Goal: Transaction & Acquisition: Purchase product/service

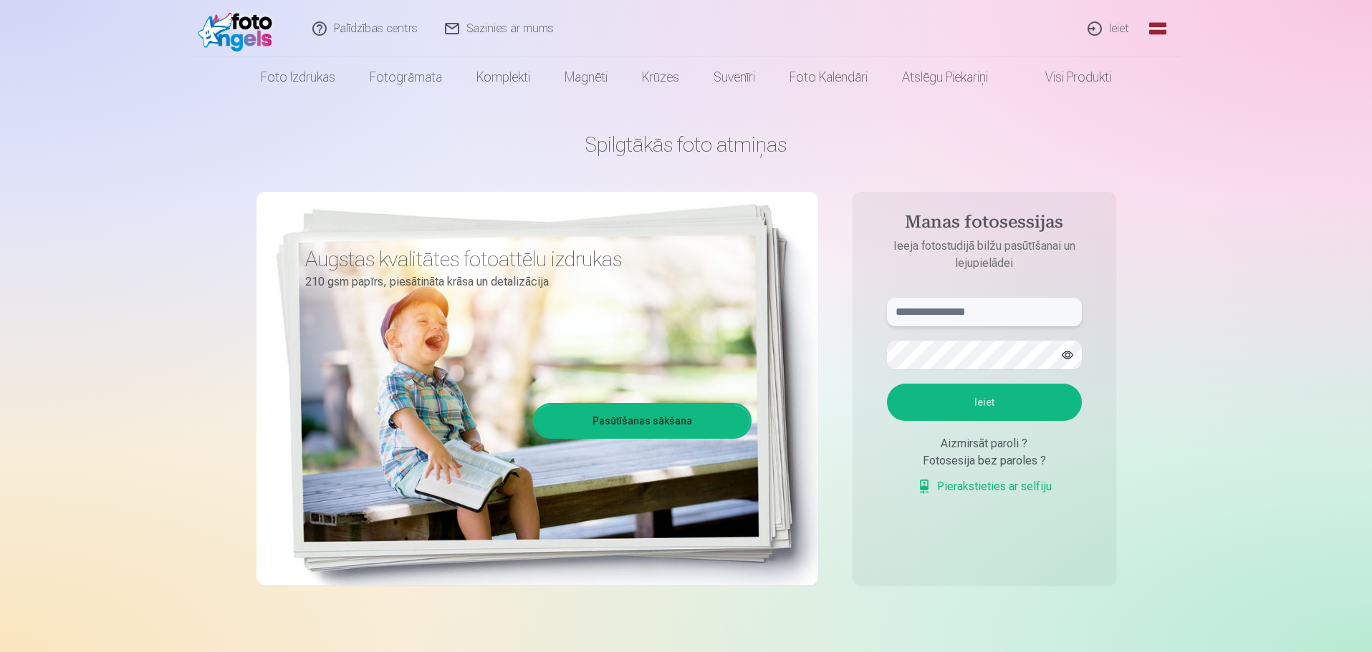
click at [969, 318] on input "text" at bounding box center [984, 312] width 195 height 29
click at [938, 312] on input "**********" at bounding box center [984, 312] width 195 height 29
click at [1074, 351] on button "button" at bounding box center [1067, 355] width 27 height 27
click at [859, 355] on aside "**********" at bounding box center [984, 389] width 264 height 394
click at [1024, 412] on button "Ieiet" at bounding box center [984, 402] width 195 height 37
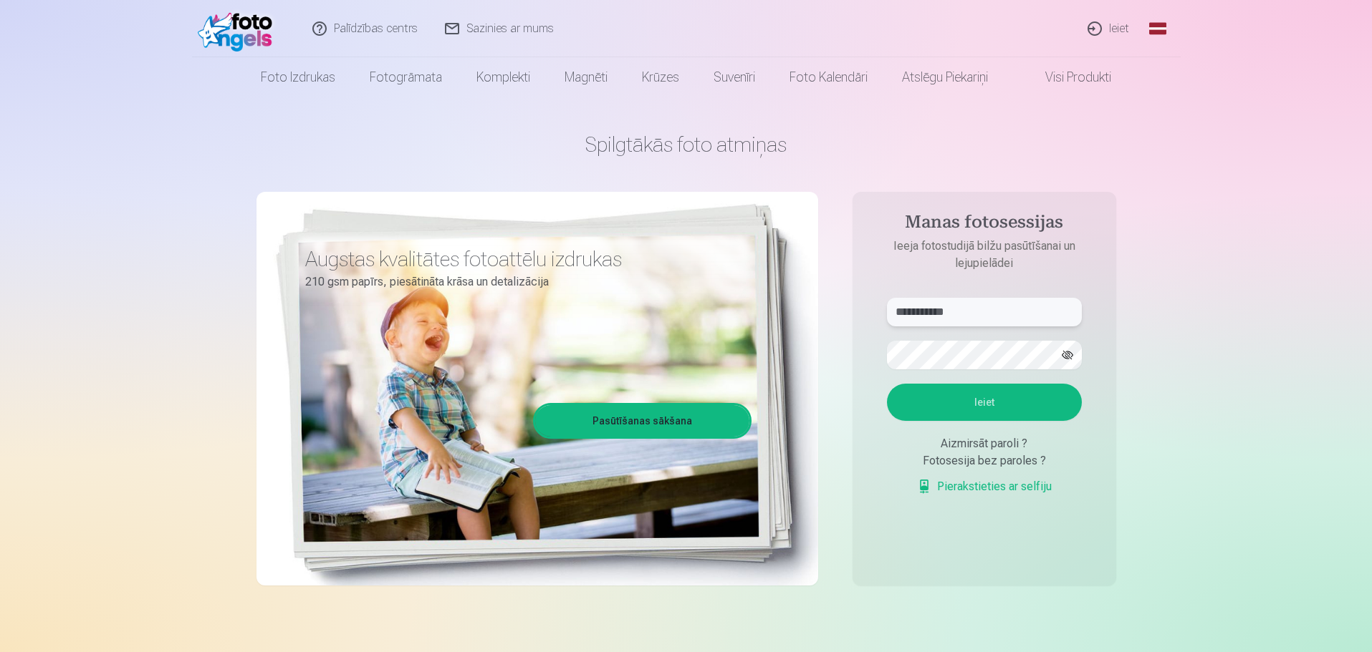
click at [936, 316] on input "**********" at bounding box center [984, 312] width 195 height 29
click at [998, 404] on button "Ieiet" at bounding box center [984, 402] width 195 height 37
drag, startPoint x: 908, startPoint y: 317, endPoint x: 917, endPoint y: 312, distance: 9.6
click at [910, 316] on input "**********" at bounding box center [984, 312] width 195 height 29
type input "**********"
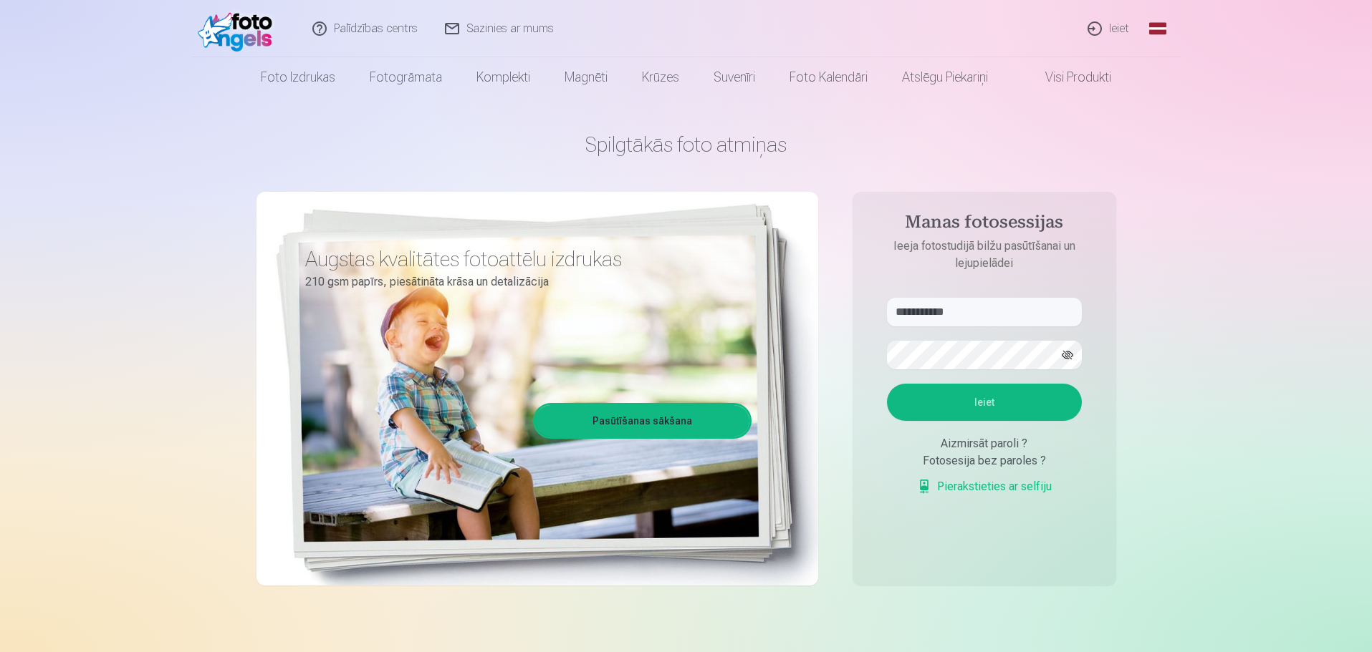
click at [998, 394] on button "Ieiet" at bounding box center [984, 402] width 195 height 37
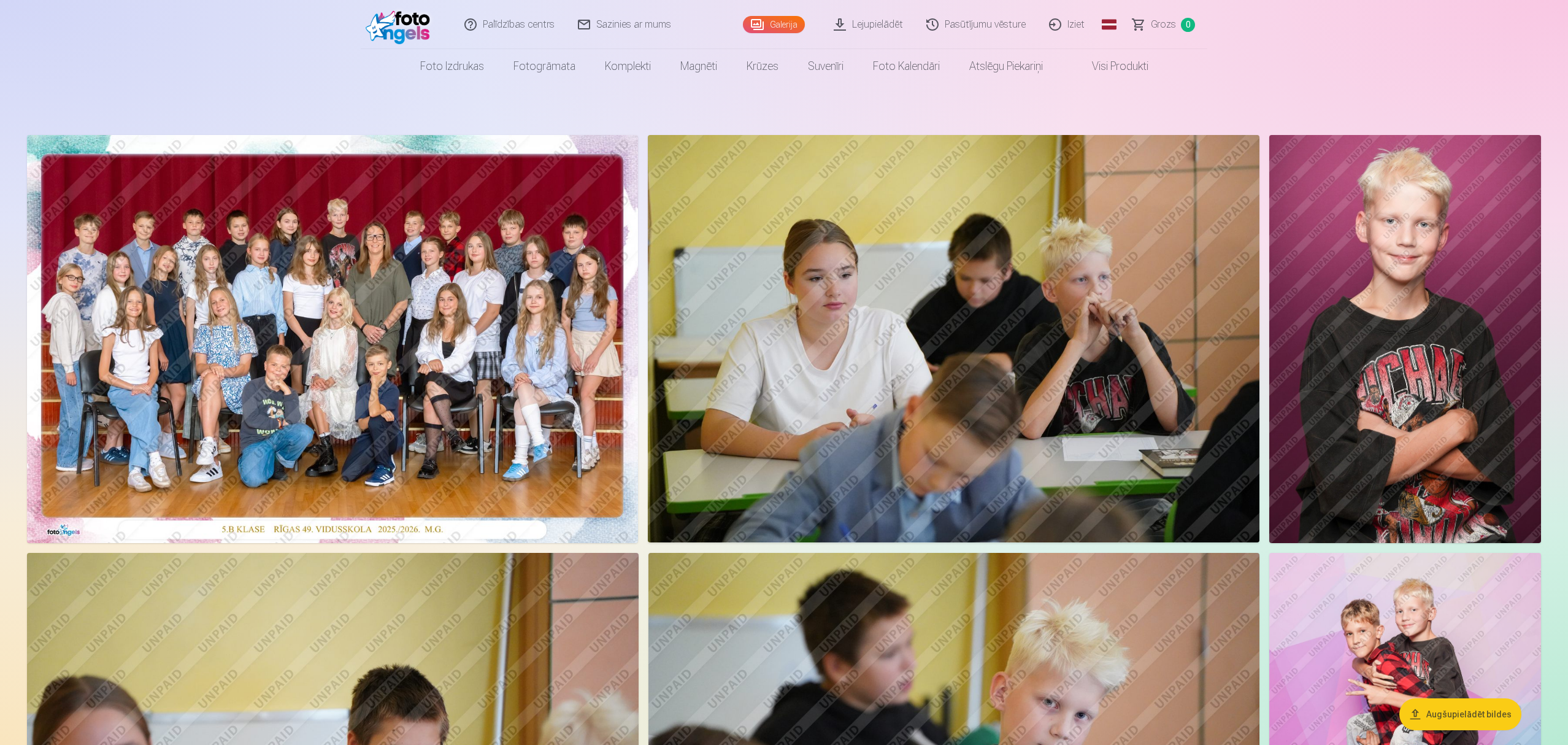
click at [340, 319] on img at bounding box center [332, 339] width 611 height 408
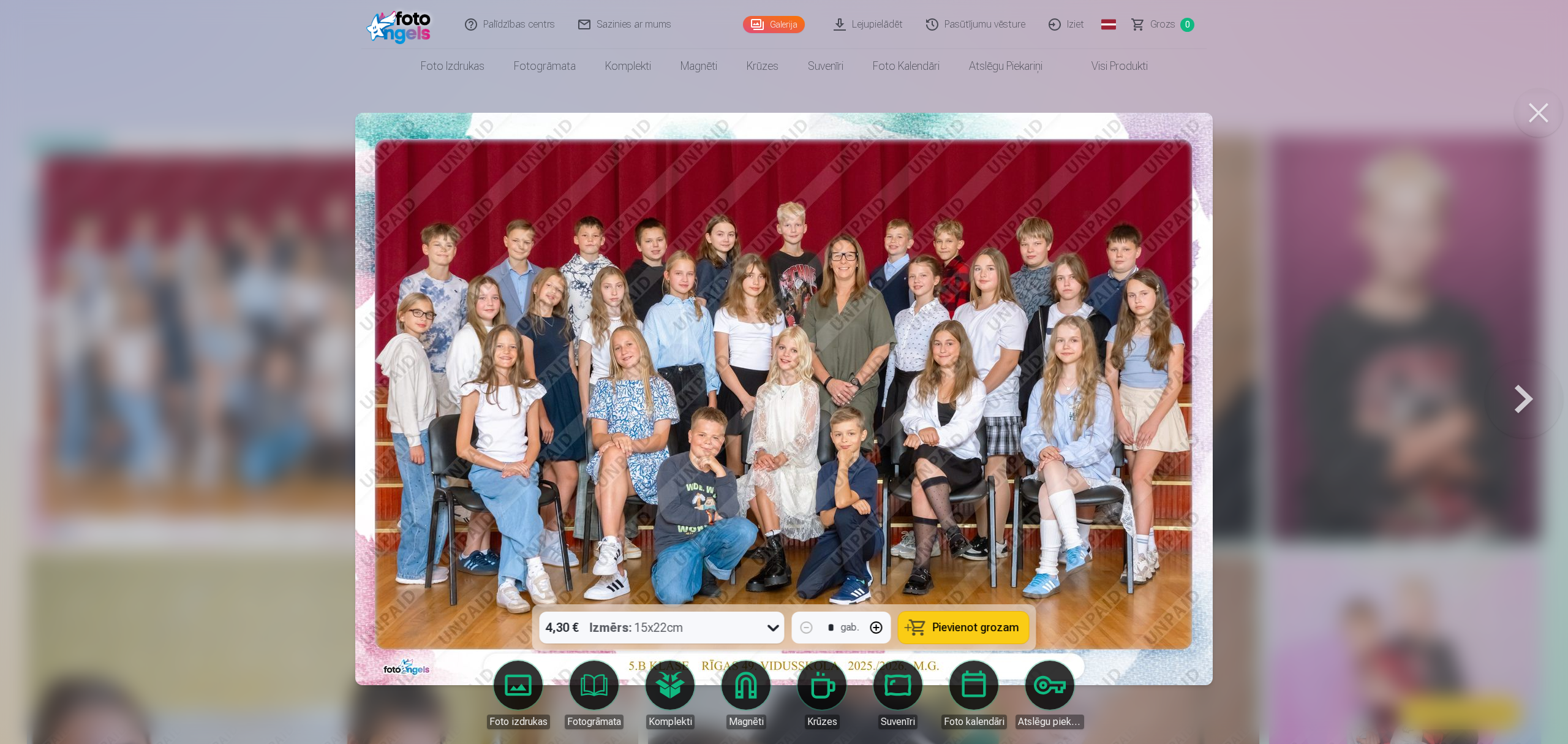
click at [985, 558] on span "Pievienot grozam" at bounding box center [976, 627] width 86 height 11
click at [1172, 400] on button at bounding box center [1524, 399] width 79 height 386
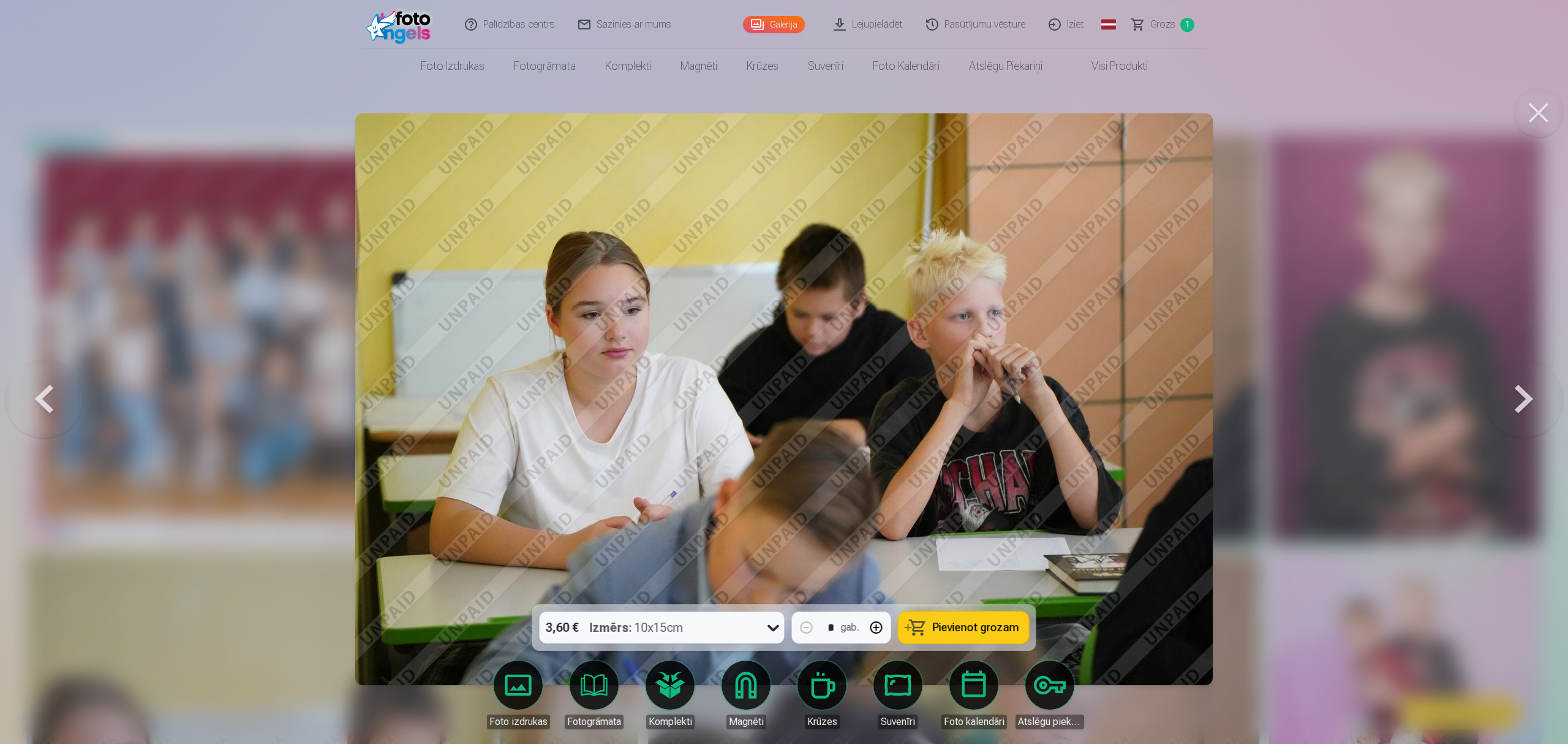
click at [1172, 393] on button at bounding box center [1524, 399] width 79 height 386
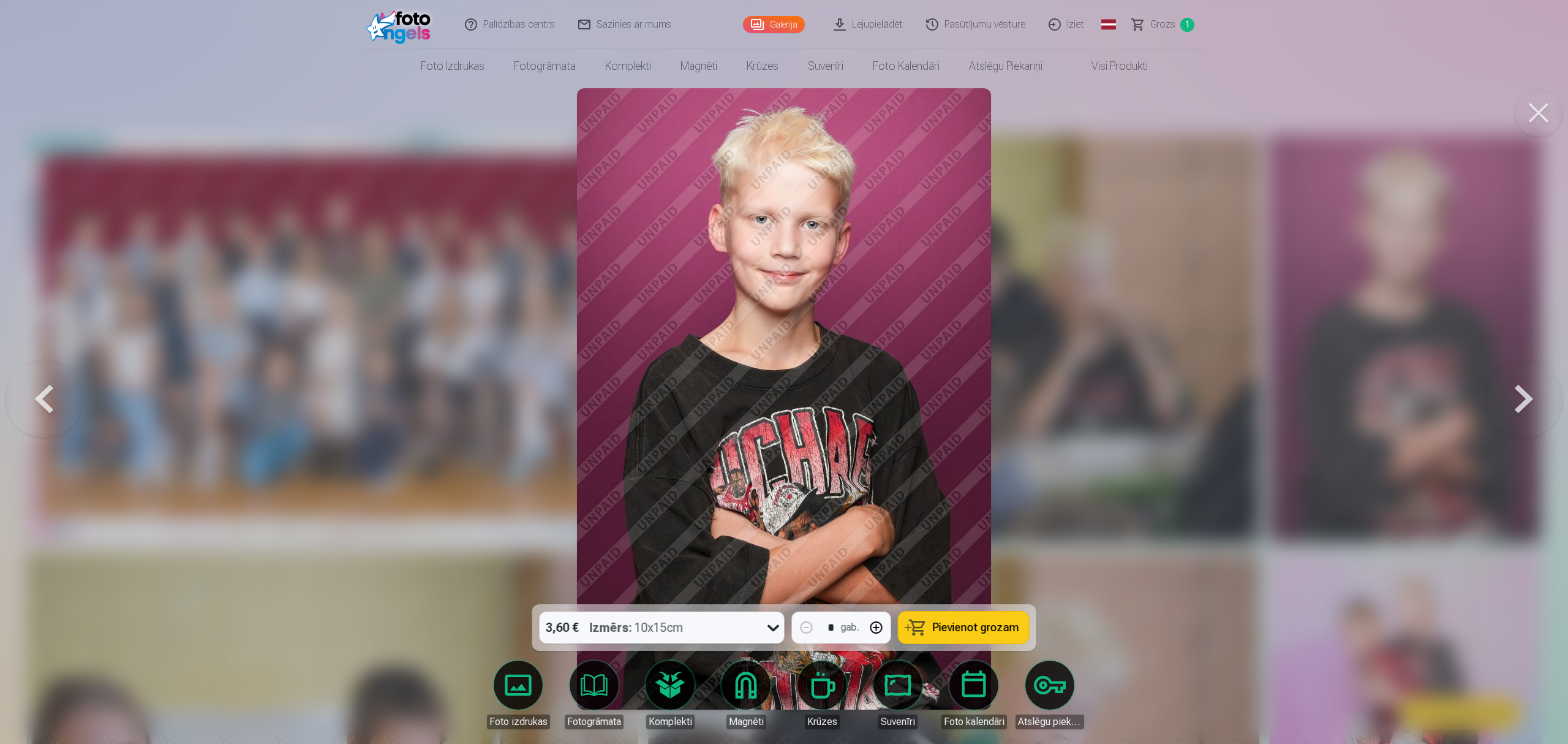
click at [1172, 393] on button at bounding box center [1524, 399] width 79 height 386
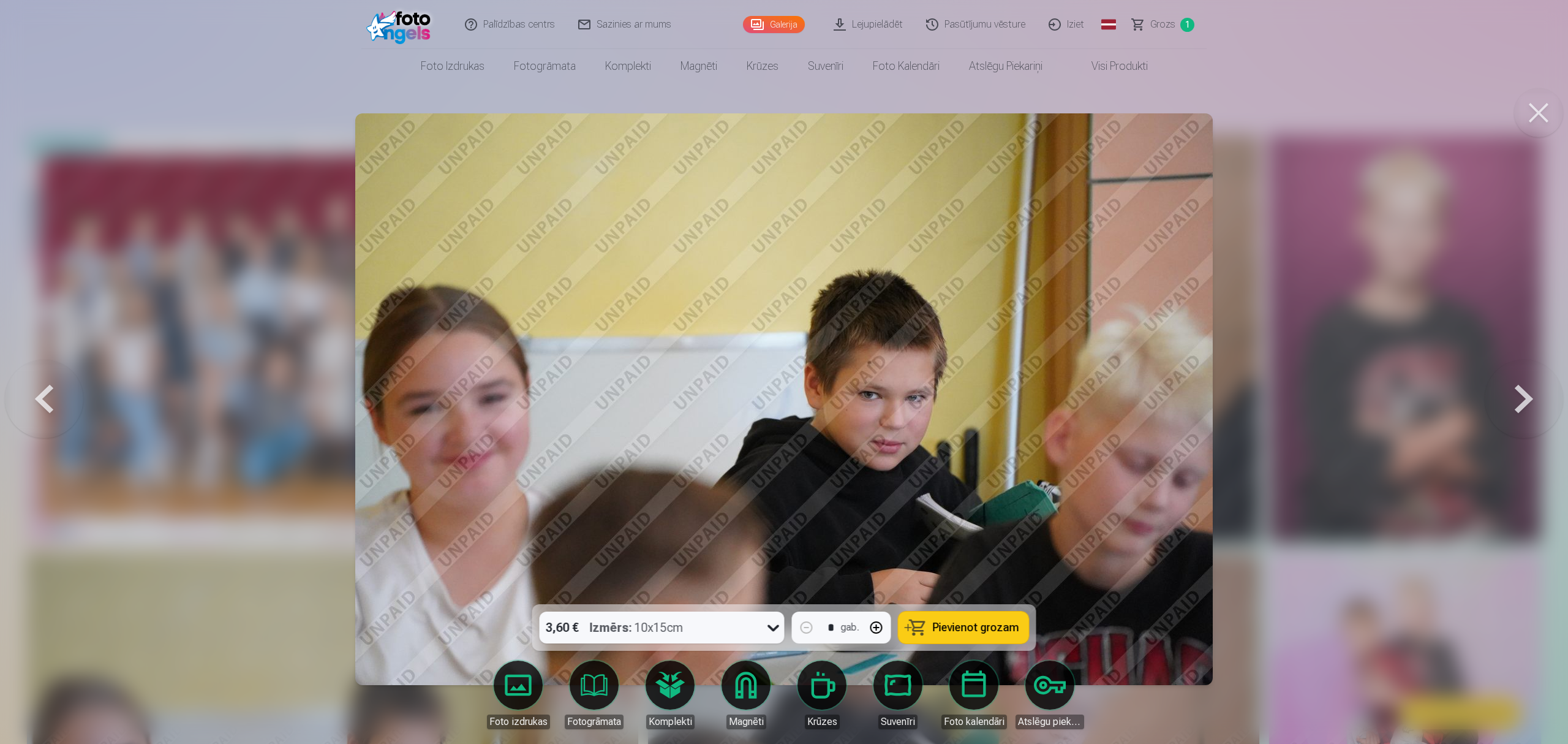
click at [52, 403] on button at bounding box center [44, 399] width 79 height 386
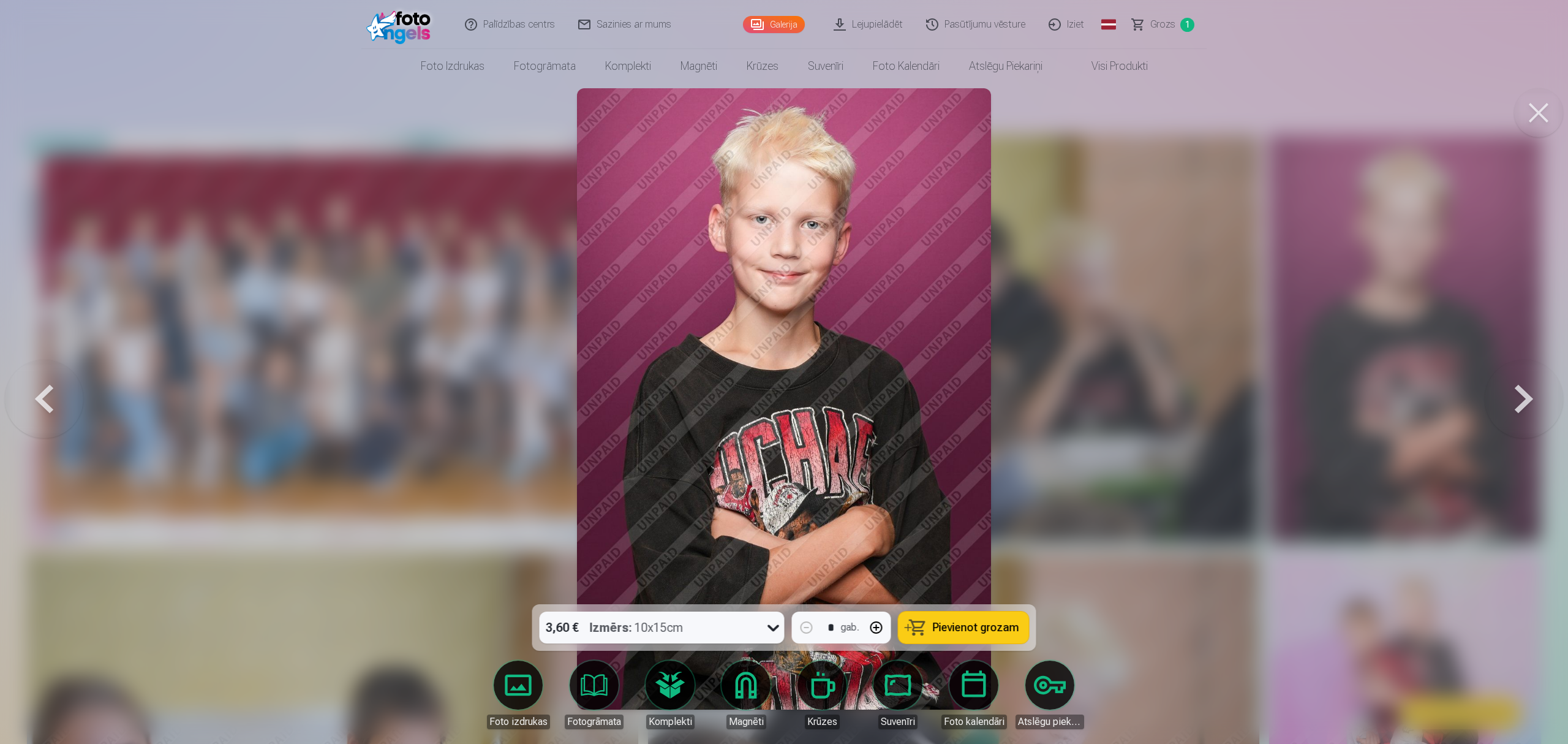
click at [1172, 390] on button at bounding box center [1524, 399] width 79 height 386
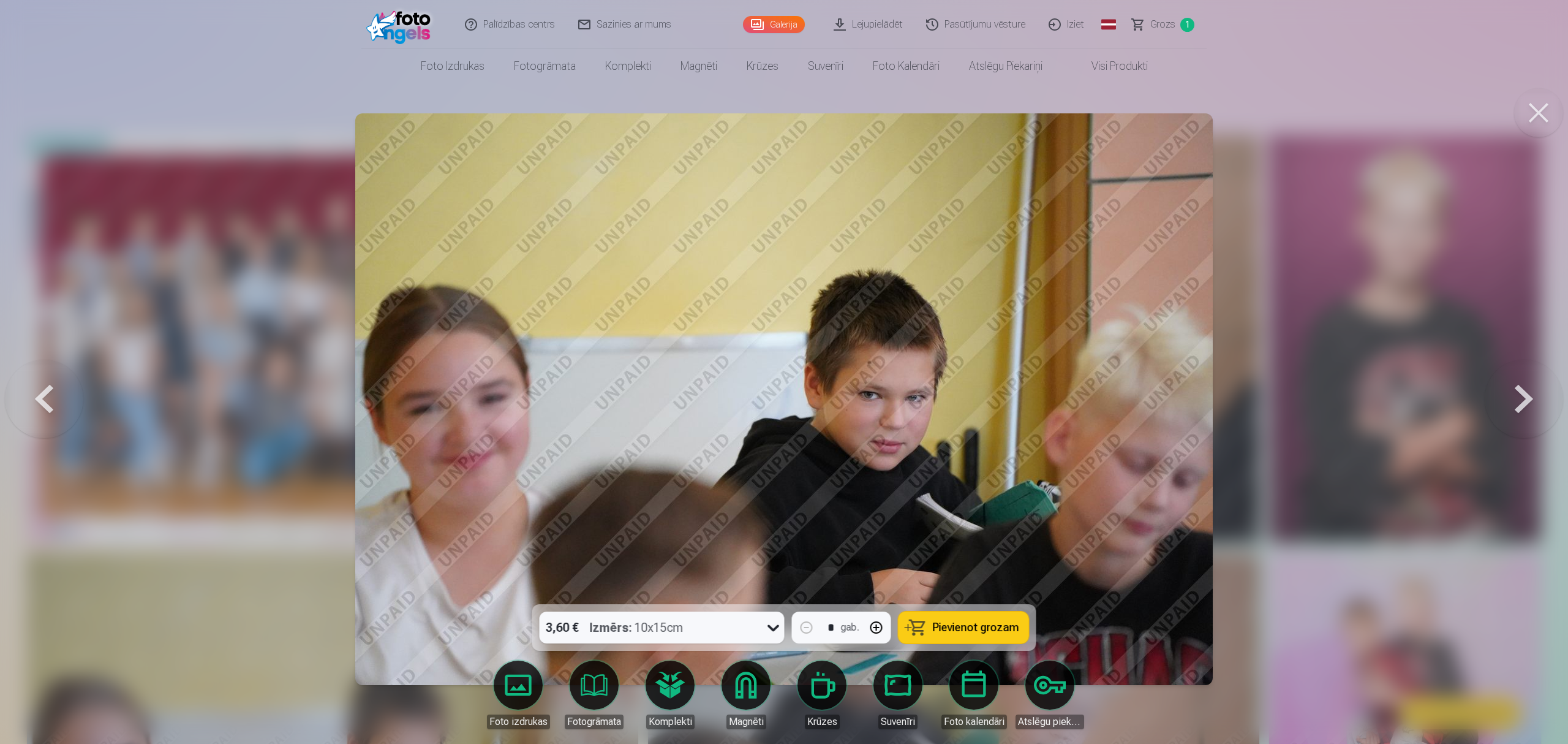
click at [1172, 390] on button at bounding box center [1524, 399] width 79 height 386
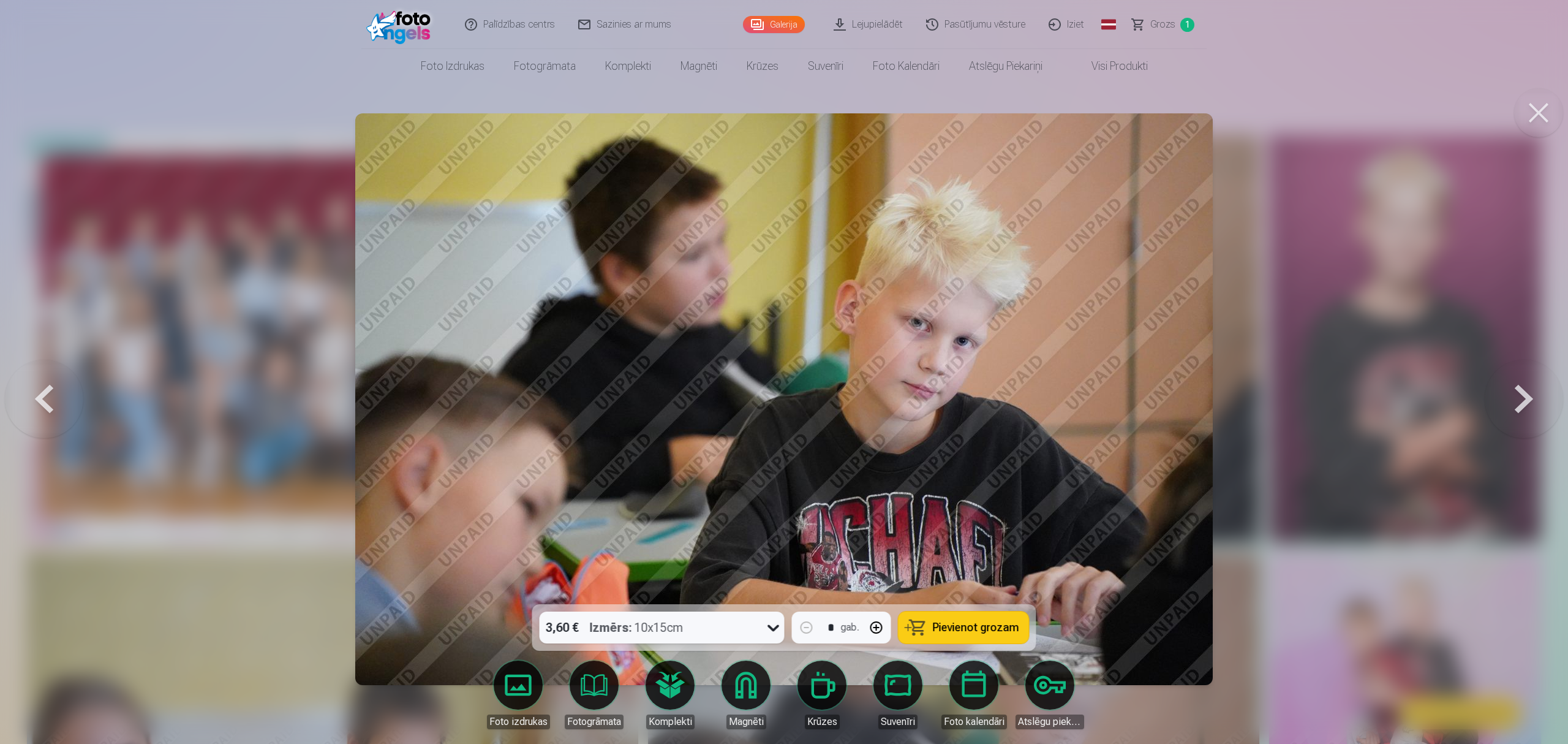
click at [1172, 390] on button at bounding box center [1524, 399] width 79 height 386
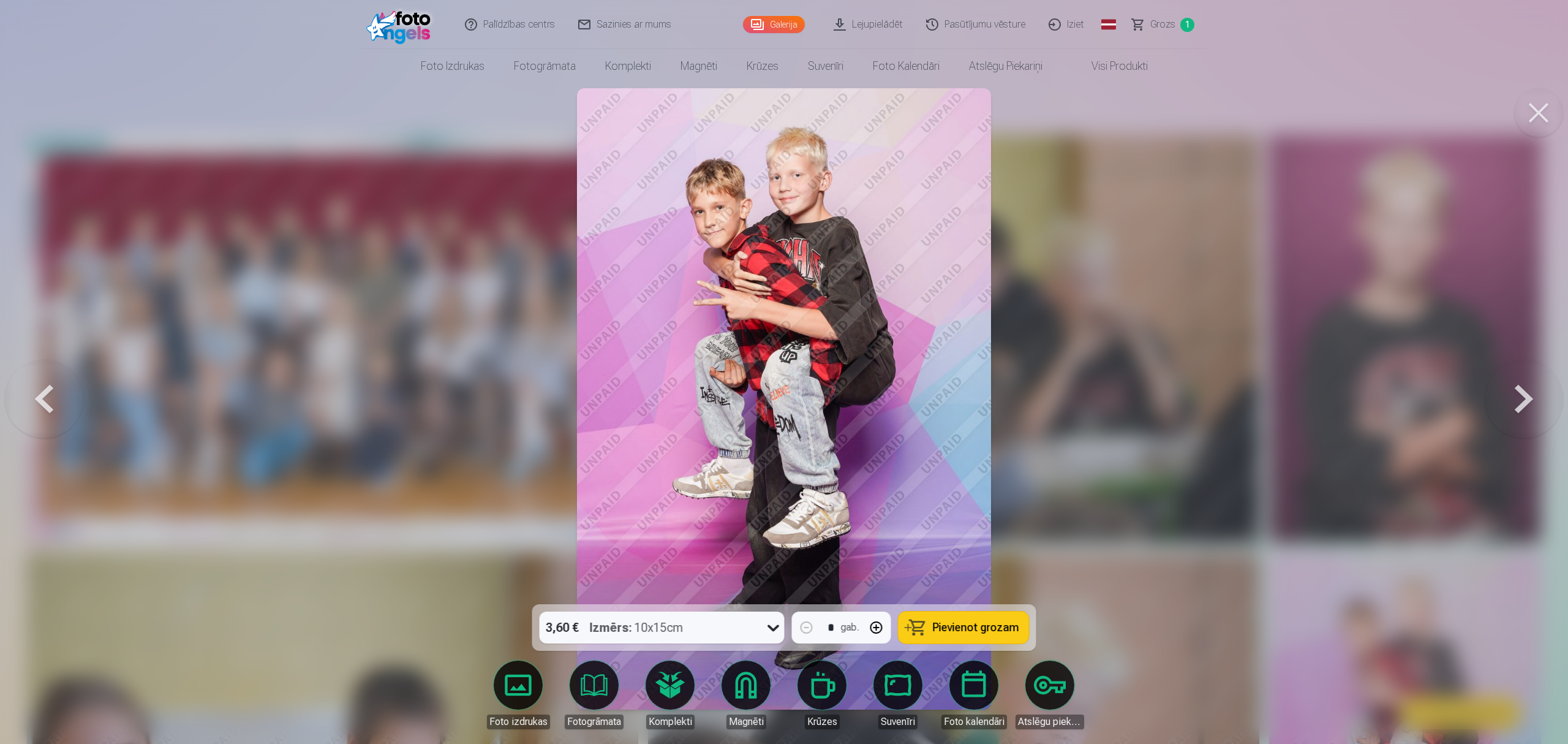
click at [38, 394] on button at bounding box center [44, 399] width 79 height 386
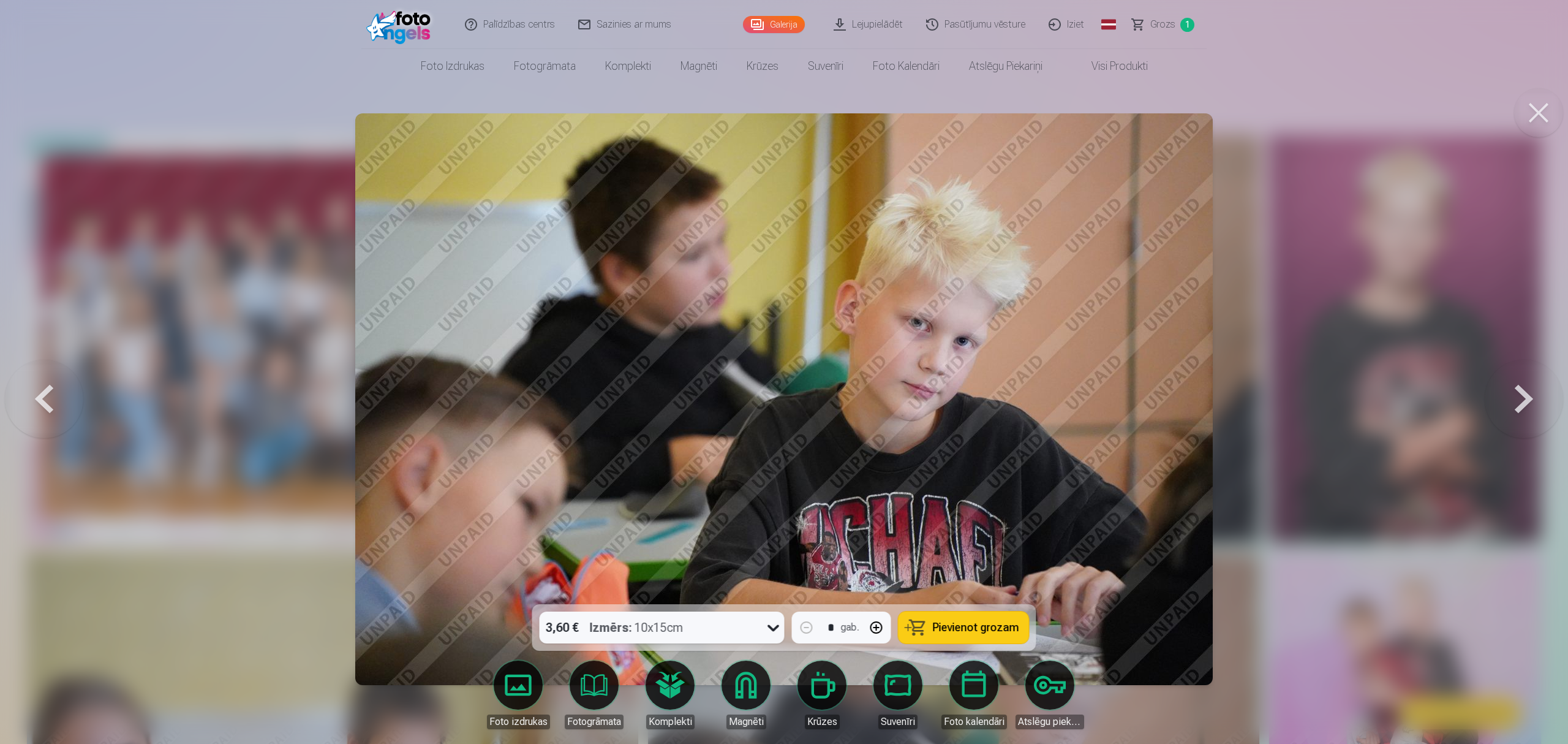
click at [954, 558] on span "Pievienot grozam" at bounding box center [976, 627] width 86 height 11
click at [1172, 404] on button at bounding box center [1524, 399] width 79 height 386
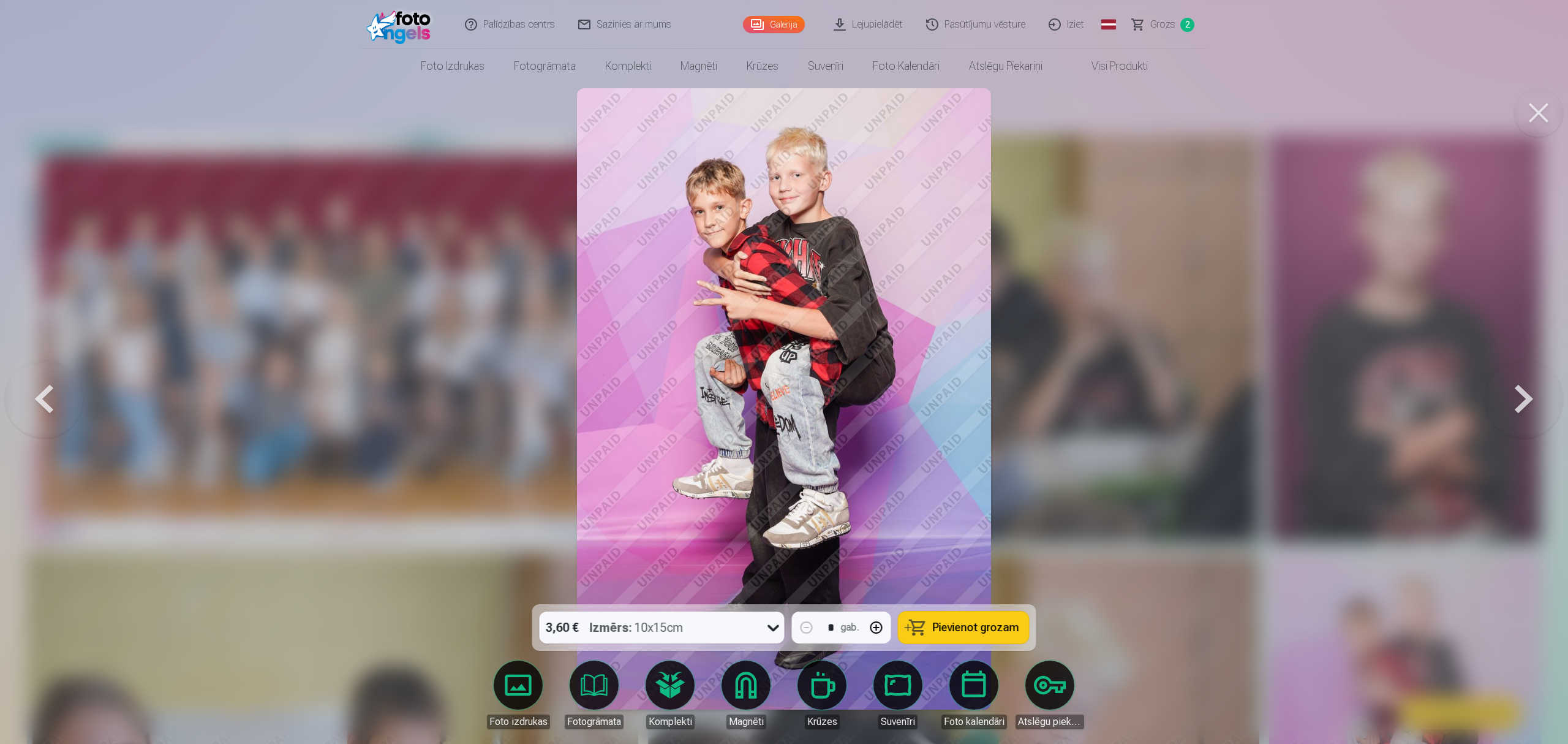
click at [1172, 403] on button at bounding box center [1524, 399] width 79 height 386
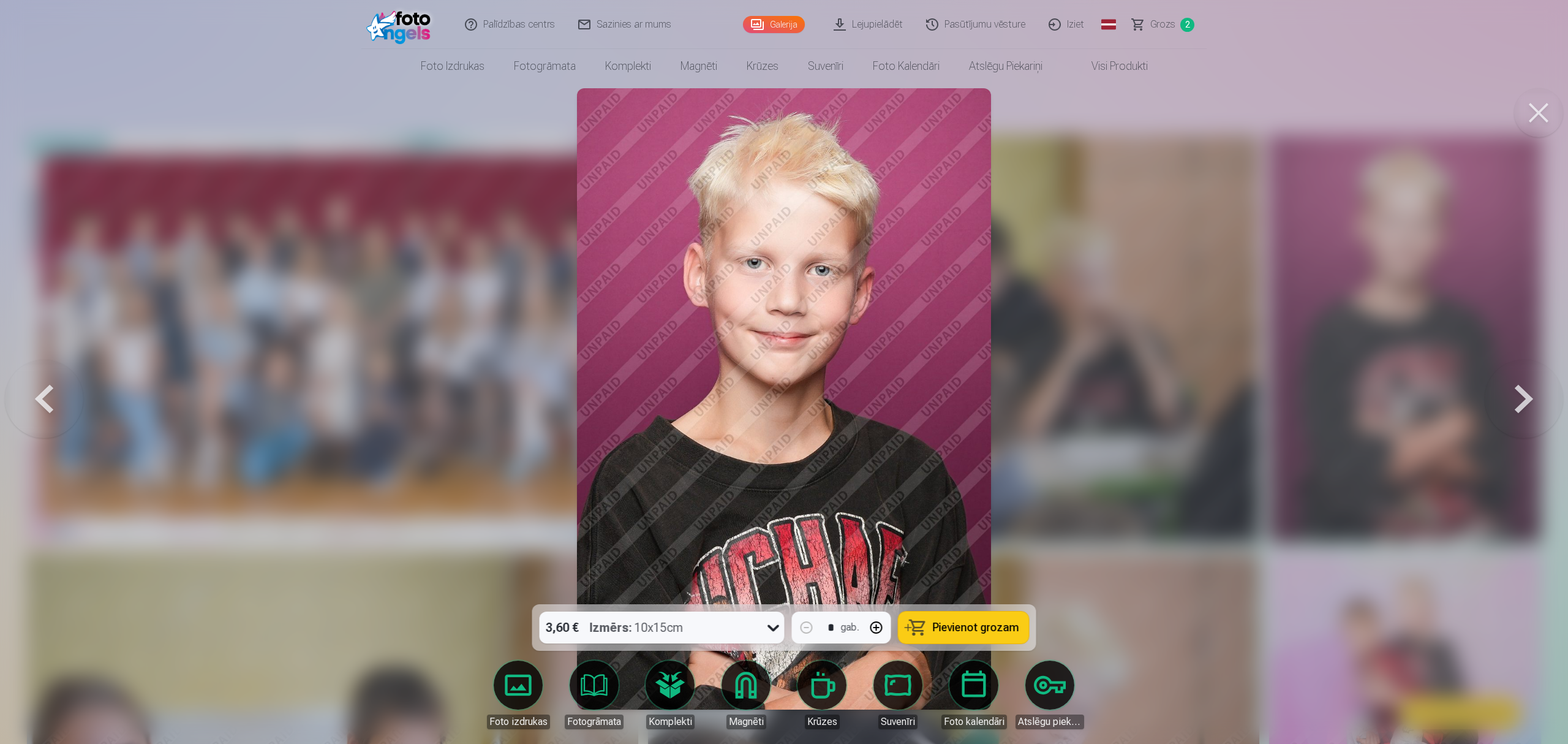
click at [40, 400] on button at bounding box center [44, 399] width 79 height 386
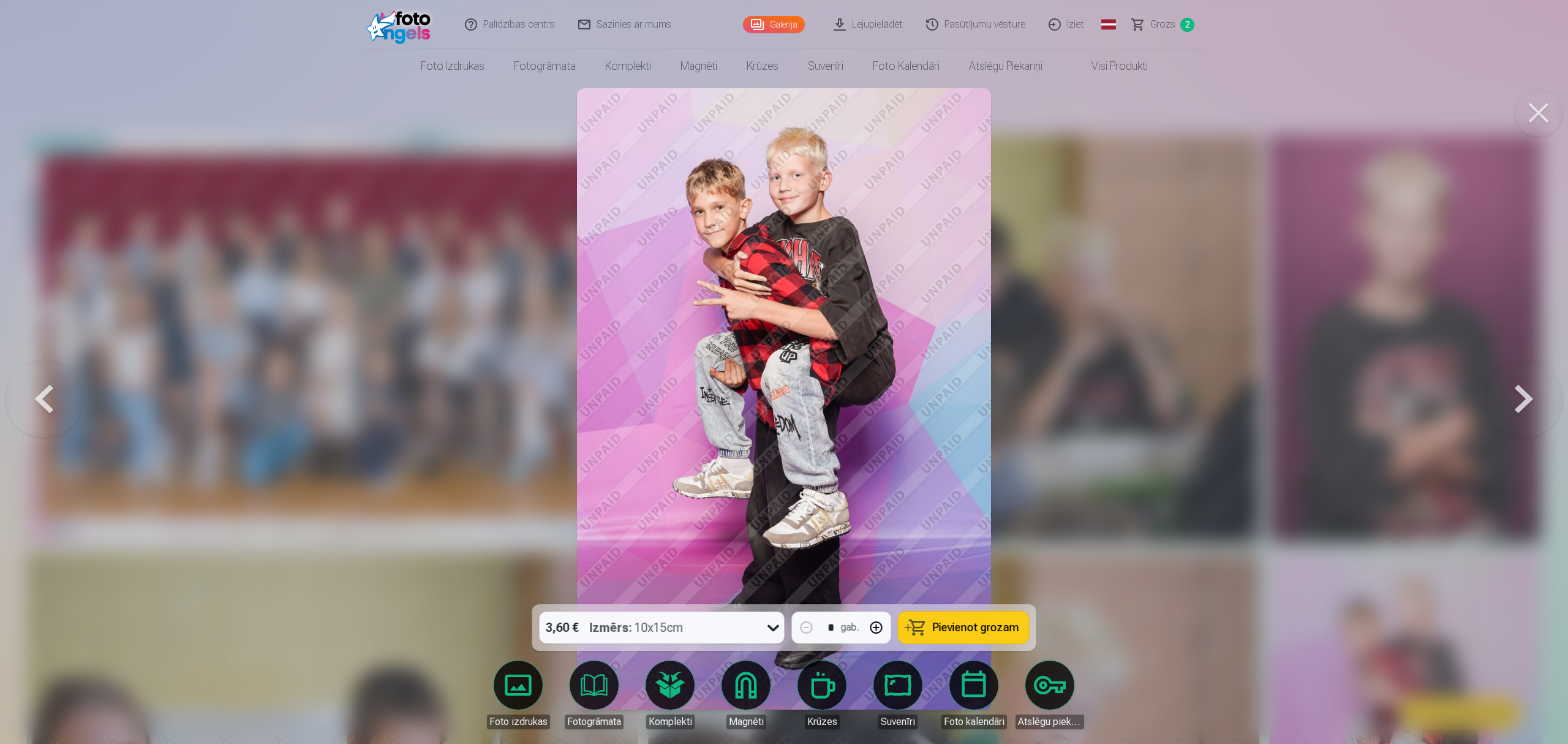
click at [40, 400] on button at bounding box center [44, 399] width 79 height 386
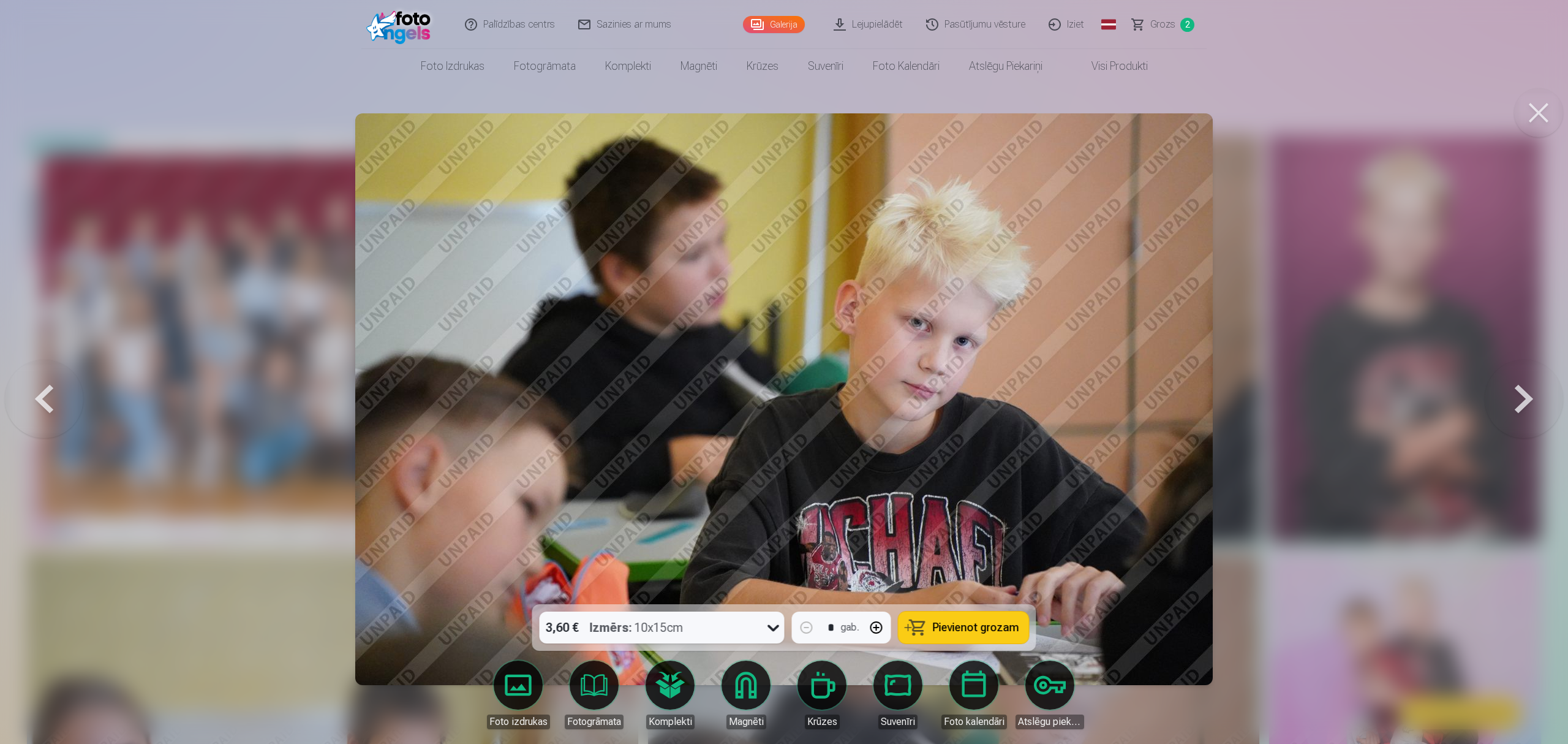
click at [40, 400] on button at bounding box center [44, 399] width 79 height 386
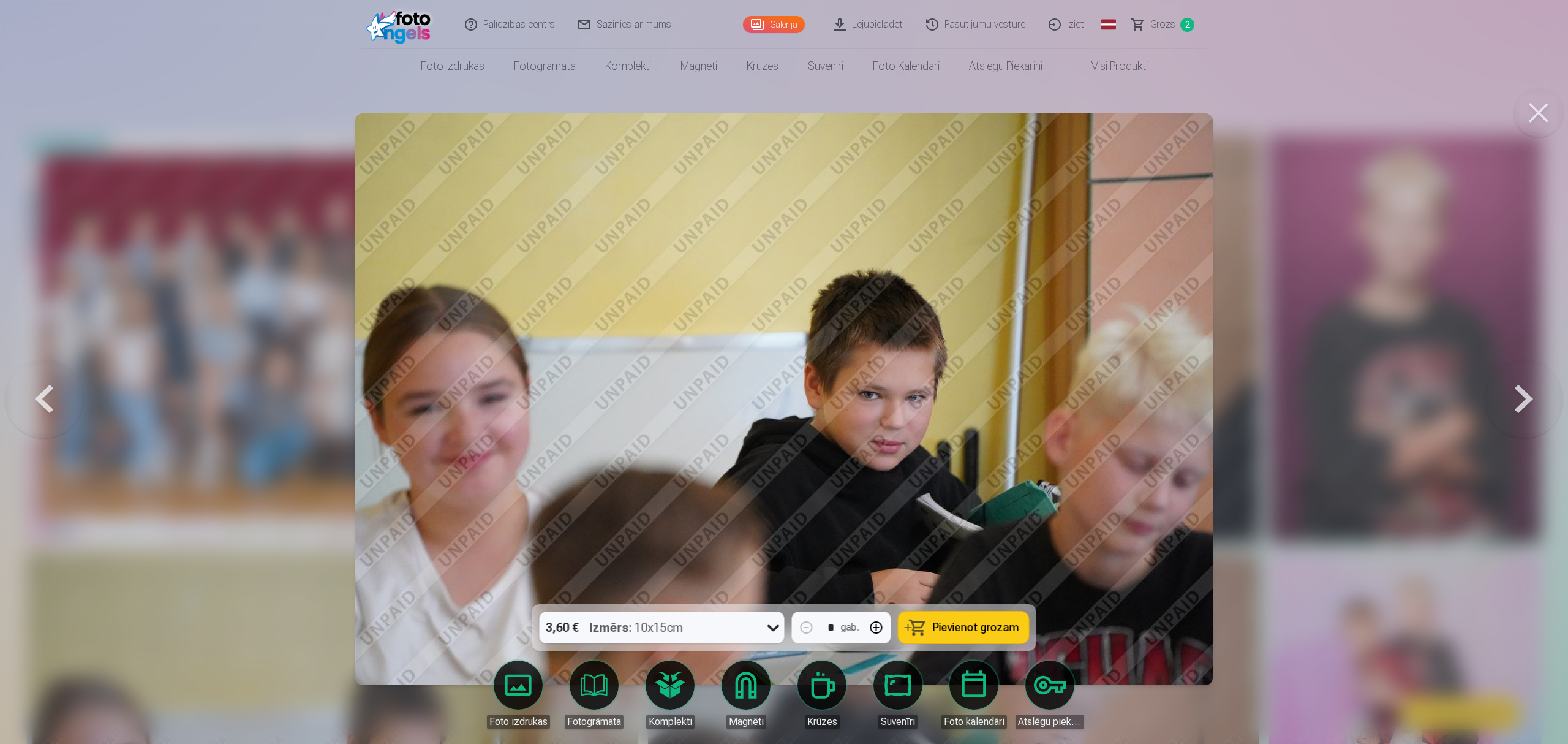
click at [40, 400] on button at bounding box center [44, 399] width 79 height 386
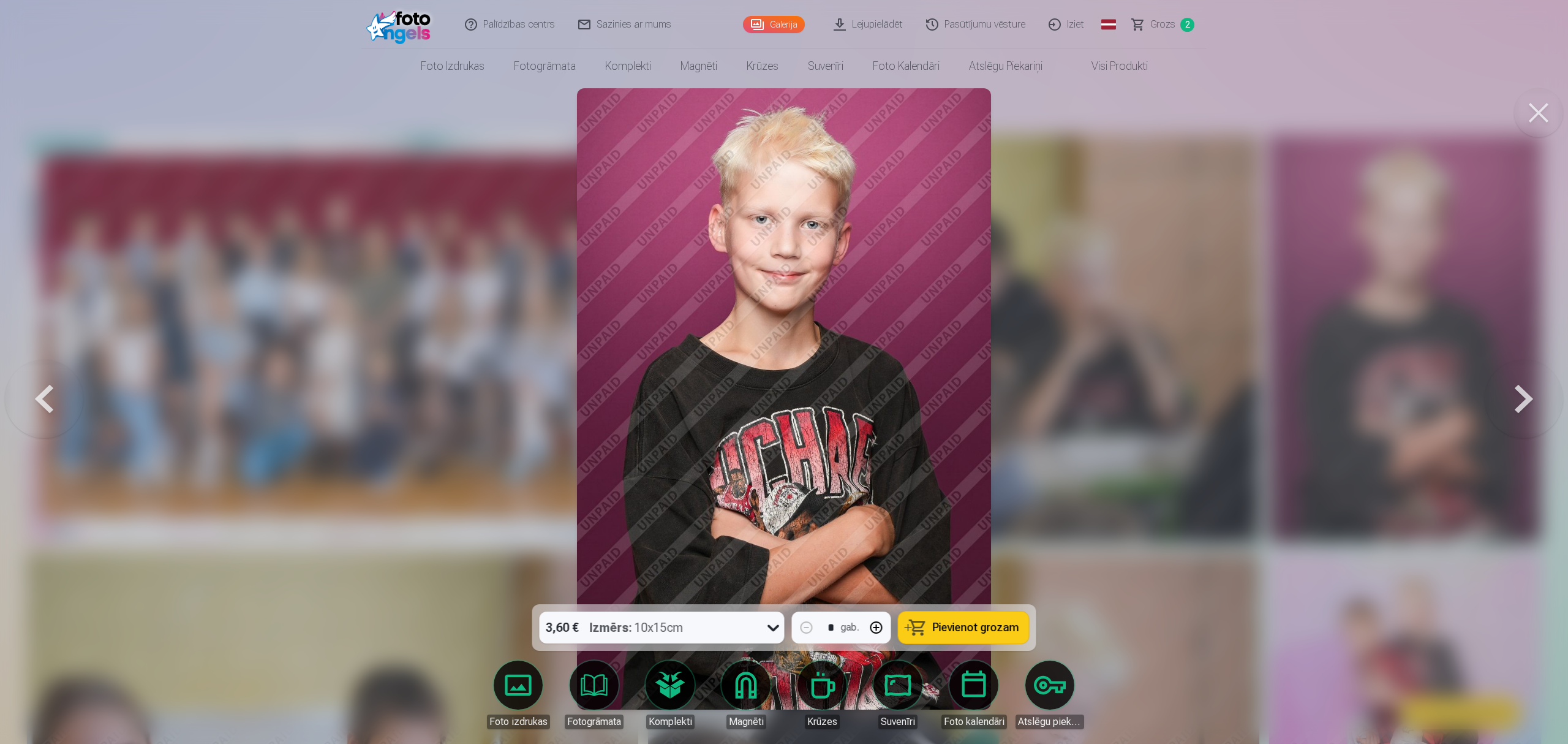
click at [1172, 396] on button at bounding box center [1524, 399] width 79 height 386
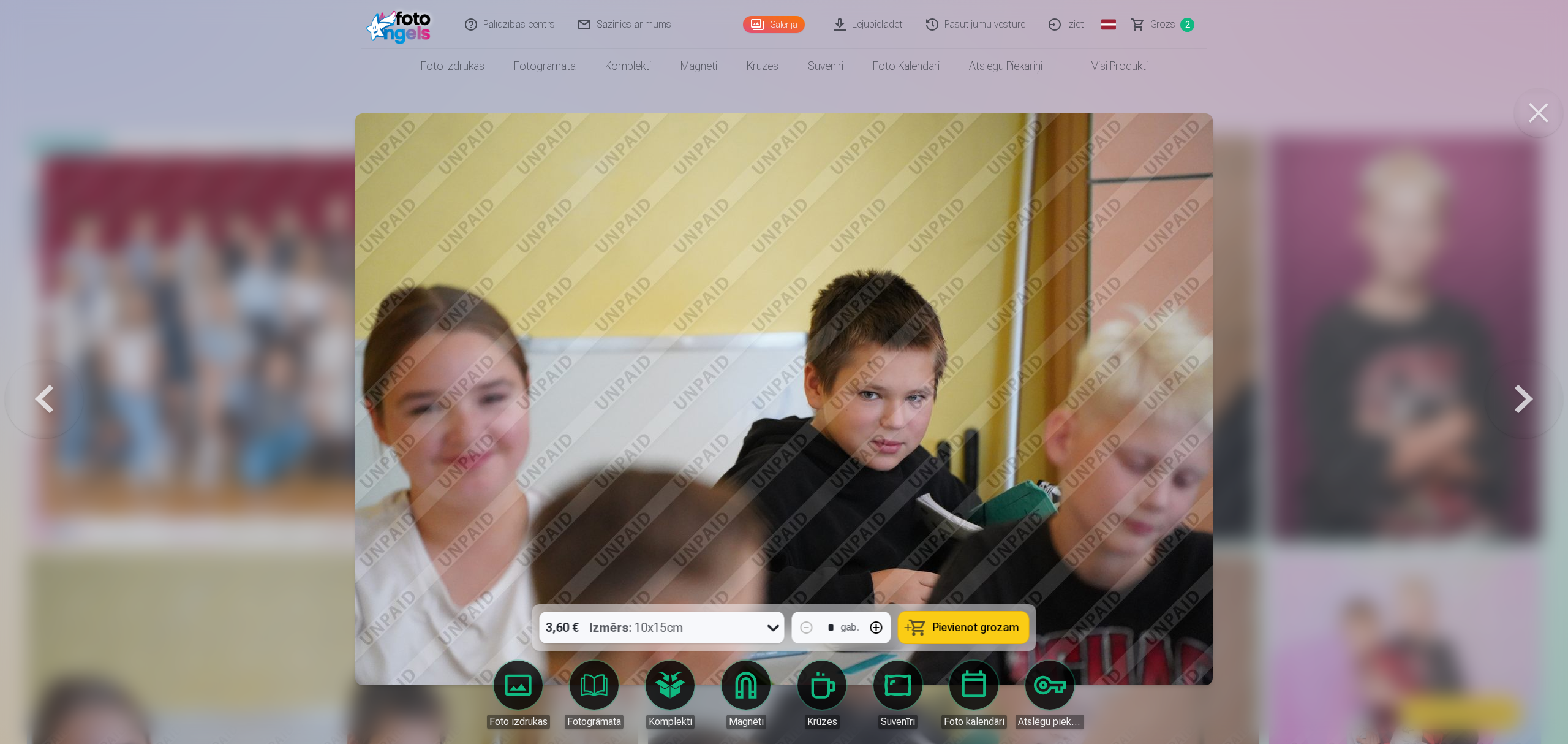
click at [1172, 396] on button at bounding box center [1524, 399] width 79 height 386
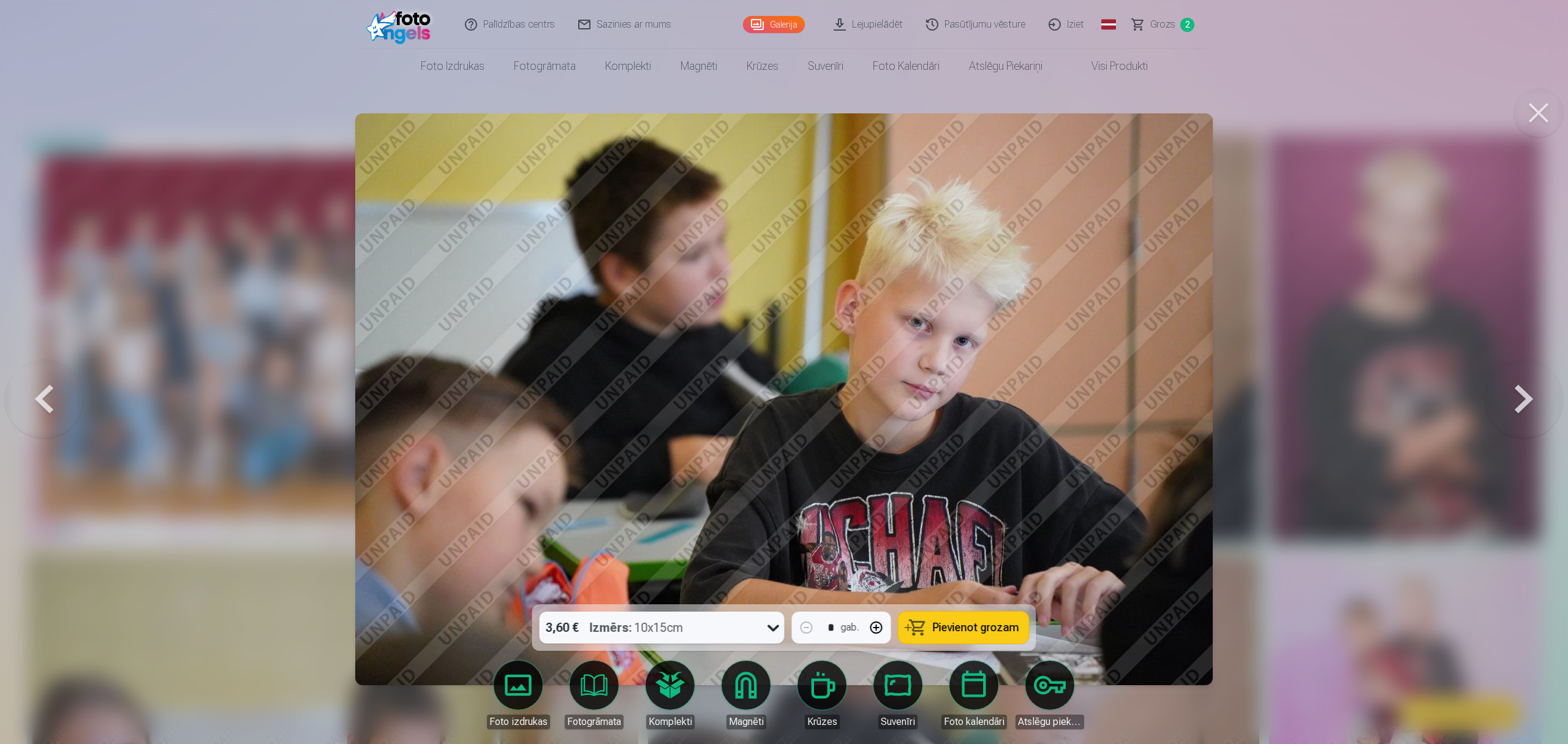
click at [1172, 396] on button at bounding box center [1524, 399] width 79 height 386
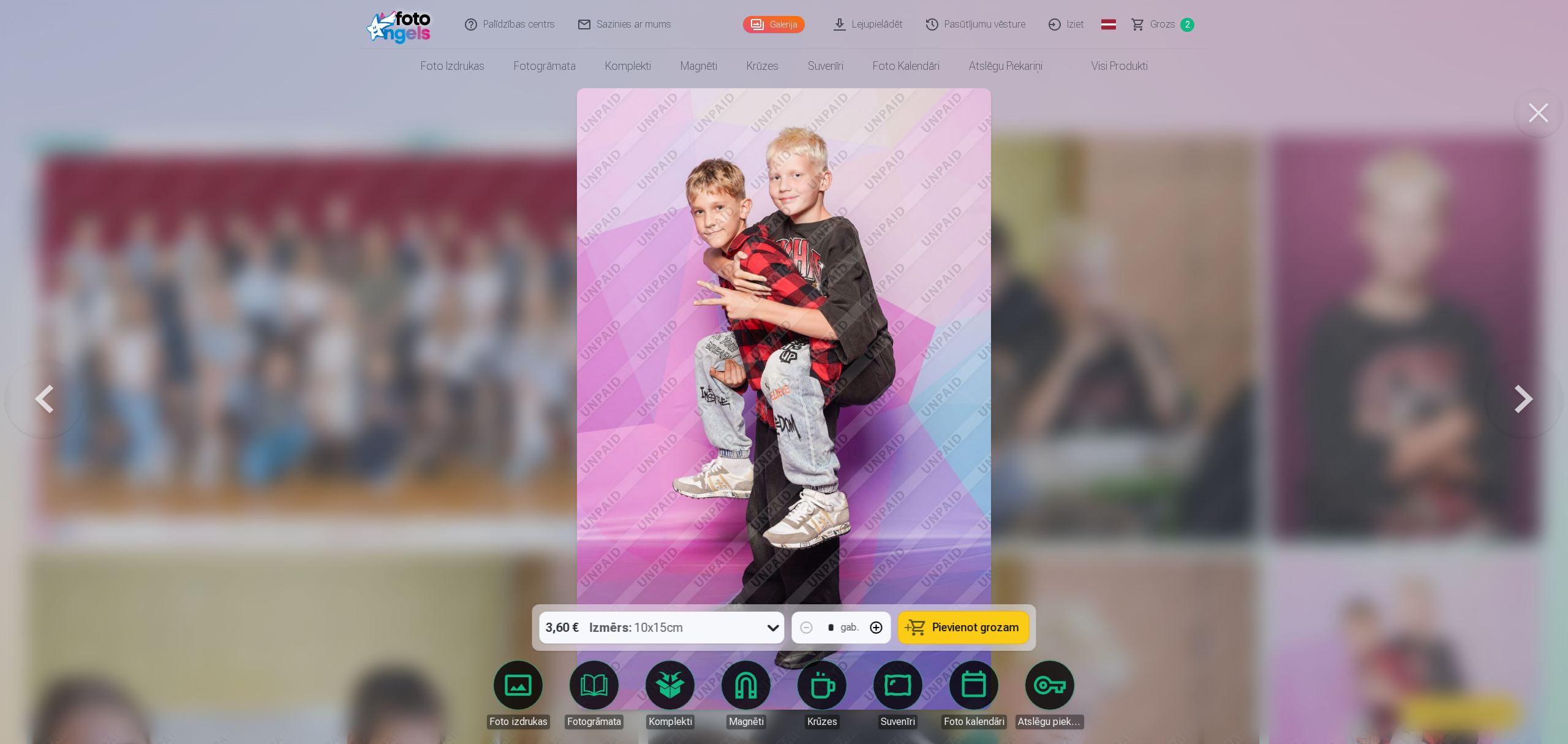
click at [1172, 396] on button at bounding box center [1524, 399] width 79 height 386
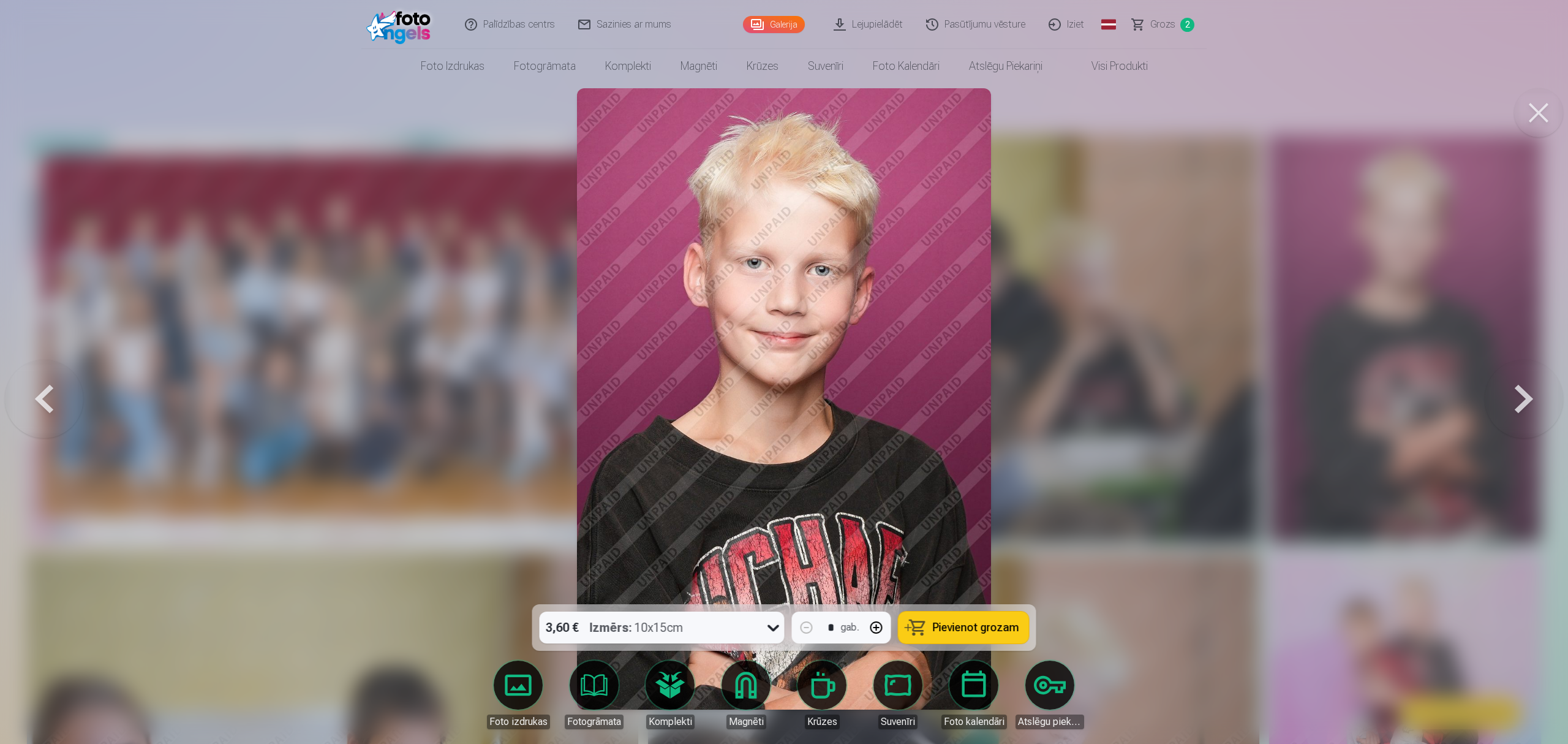
click at [54, 404] on button at bounding box center [44, 399] width 79 height 386
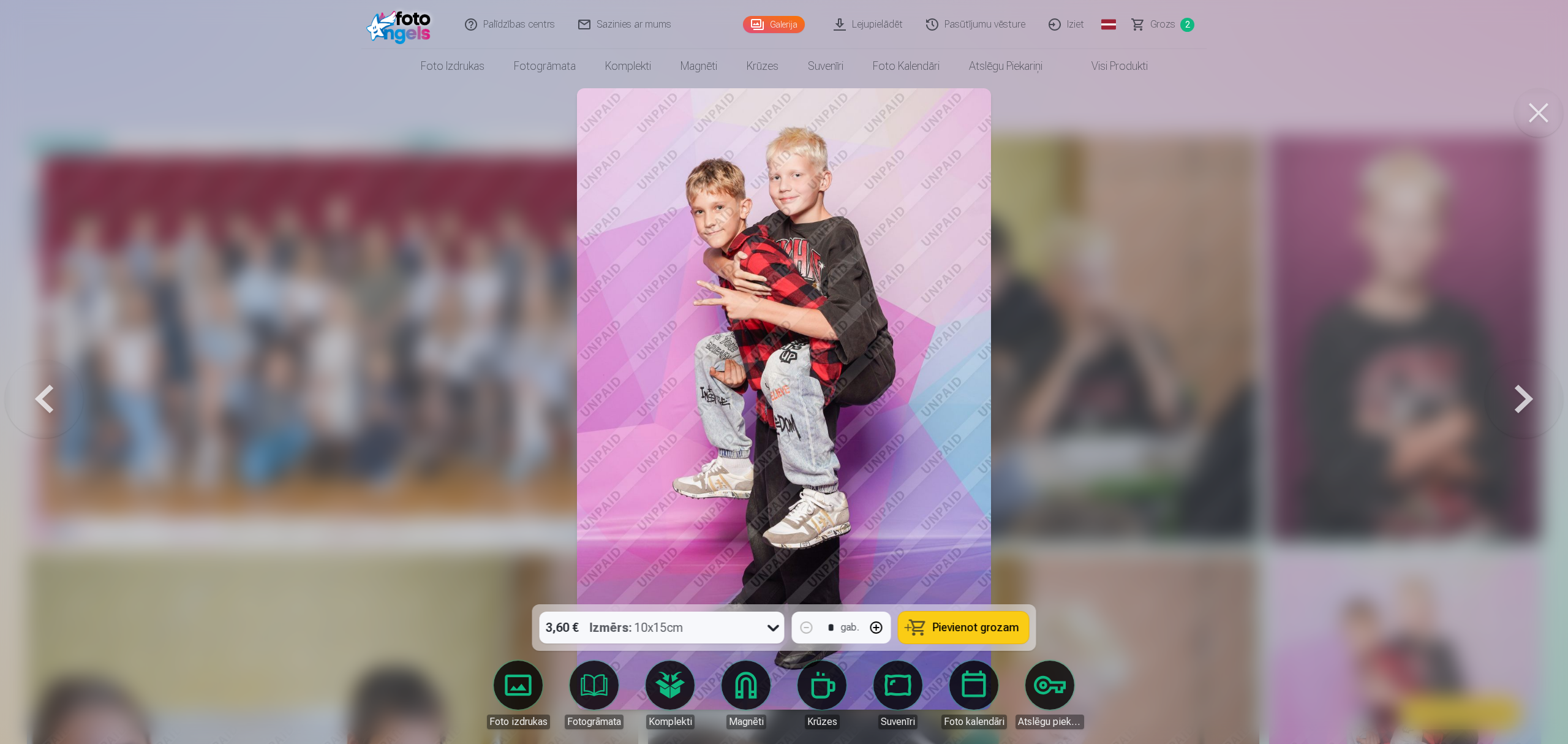
click at [961, 558] on span "Pievienot grozam" at bounding box center [976, 627] width 86 height 11
click at [1172, 386] on button at bounding box center [1524, 399] width 79 height 386
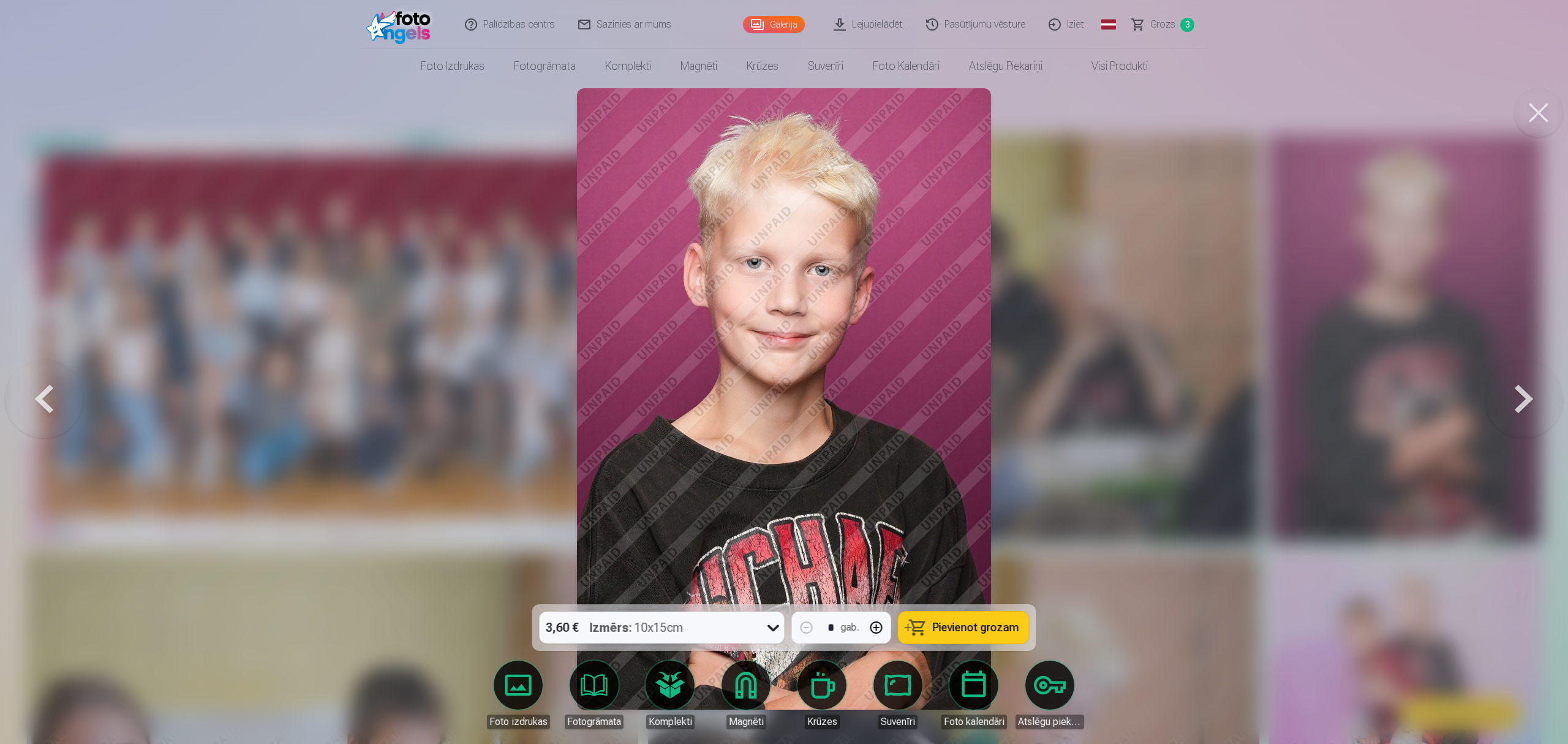
click at [1172, 386] on button at bounding box center [1524, 399] width 79 height 386
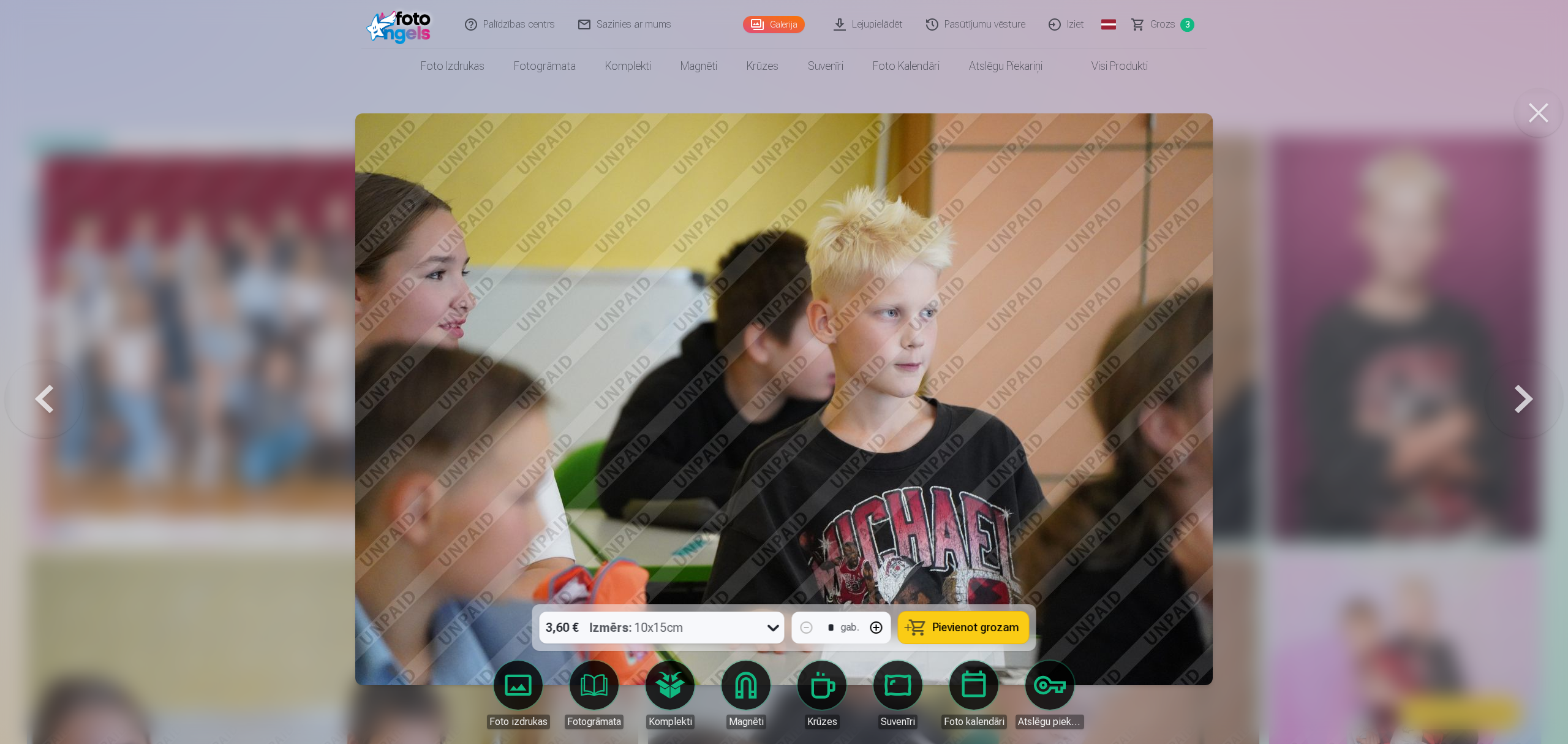
click at [1172, 386] on button at bounding box center [1524, 399] width 79 height 386
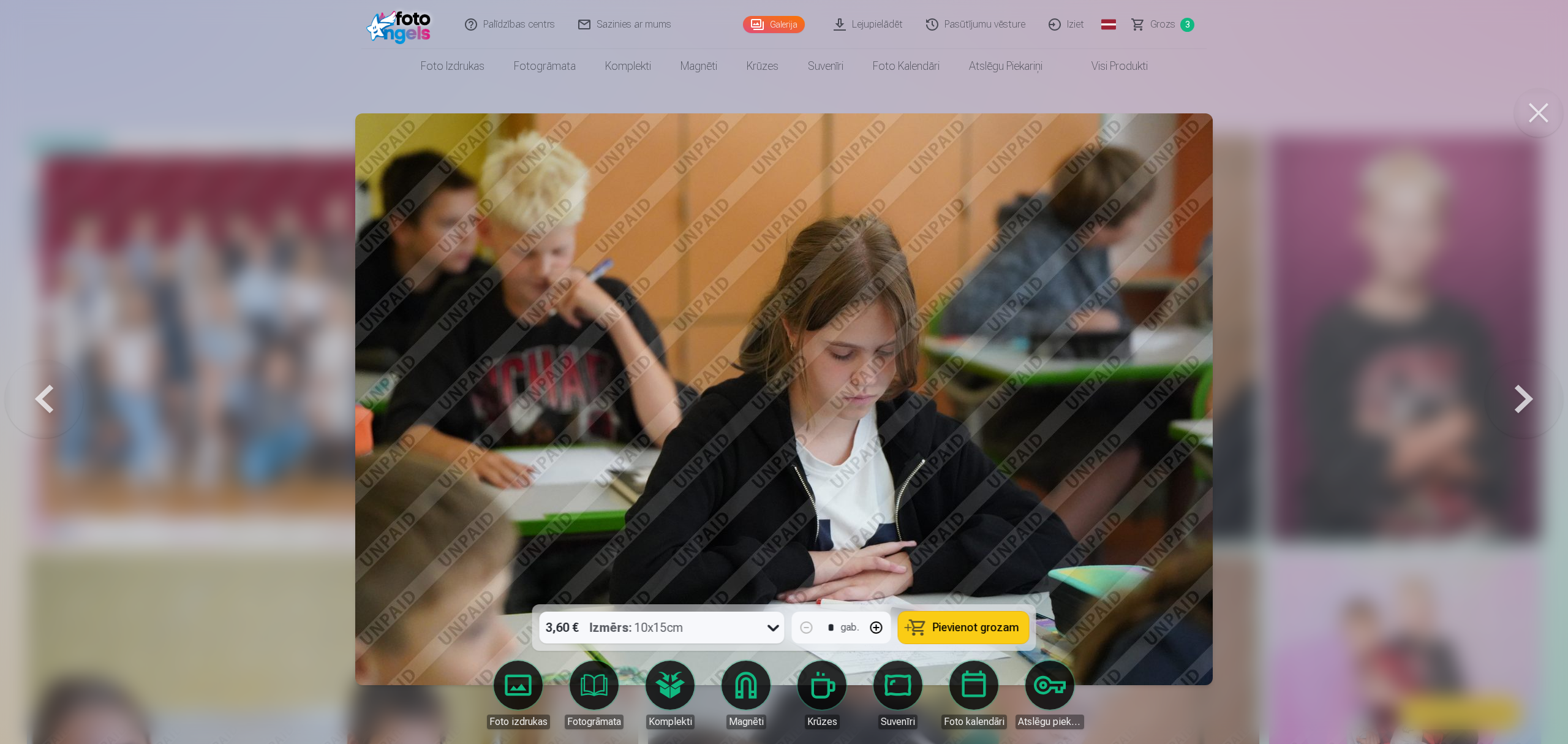
click at [1172, 386] on button at bounding box center [1524, 399] width 79 height 386
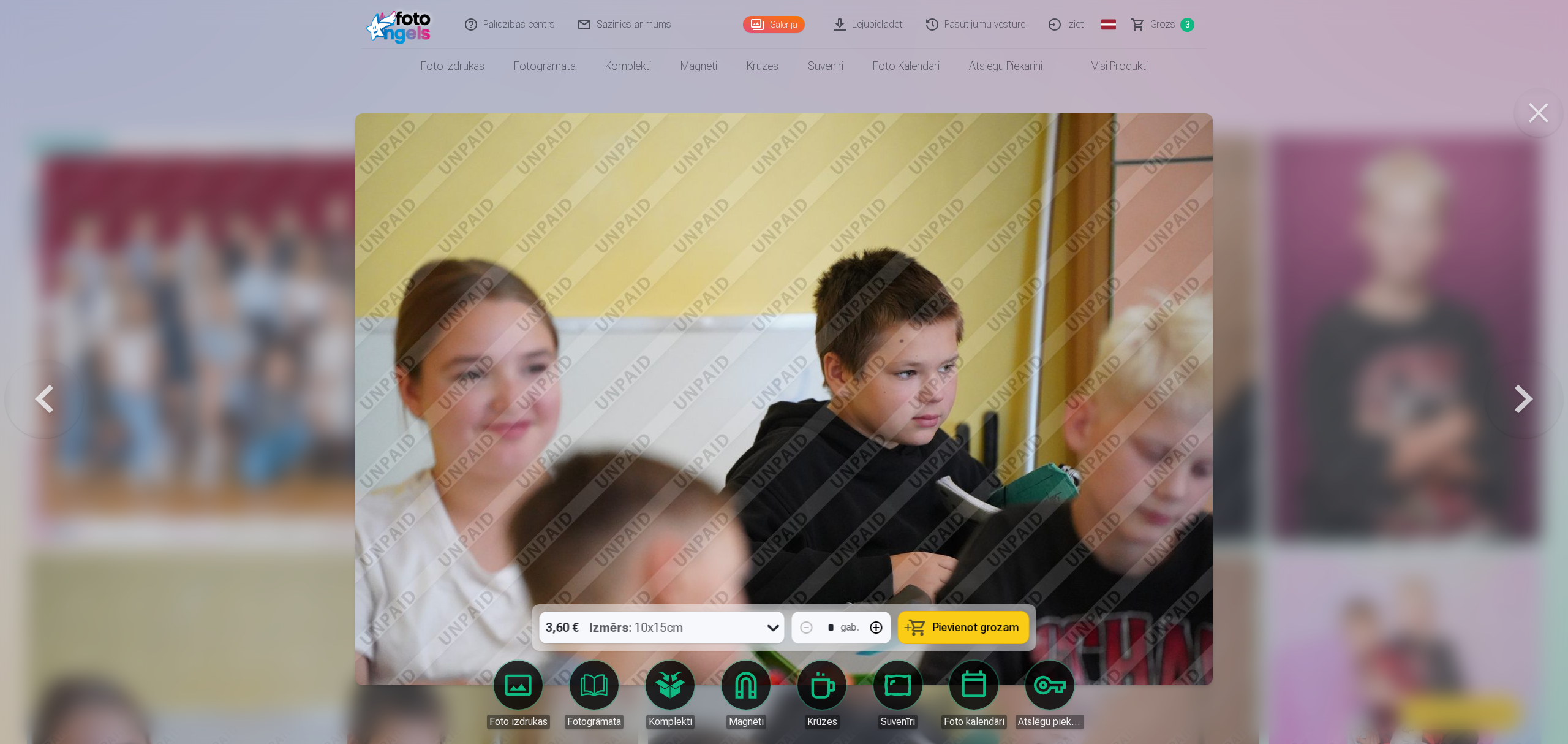
click at [1172, 386] on button at bounding box center [1524, 399] width 79 height 386
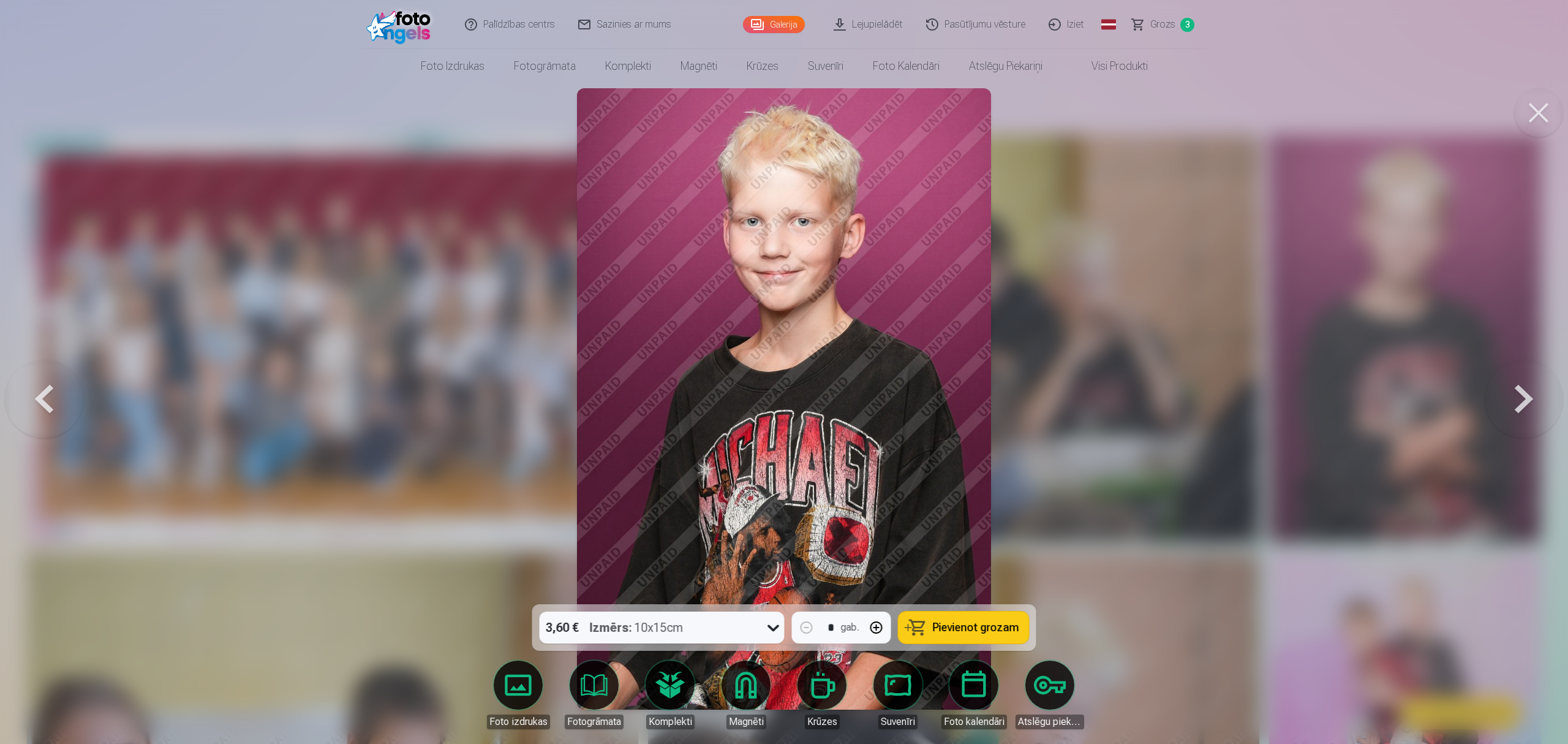
click at [1172, 386] on button at bounding box center [1524, 399] width 79 height 386
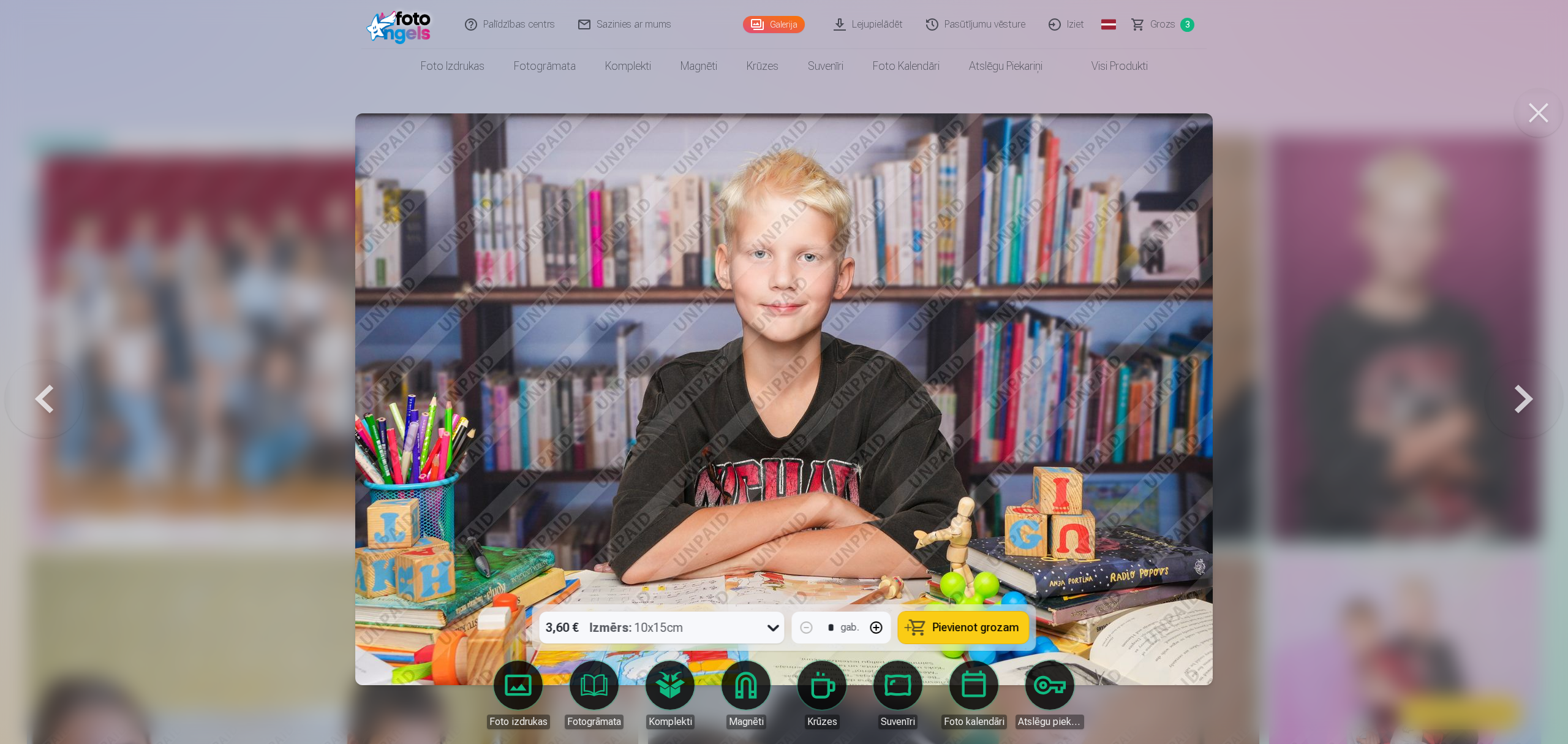
click at [1172, 386] on button at bounding box center [1524, 399] width 79 height 386
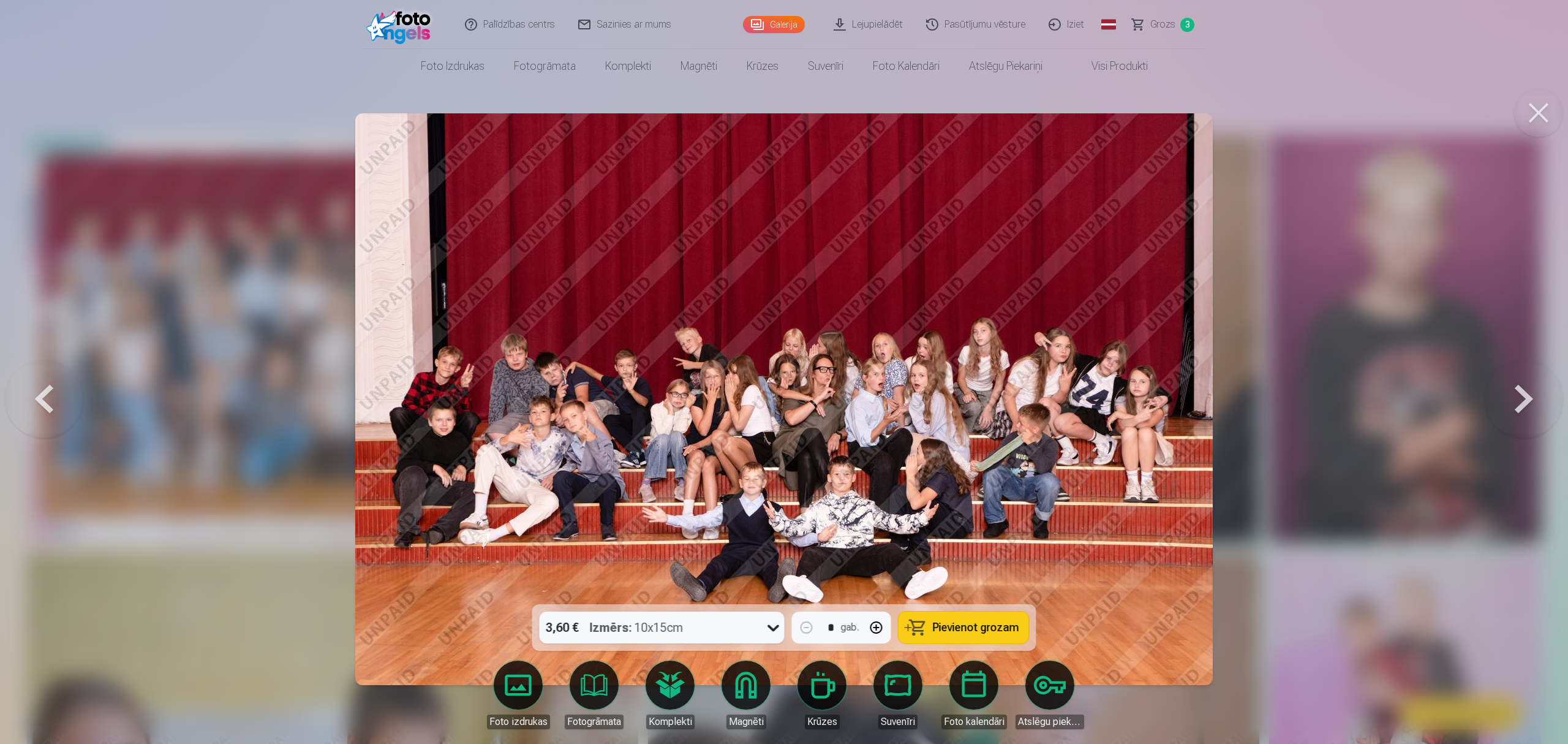
click at [1172, 386] on button at bounding box center [1524, 399] width 79 height 386
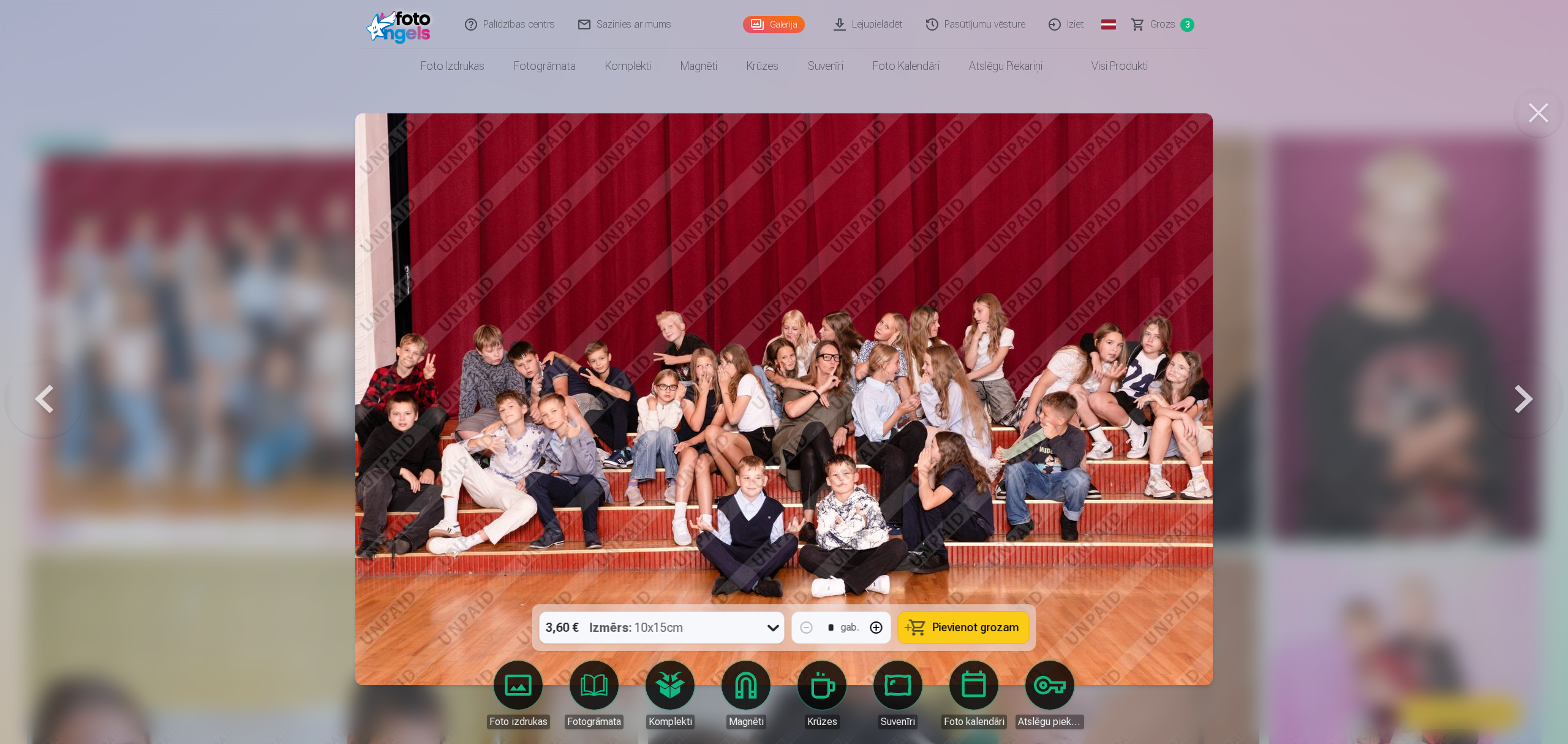
click at [1172, 397] on button at bounding box center [1524, 399] width 79 height 386
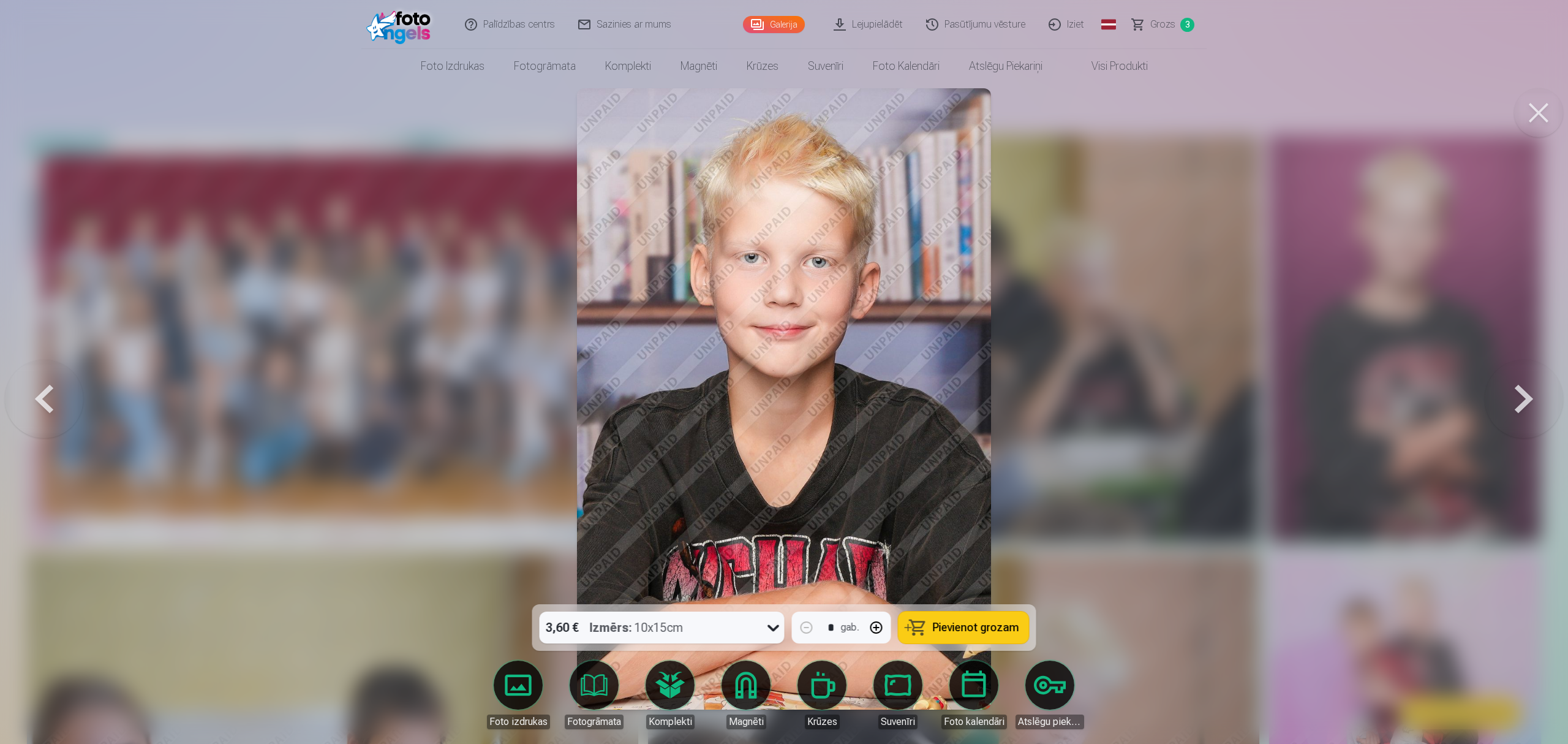
click at [1172, 397] on button at bounding box center [1524, 399] width 79 height 386
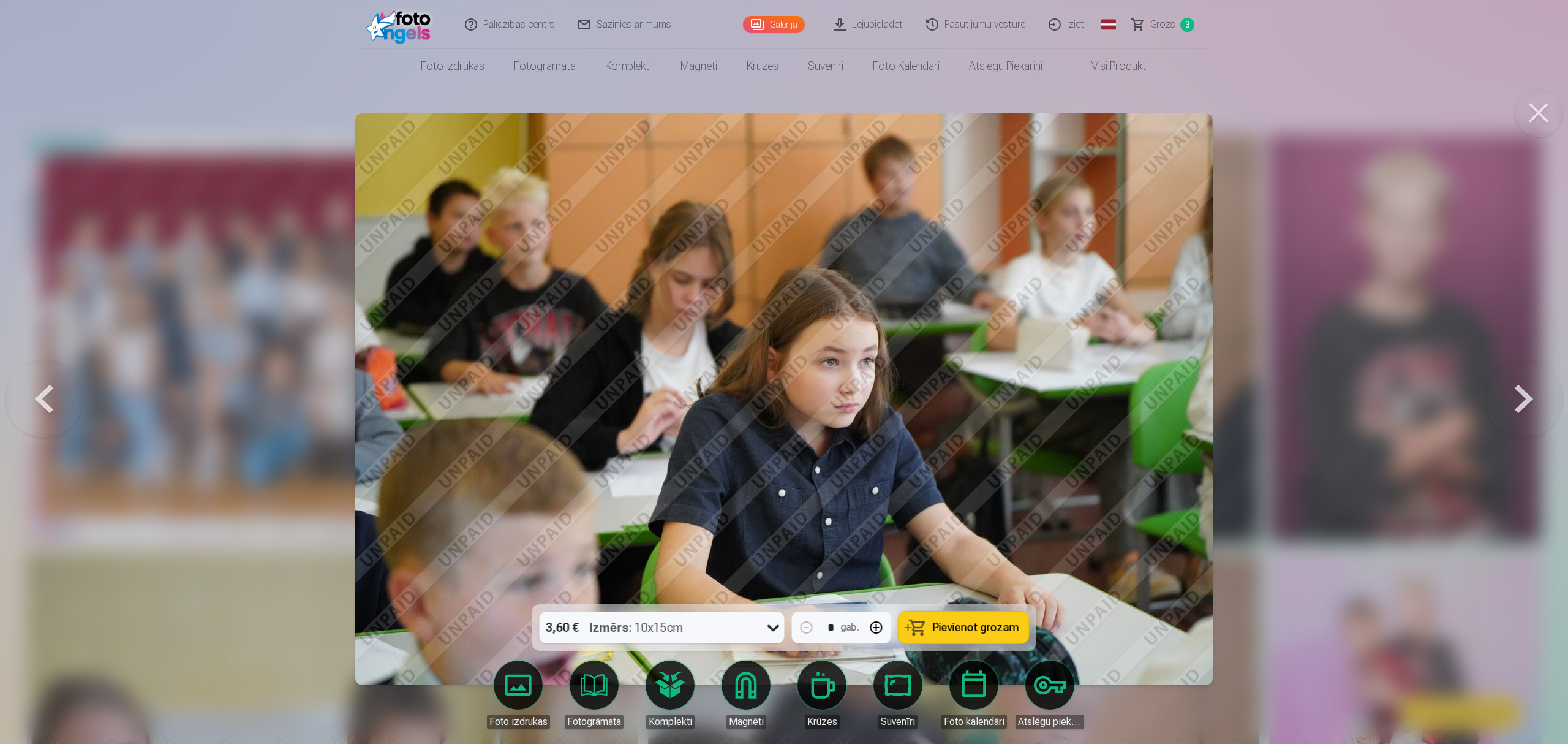
click at [53, 395] on button at bounding box center [44, 399] width 79 height 386
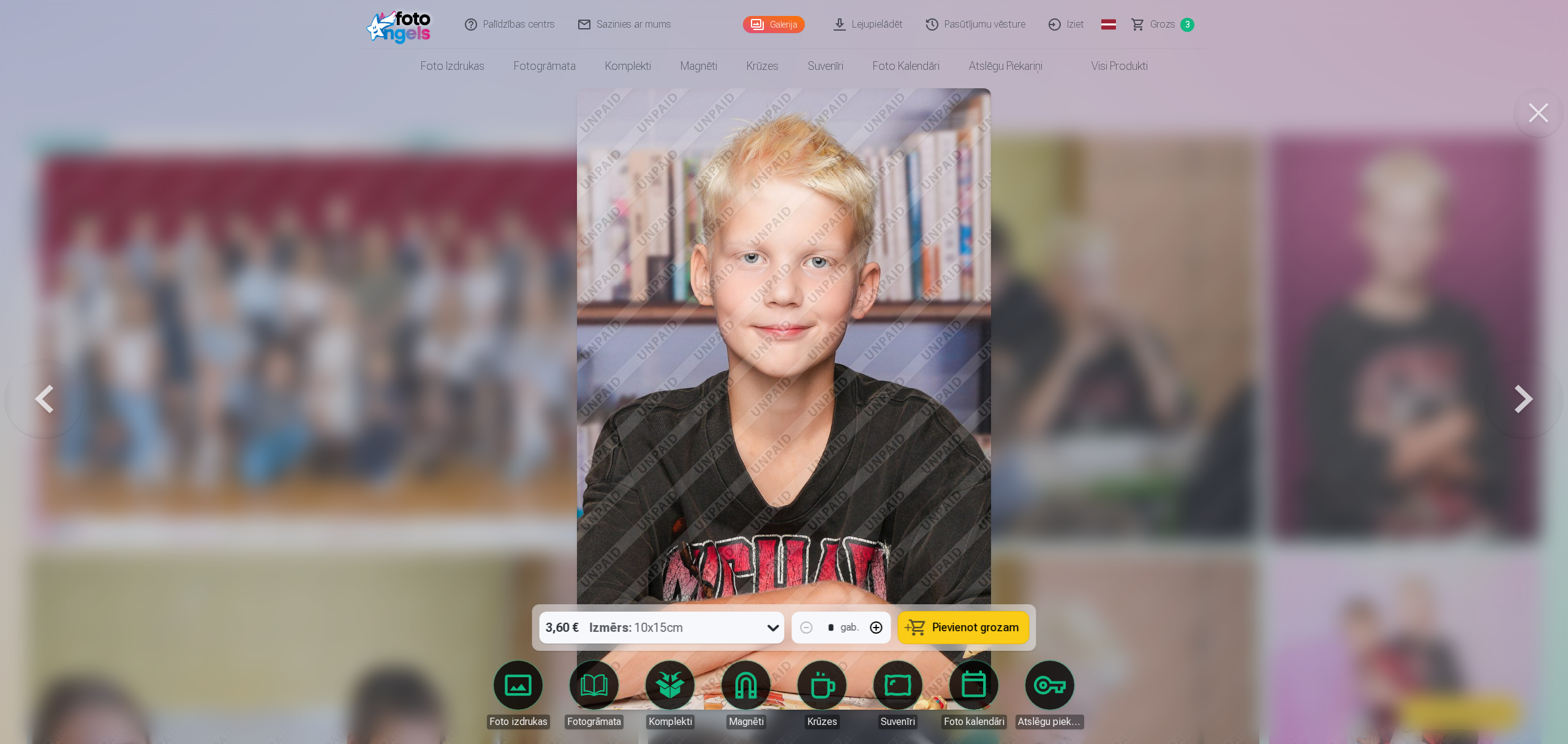
click at [981, 558] on span "Pievienot grozam" at bounding box center [976, 627] width 86 height 11
click at [1172, 383] on button at bounding box center [1524, 399] width 79 height 386
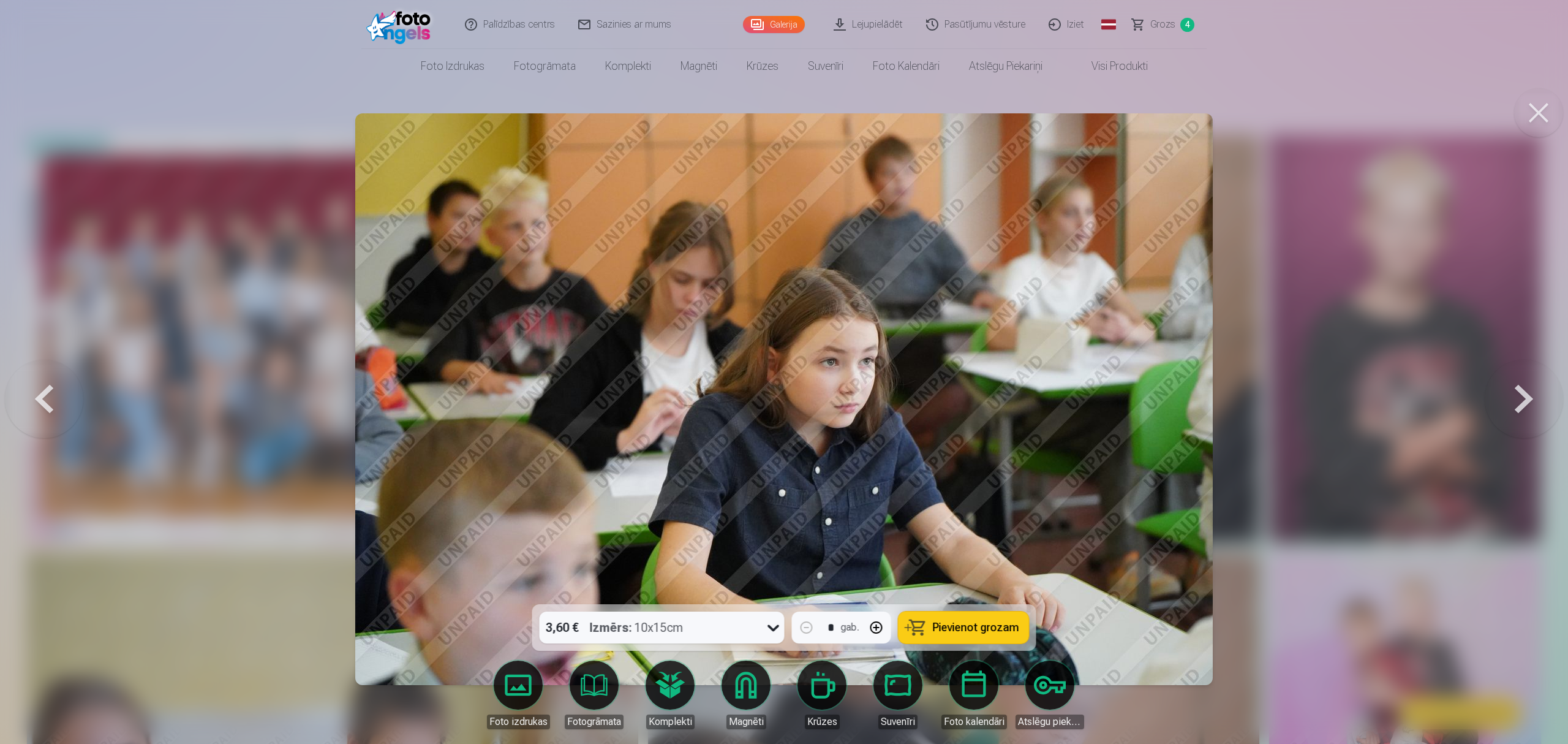
click at [50, 395] on button at bounding box center [44, 399] width 79 height 386
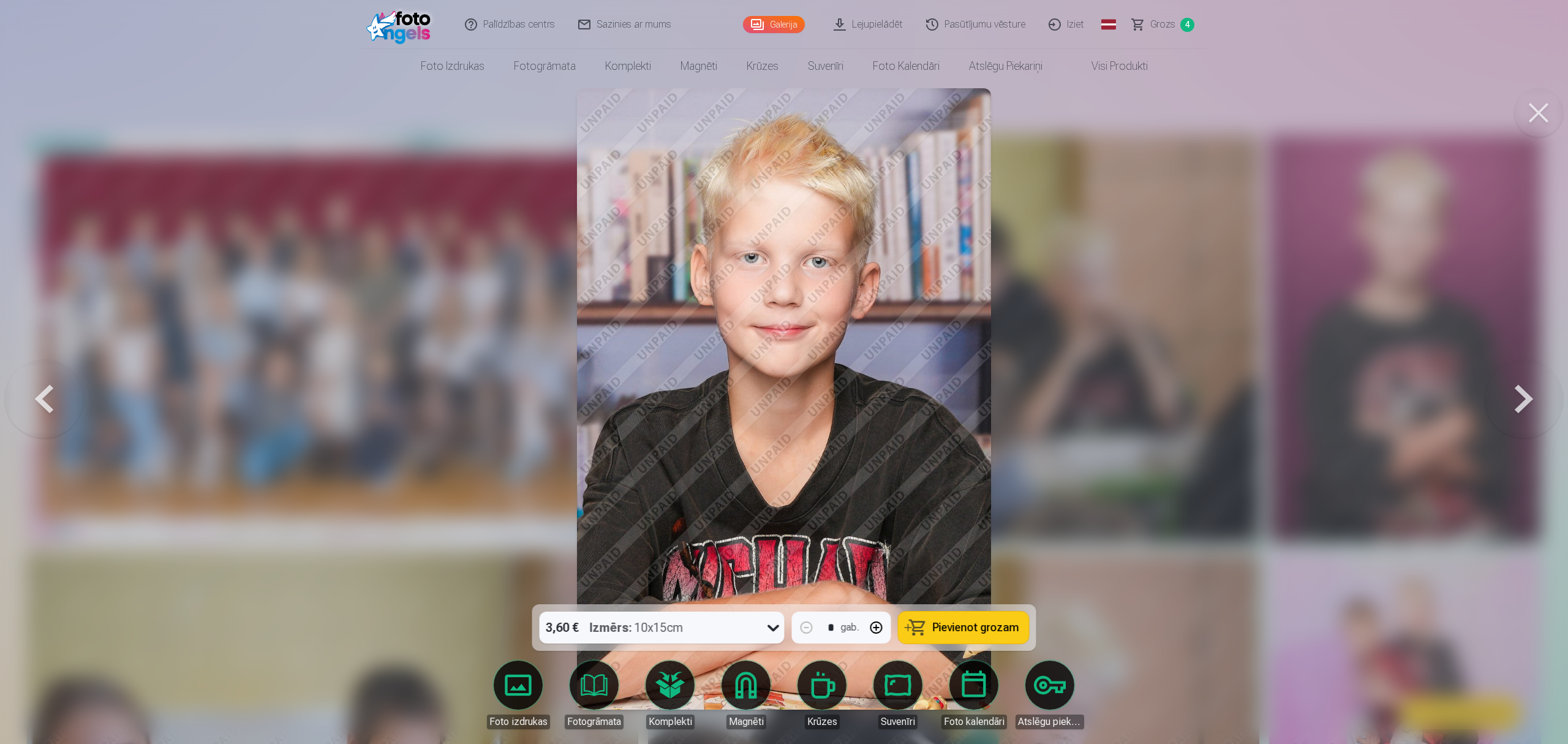
click at [50, 395] on button at bounding box center [44, 399] width 79 height 386
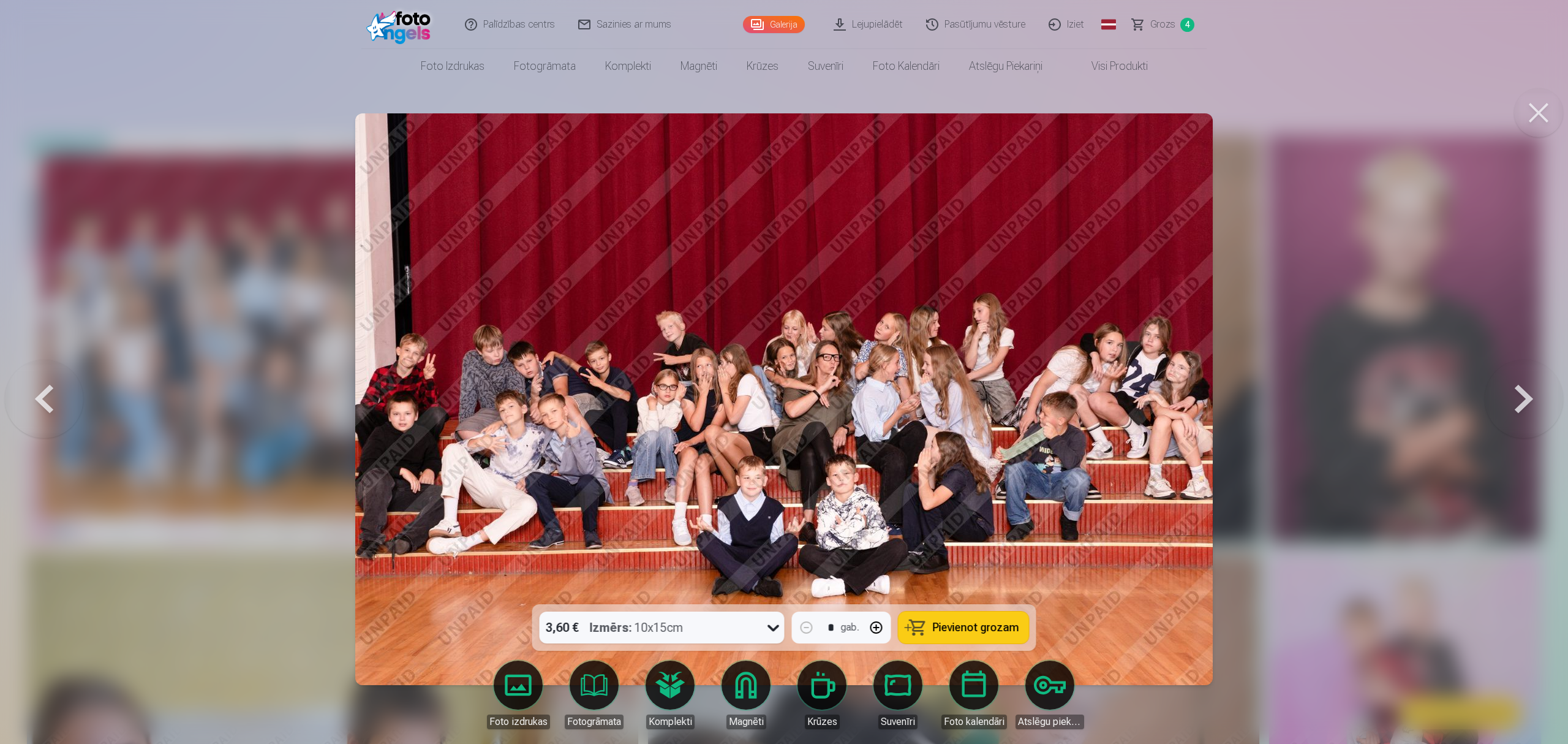
click at [1172, 399] on button at bounding box center [1524, 399] width 79 height 386
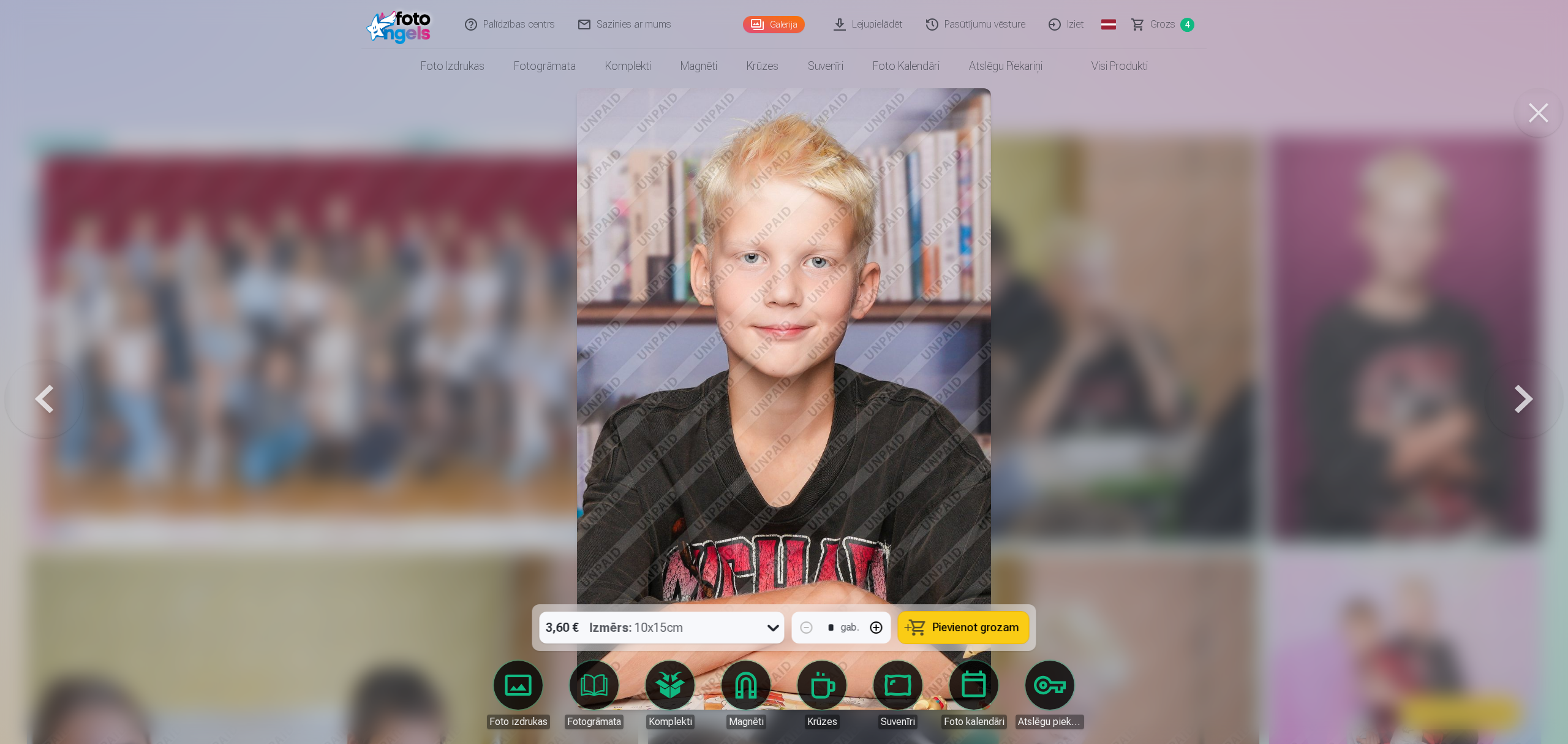
click at [1172, 399] on button at bounding box center [1524, 399] width 79 height 386
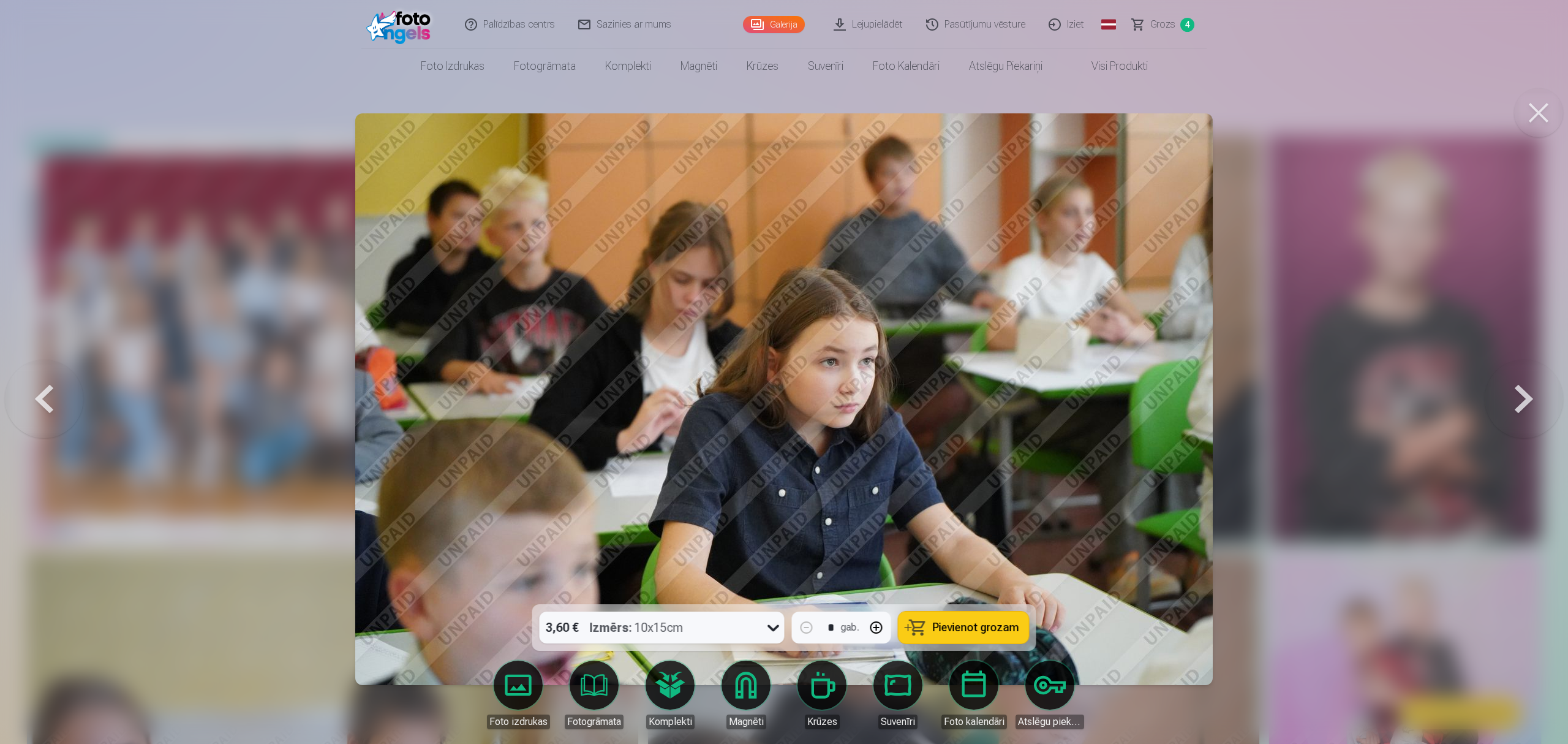
click at [1172, 407] on button at bounding box center [1524, 399] width 79 height 386
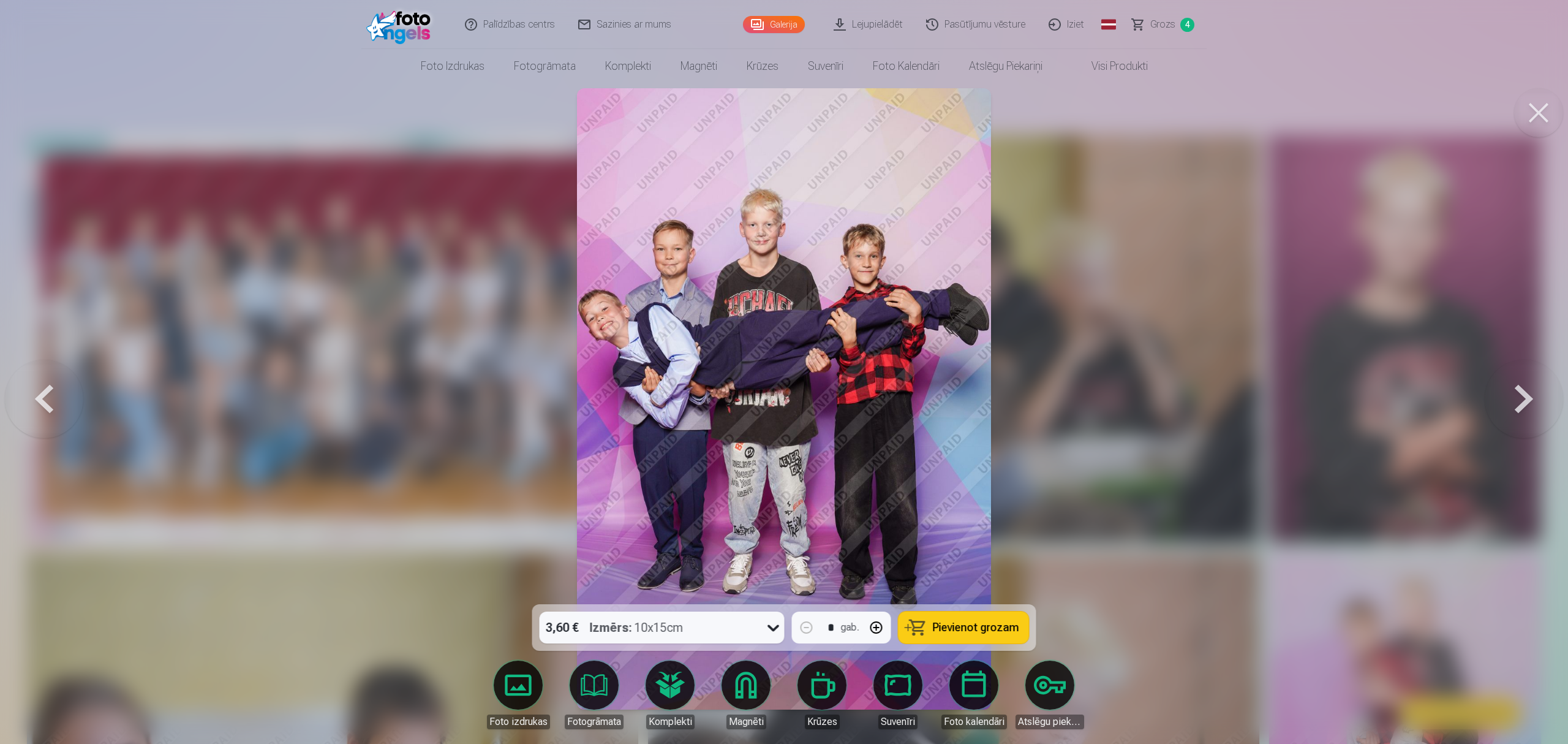
click at [1172, 400] on button at bounding box center [1524, 399] width 79 height 386
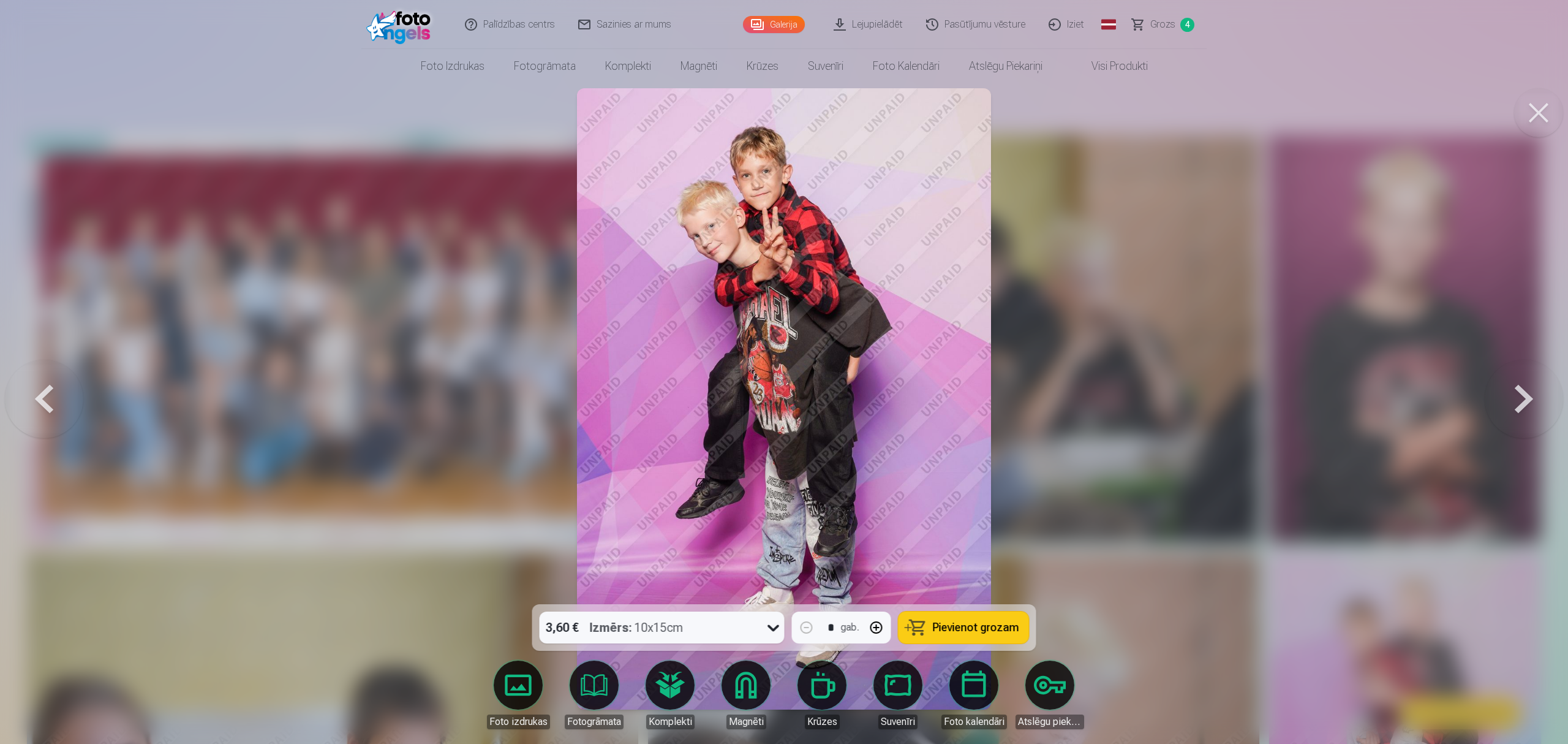
click at [968, 558] on span "Pievienot grozam" at bounding box center [976, 627] width 86 height 11
click at [1172, 396] on button at bounding box center [1524, 399] width 79 height 386
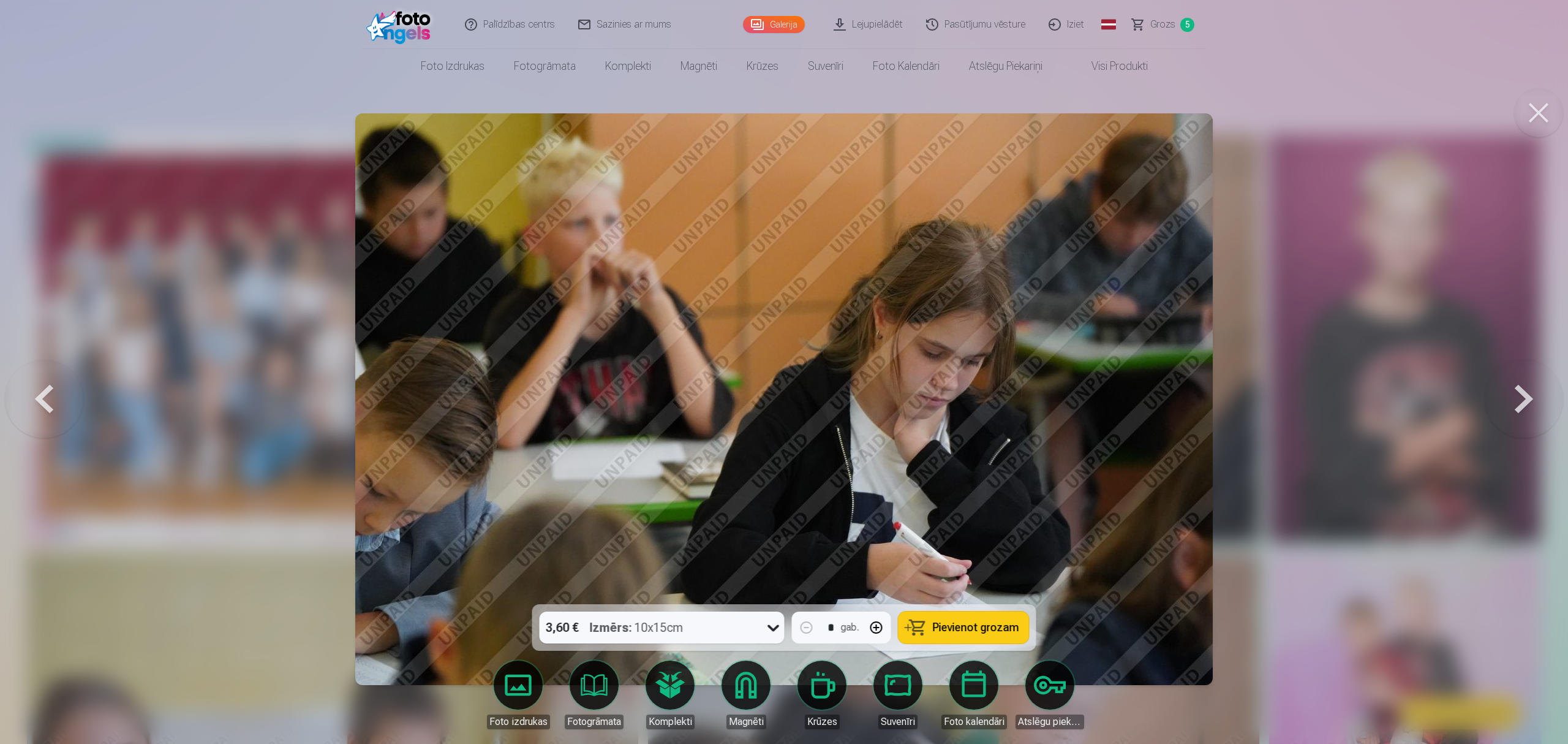
click at [1172, 404] on button at bounding box center [1524, 399] width 79 height 386
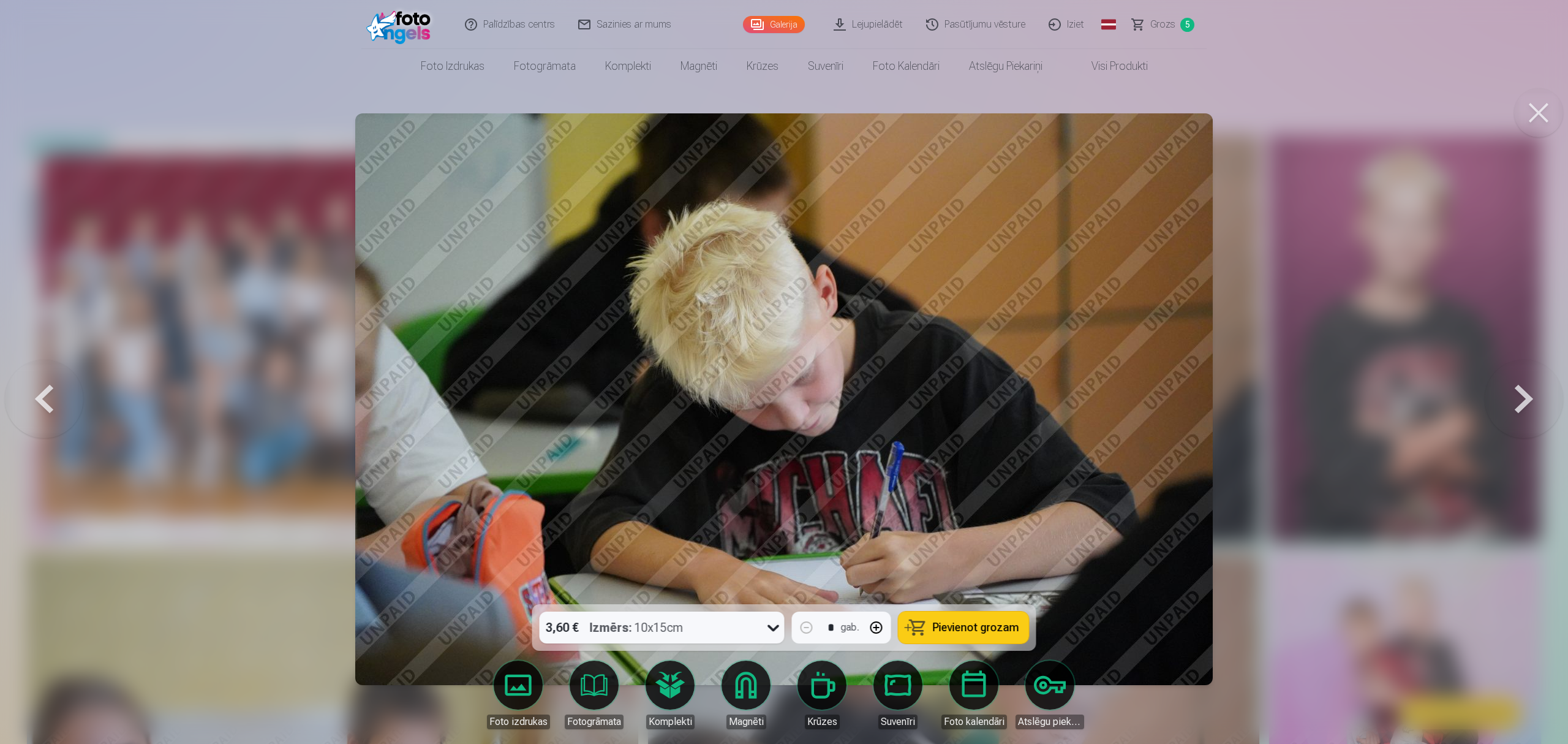
click at [1172, 404] on button at bounding box center [1524, 399] width 79 height 386
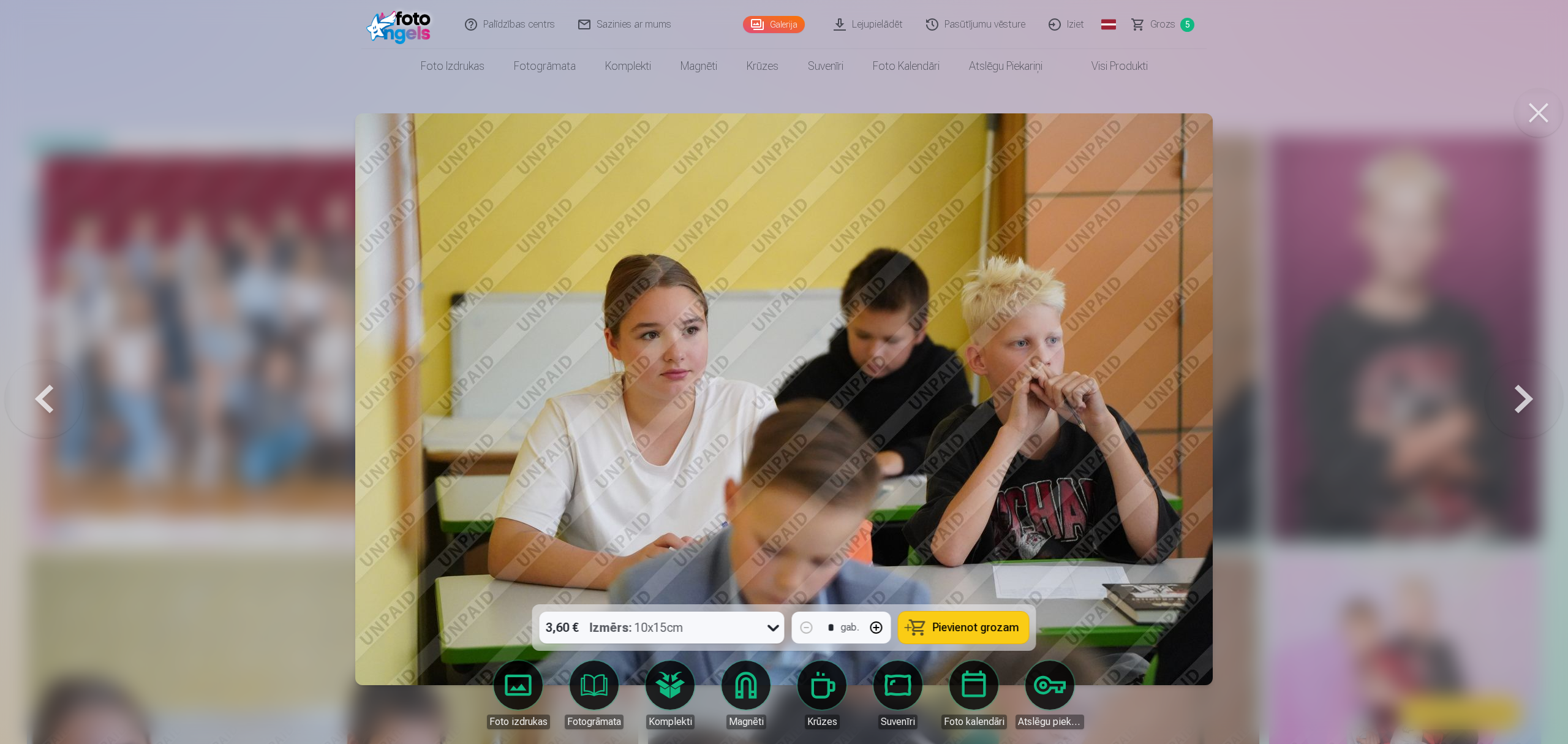
click at [1172, 404] on button at bounding box center [1524, 399] width 79 height 386
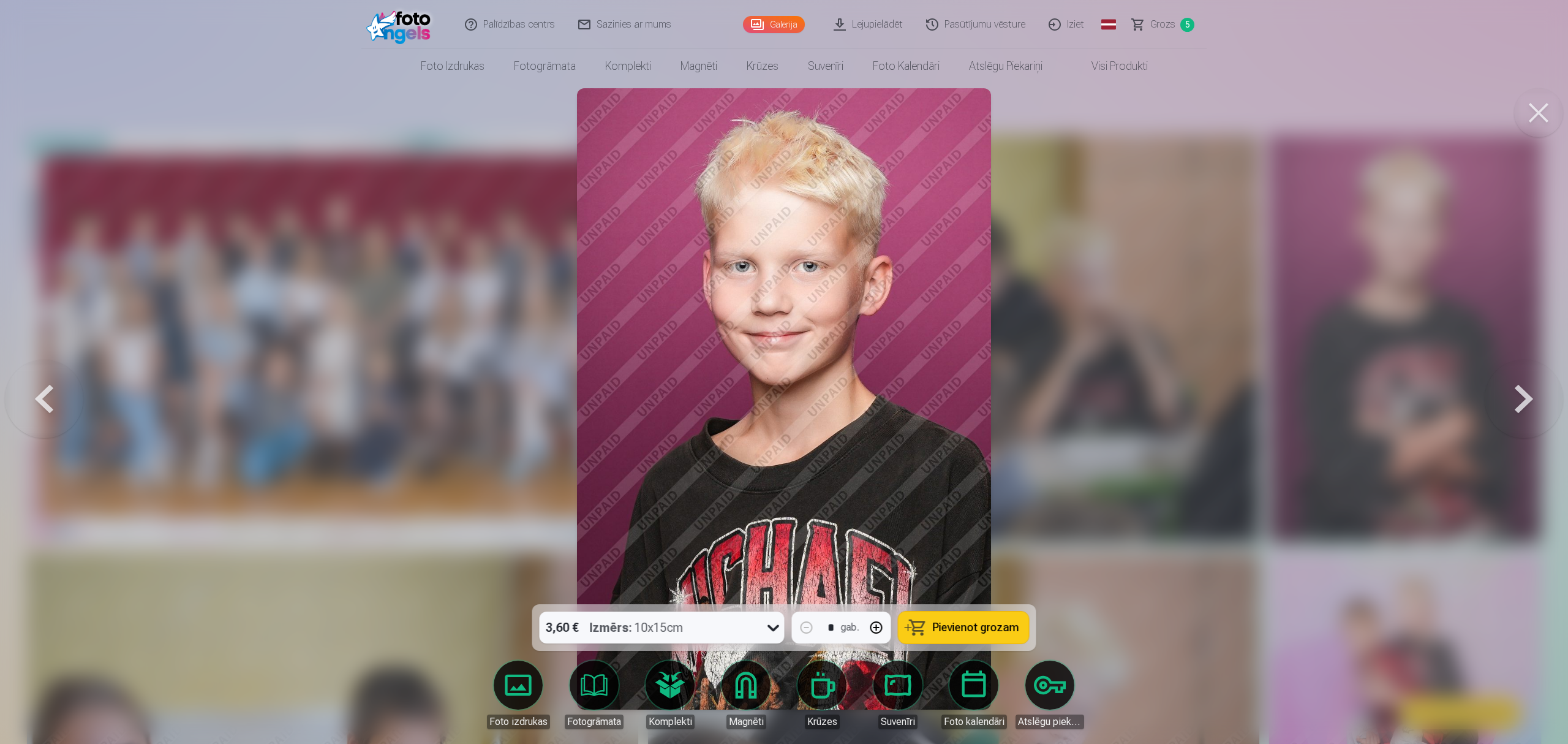
click at [952, 558] on span "Pievienot grozam" at bounding box center [976, 627] width 86 height 11
click at [1172, 393] on button at bounding box center [1524, 399] width 79 height 386
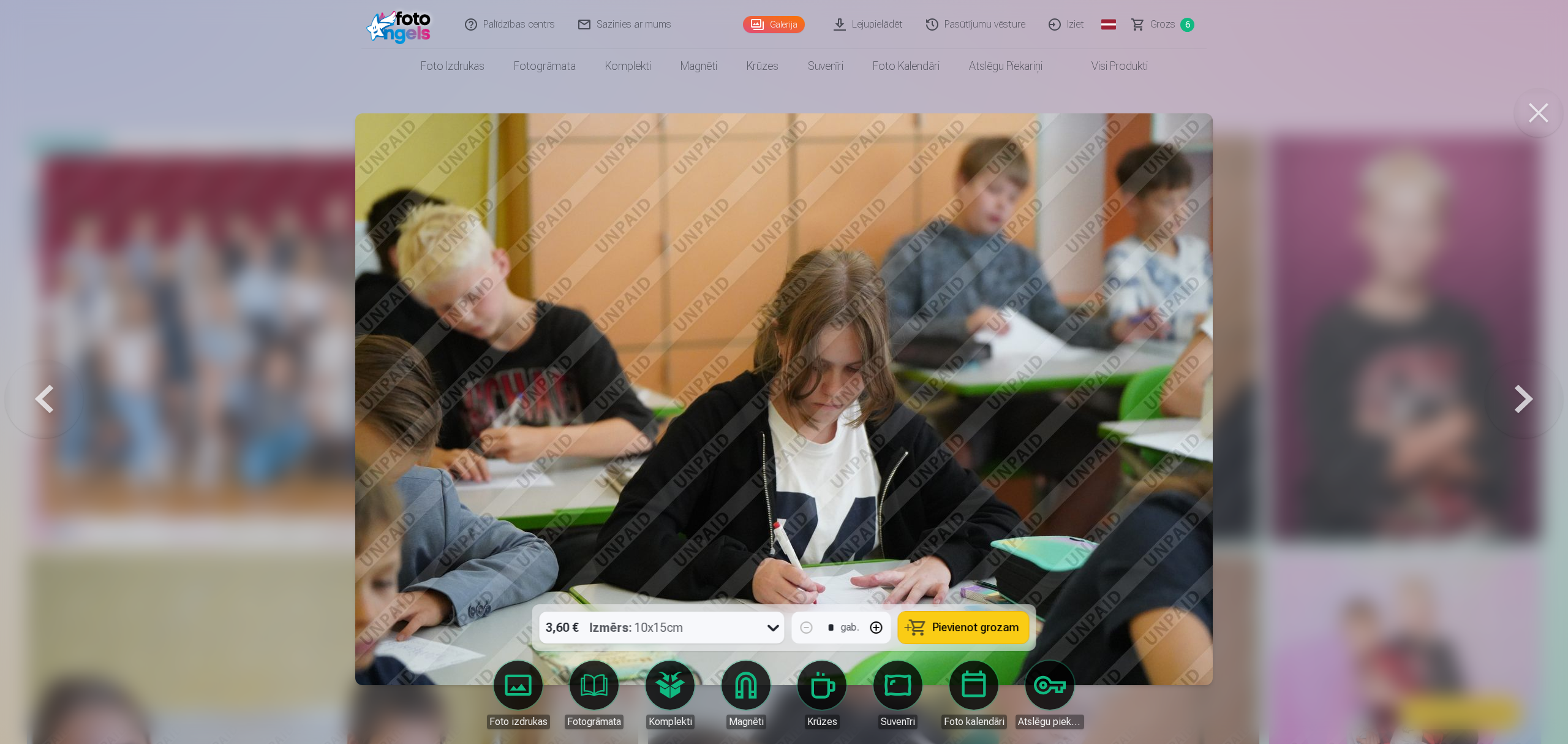
click at [1172, 393] on button at bounding box center [1524, 399] width 79 height 386
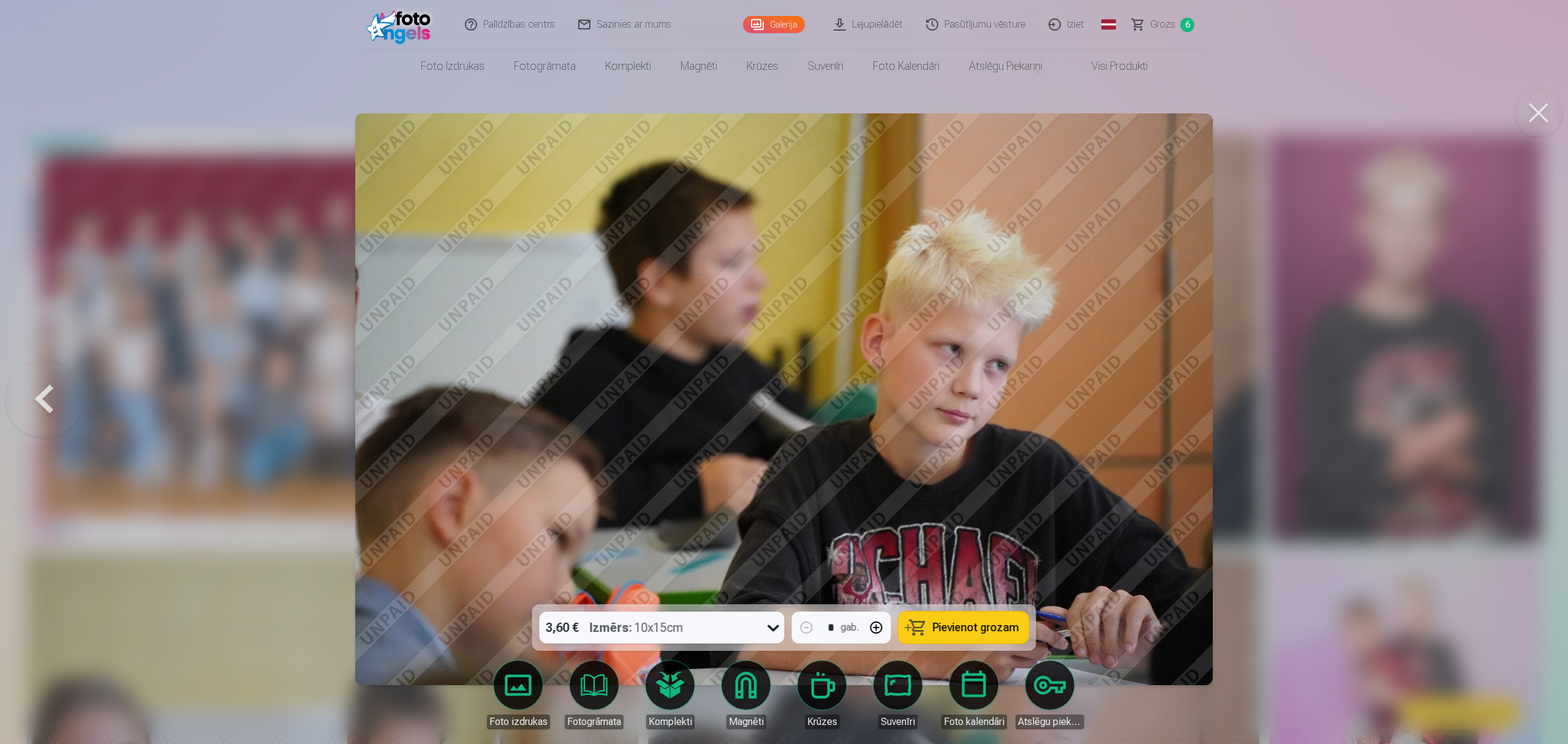
click at [1172, 397] on div at bounding box center [784, 372] width 1568 height 744
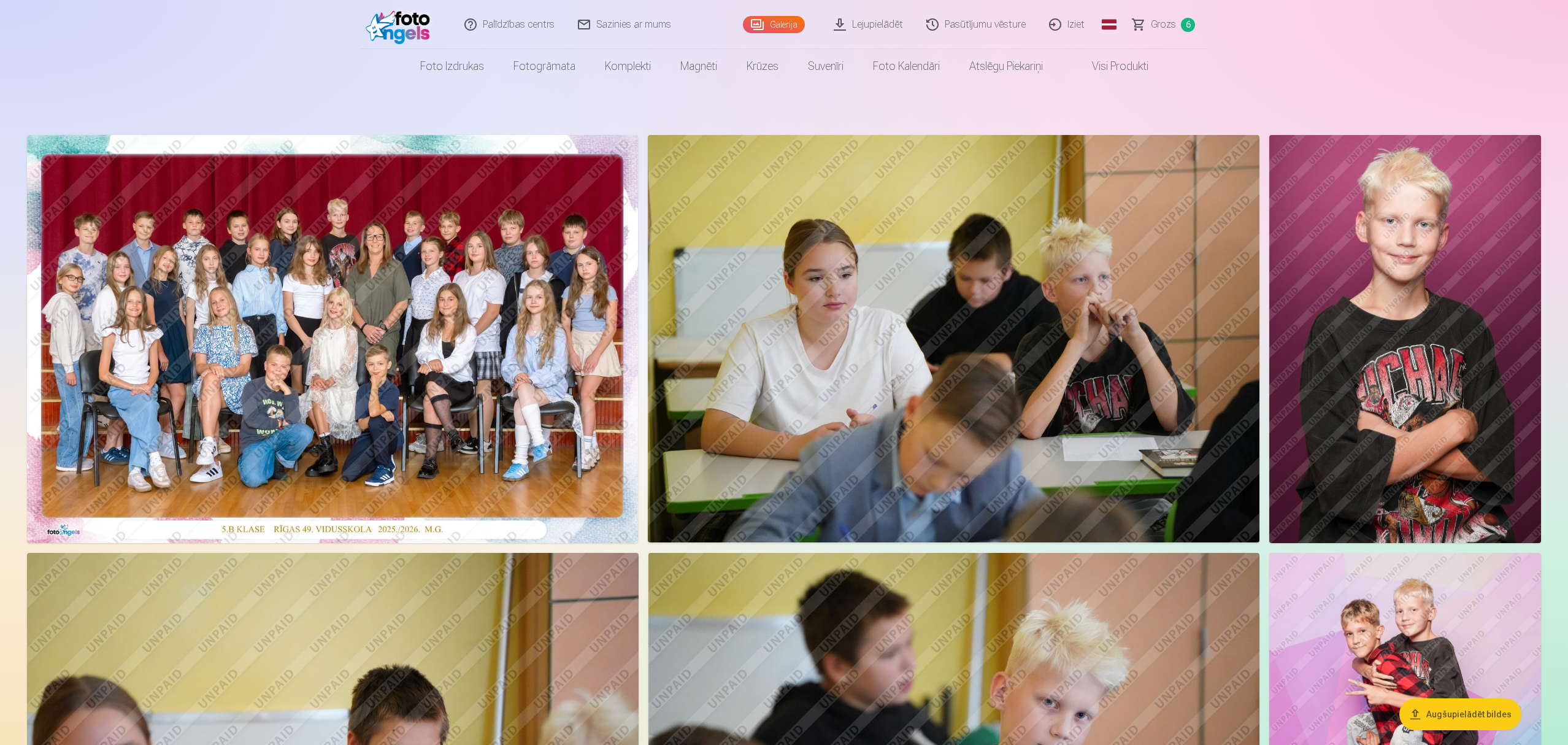
click at [1152, 20] on span "Grozs" at bounding box center [1163, 24] width 25 height 15
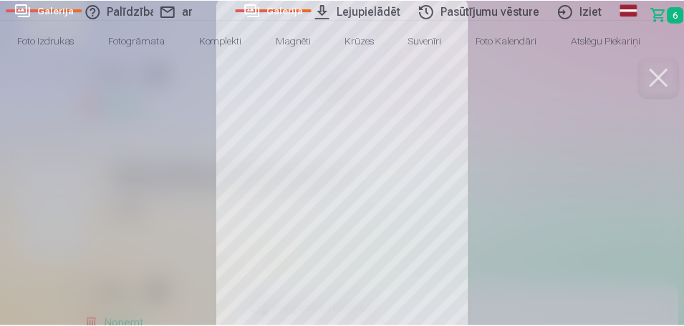
scroll to position [762, 0]
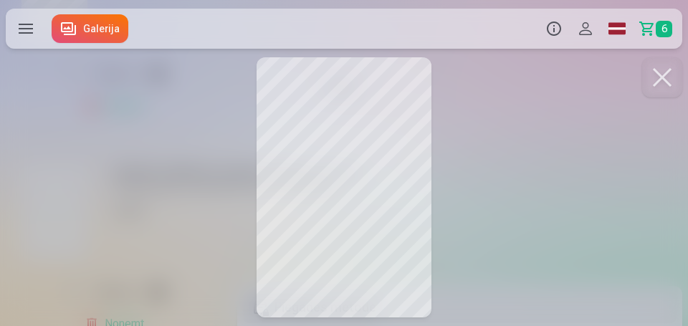
click at [674, 74] on button at bounding box center [662, 77] width 40 height 40
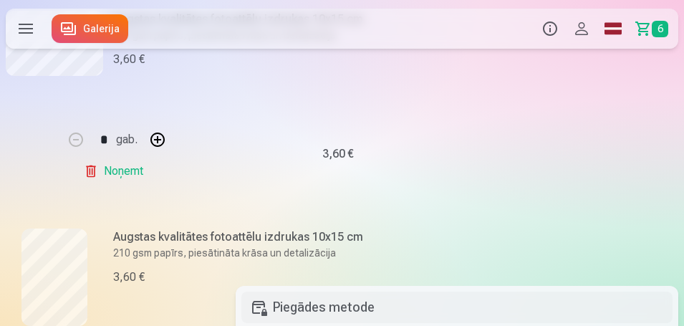
scroll to position [583, 0]
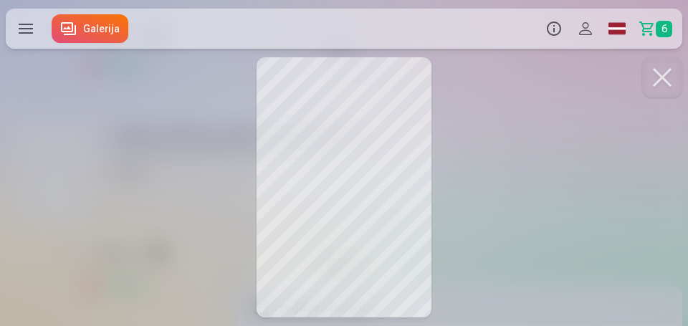
click at [660, 69] on button at bounding box center [662, 77] width 40 height 40
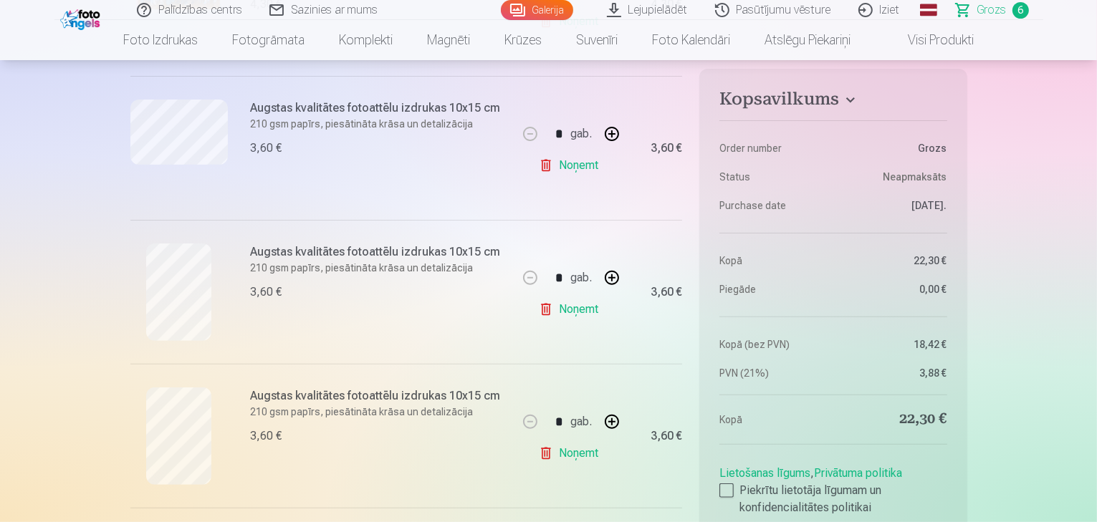
scroll to position [371, 0]
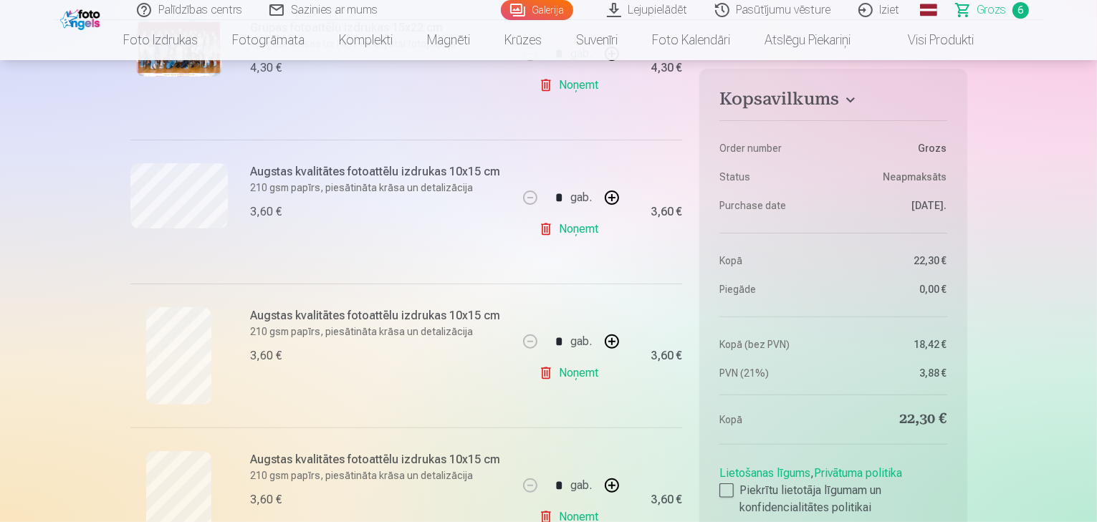
click at [587, 370] on link "Noņemt" at bounding box center [571, 373] width 65 height 29
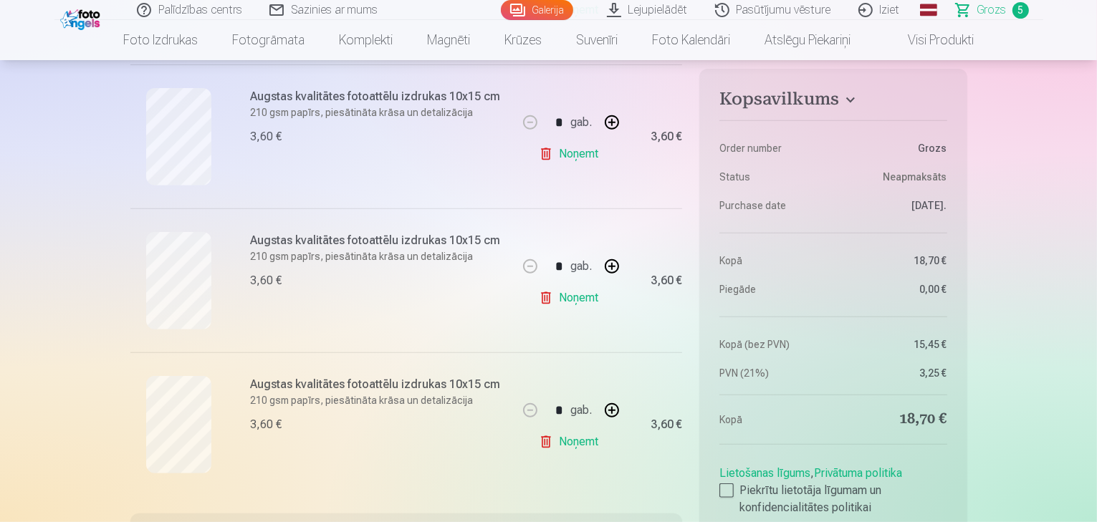
scroll to position [688, 0]
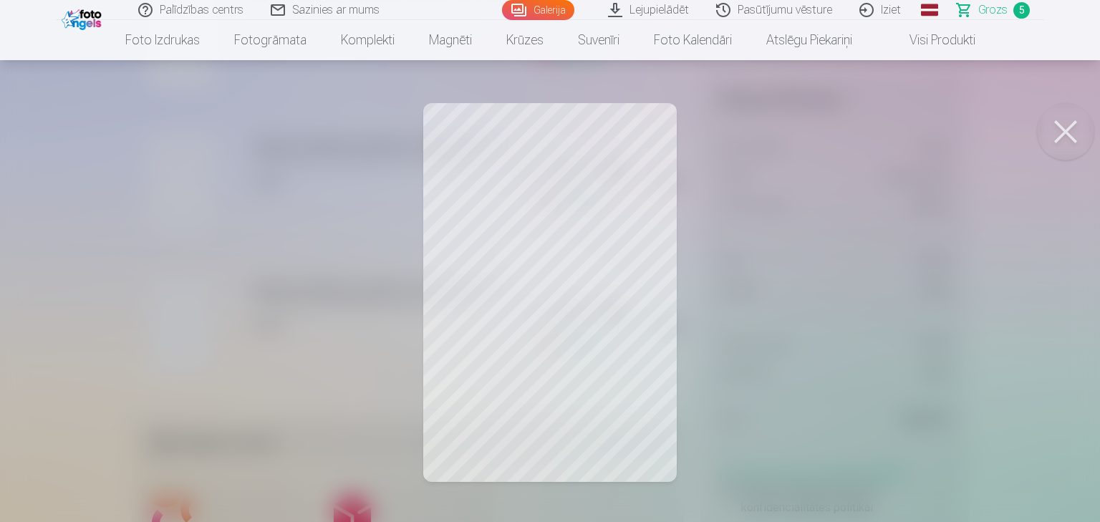
click at [1066, 135] on button at bounding box center [1065, 131] width 57 height 57
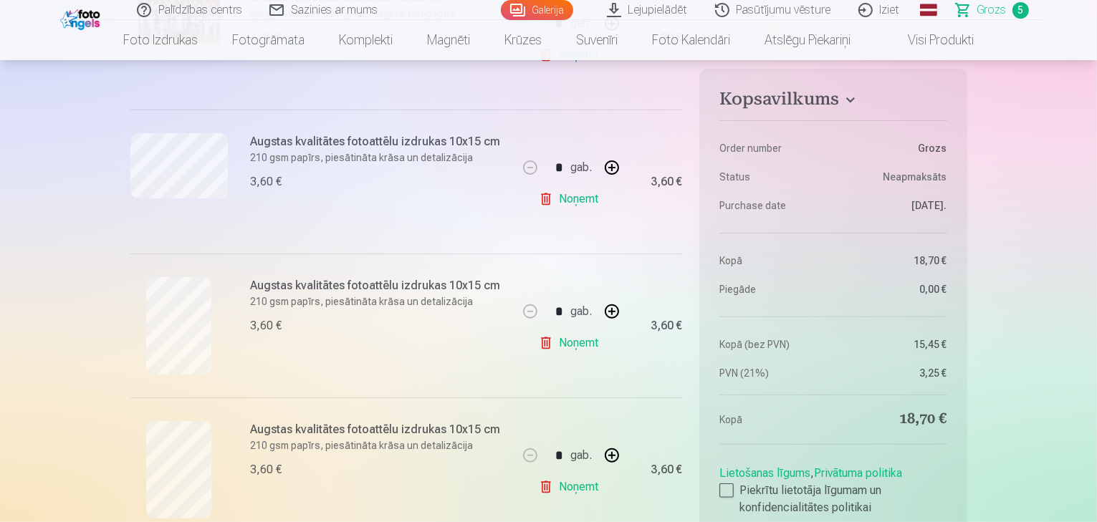
scroll to position [401, 0]
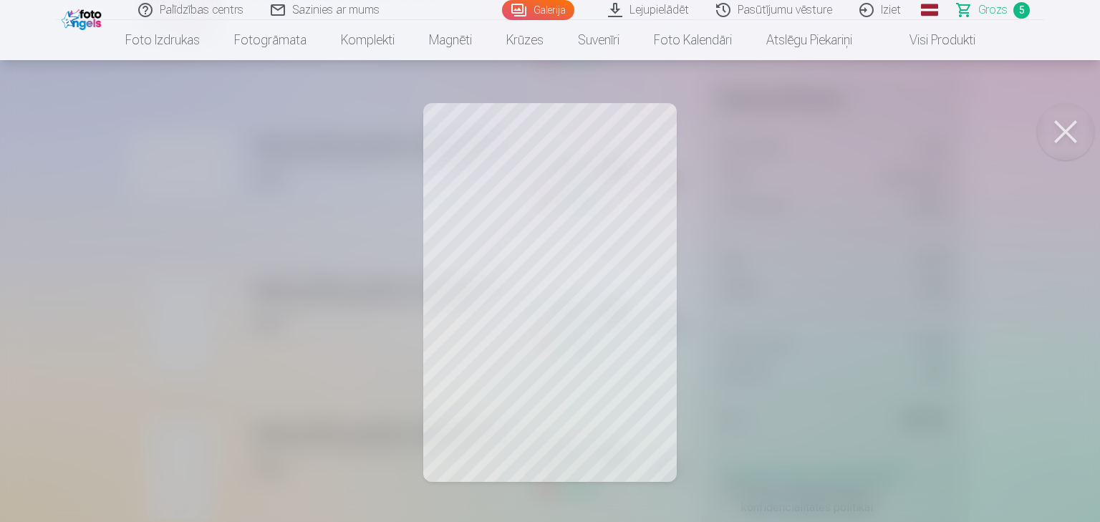
click at [1066, 143] on button at bounding box center [1065, 131] width 57 height 57
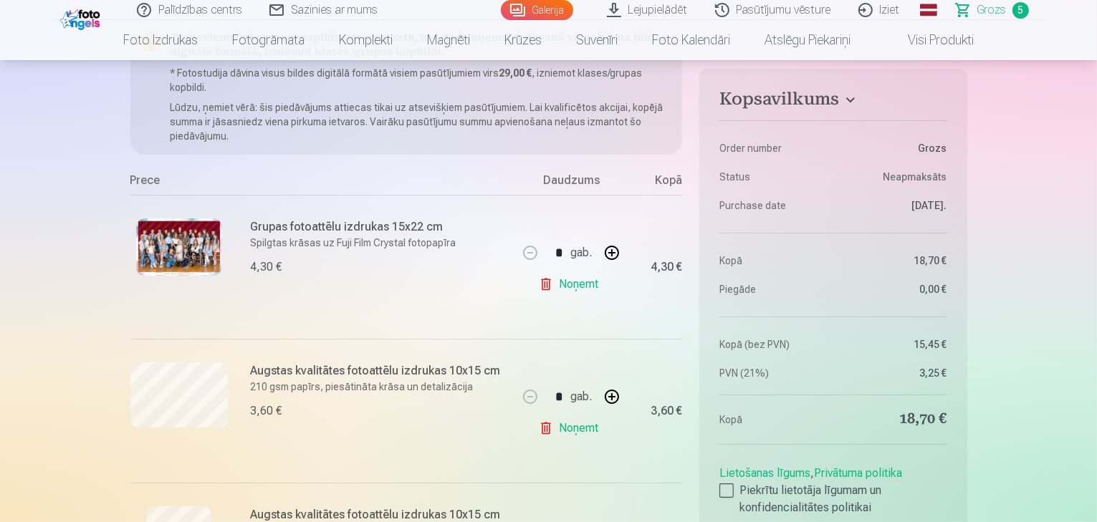
scroll to position [115, 0]
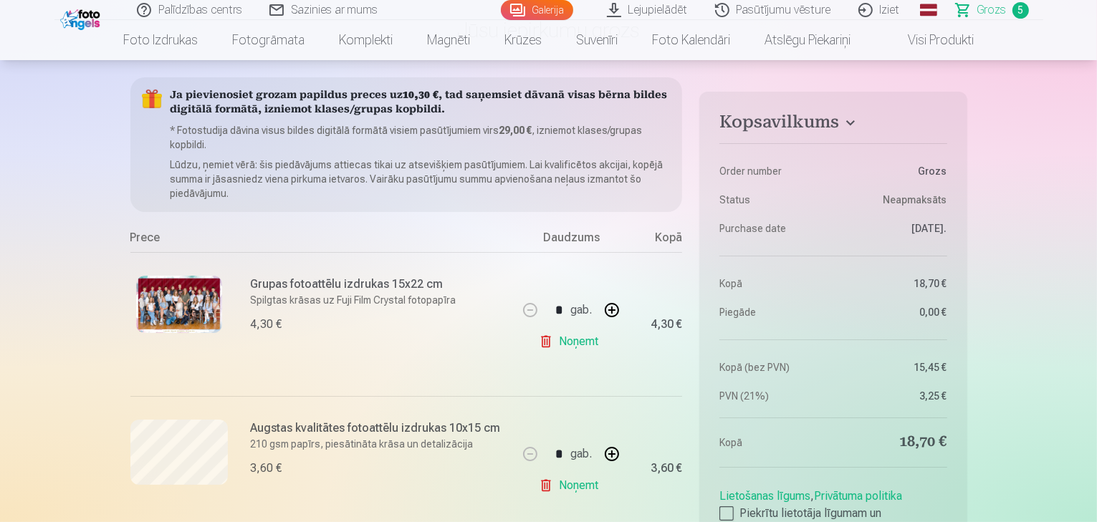
click at [664, 15] on link "Lejupielādēt" at bounding box center [648, 10] width 108 height 20
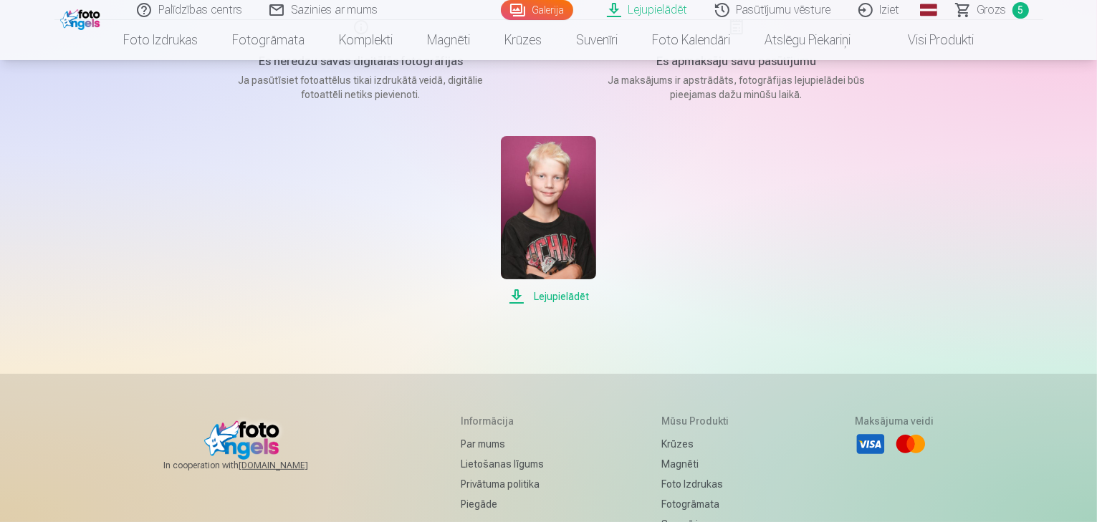
scroll to position [229, 0]
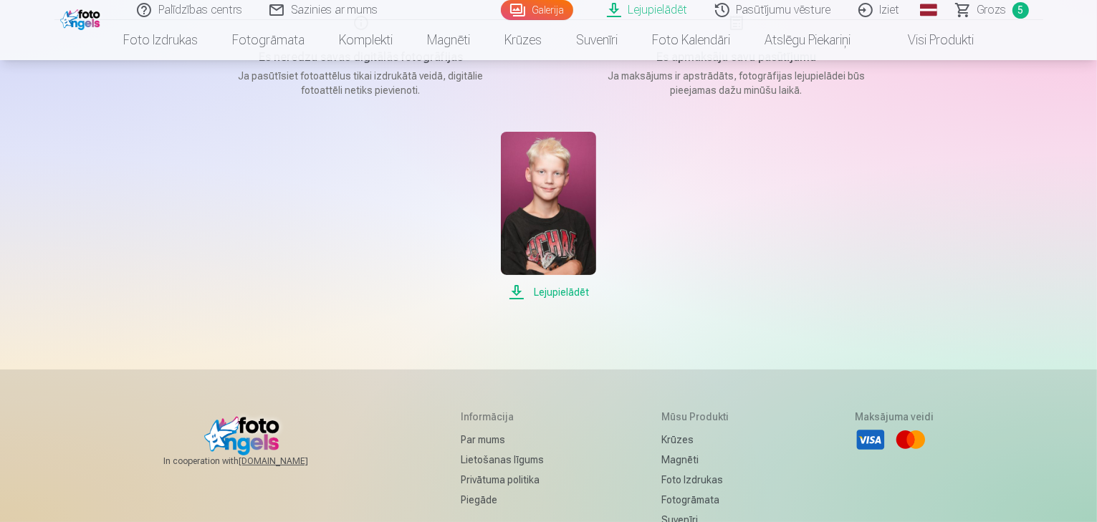
click at [564, 293] on span "Lejupielādēt" at bounding box center [548, 292] width 95 height 17
click at [807, 215] on div "Lejupielādēt" at bounding box center [549, 216] width 716 height 169
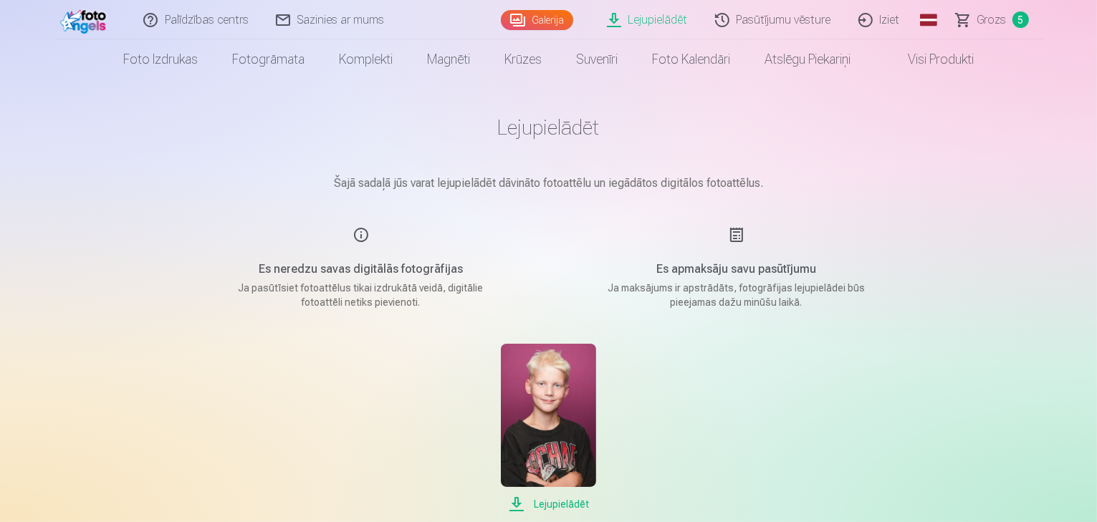
scroll to position [0, 0]
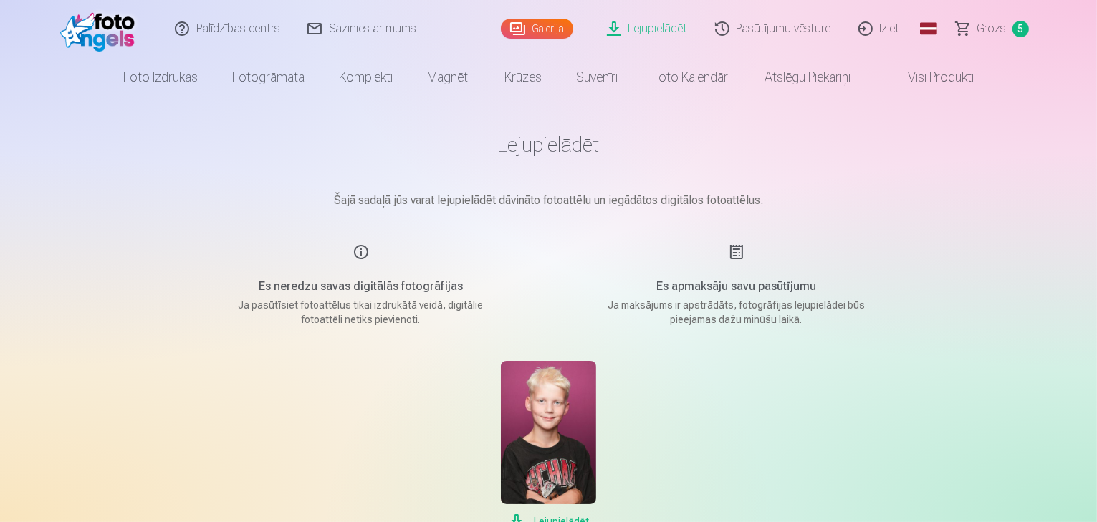
click at [993, 27] on span "Grozs" at bounding box center [991, 28] width 29 height 17
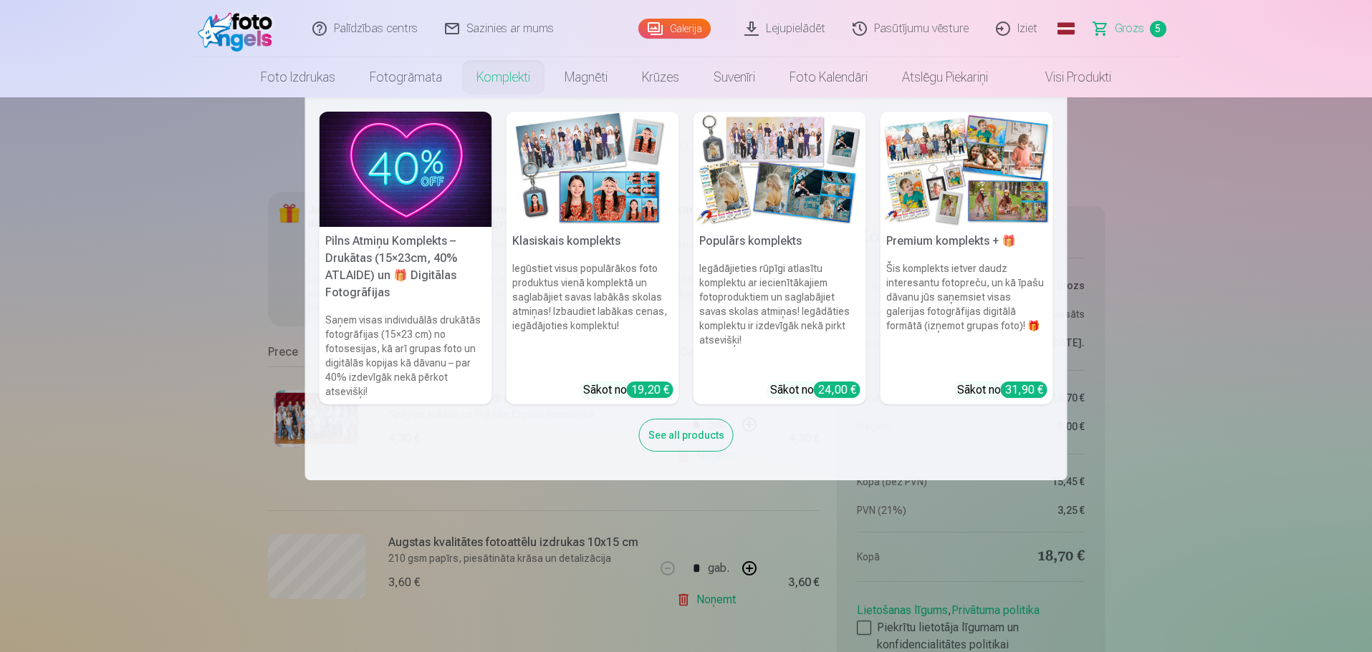
click at [569, 196] on img at bounding box center [592, 169] width 173 height 115
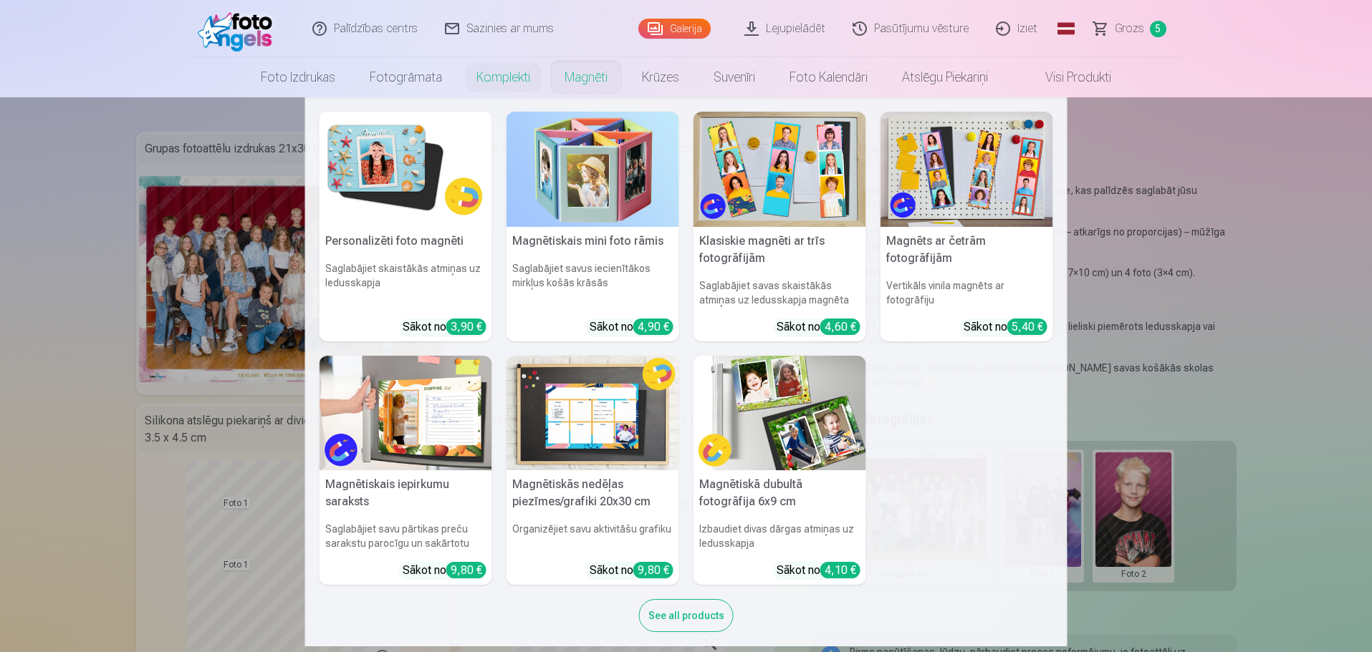
click at [572, 80] on link "Magnēti" at bounding box center [585, 77] width 77 height 40
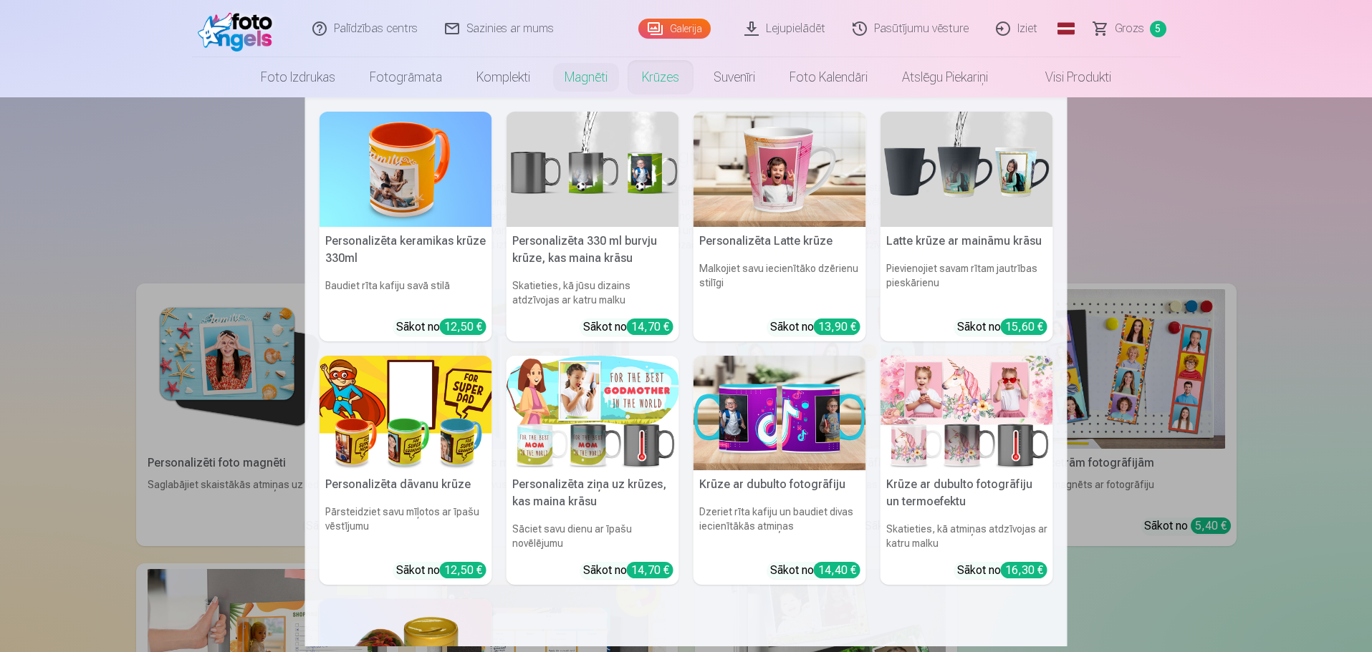
click at [655, 74] on link "Krūzes" at bounding box center [661, 77] width 72 height 40
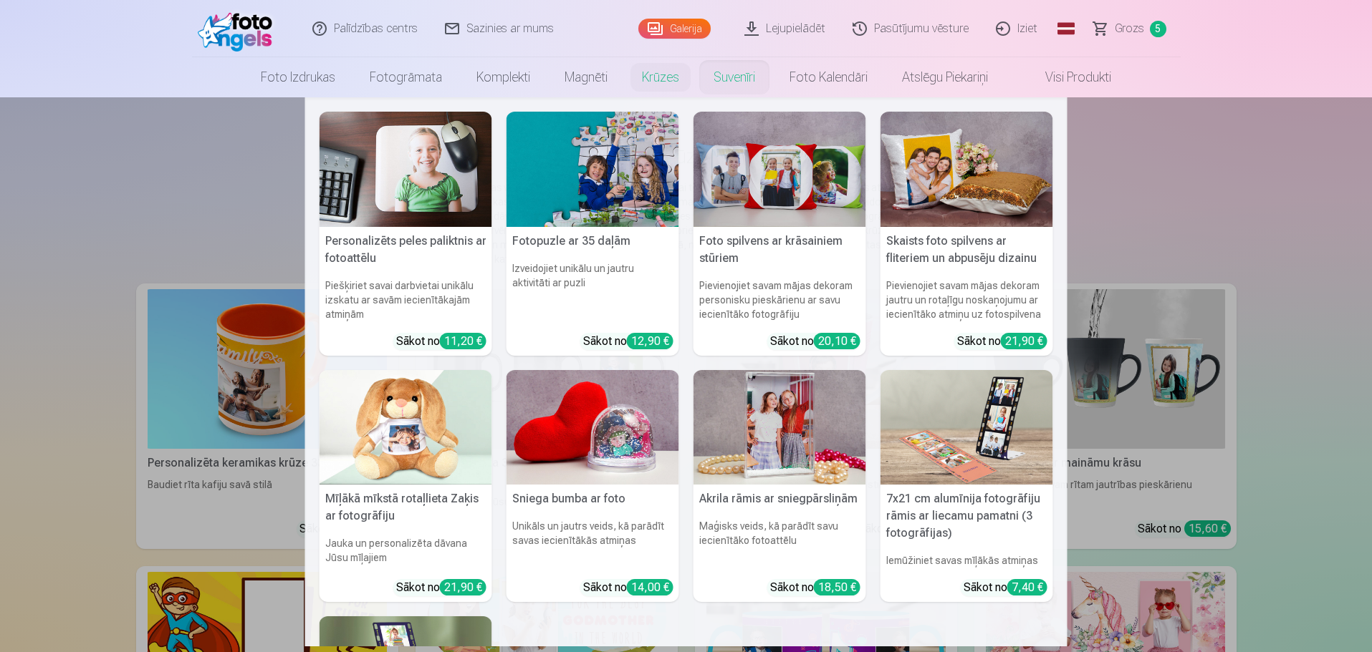
click at [724, 76] on link "Suvenīri" at bounding box center [734, 77] width 76 height 40
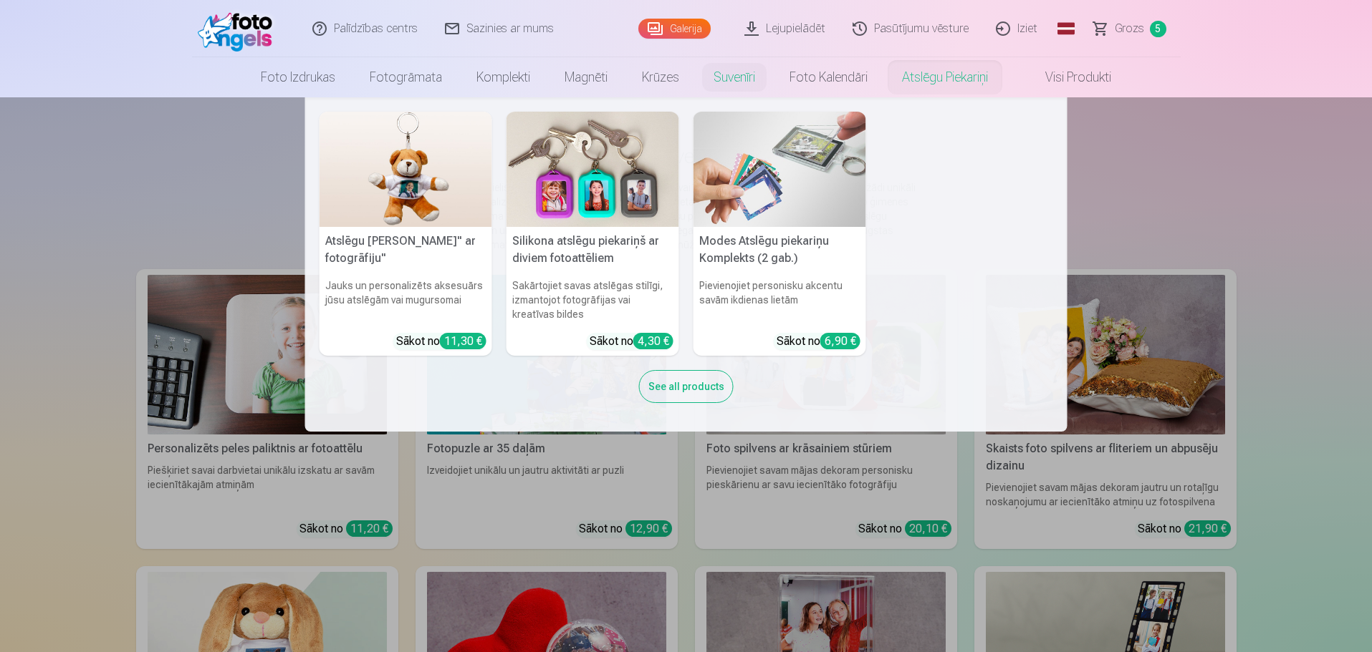
click at [908, 78] on link "Atslēgu piekariņi" at bounding box center [945, 77] width 120 height 40
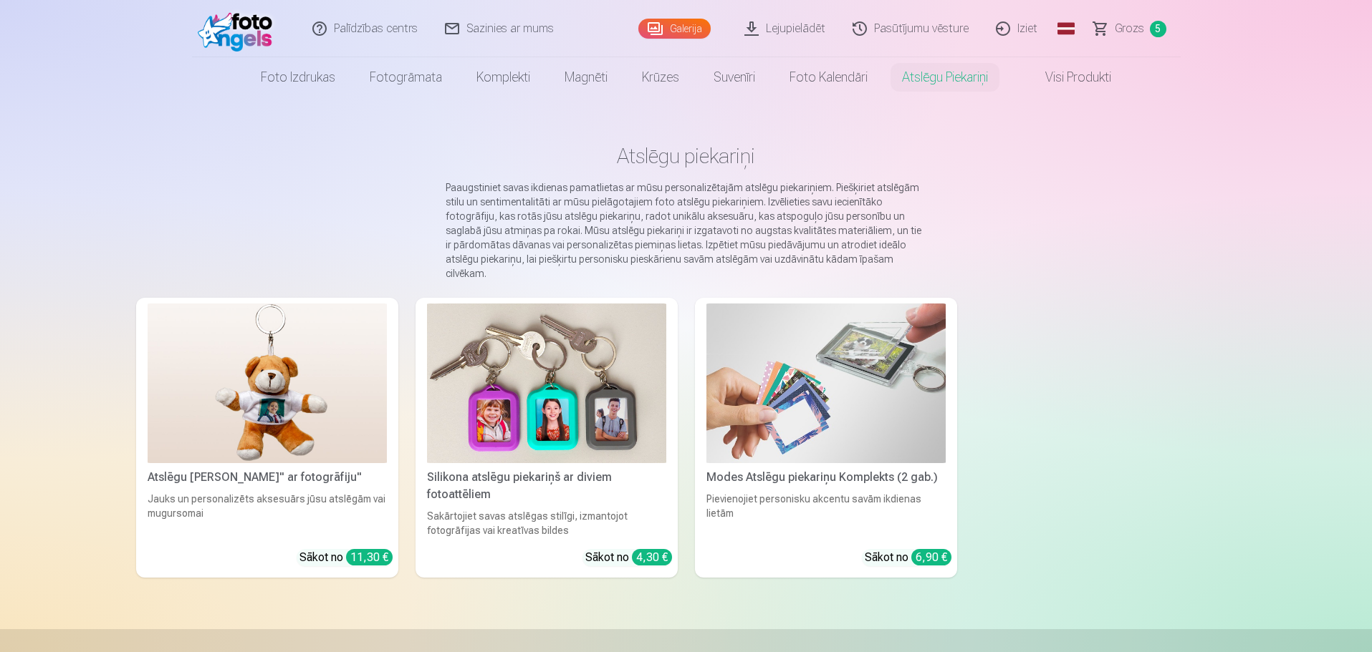
click at [279, 397] on img at bounding box center [267, 384] width 239 height 160
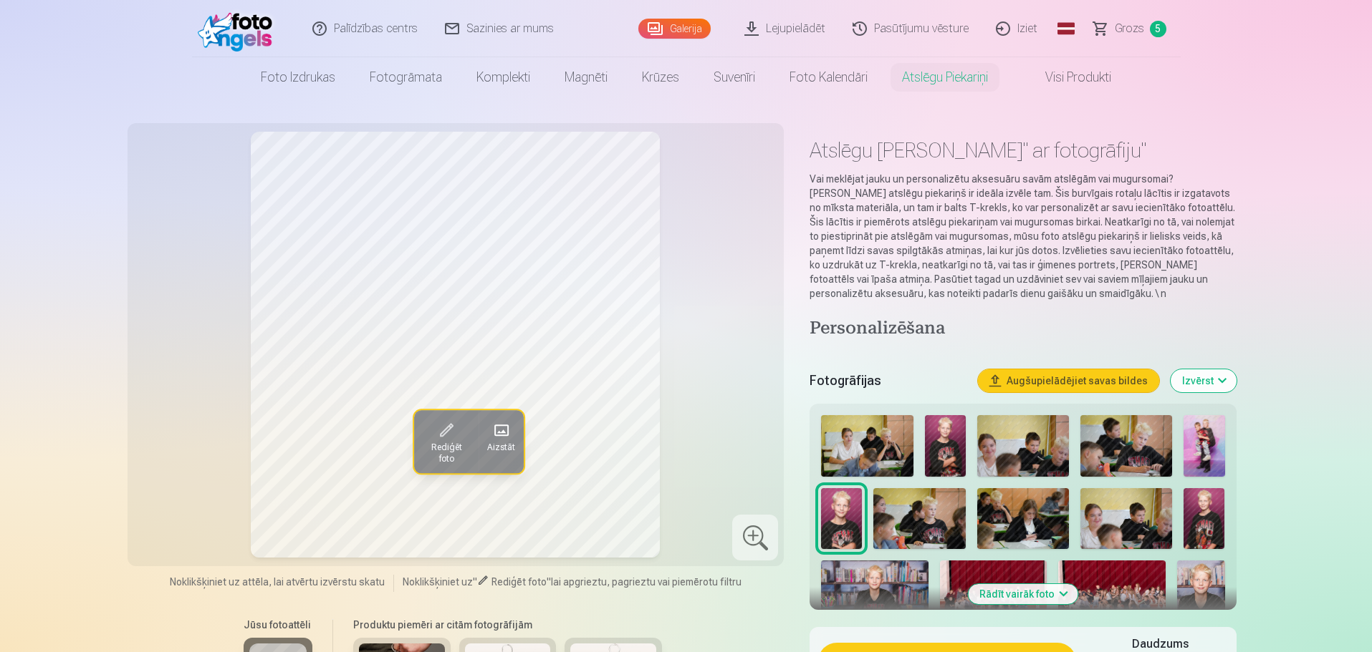
click at [738, 222] on div "Rediģēt foto Aizstāt" at bounding box center [456, 345] width 640 height 426
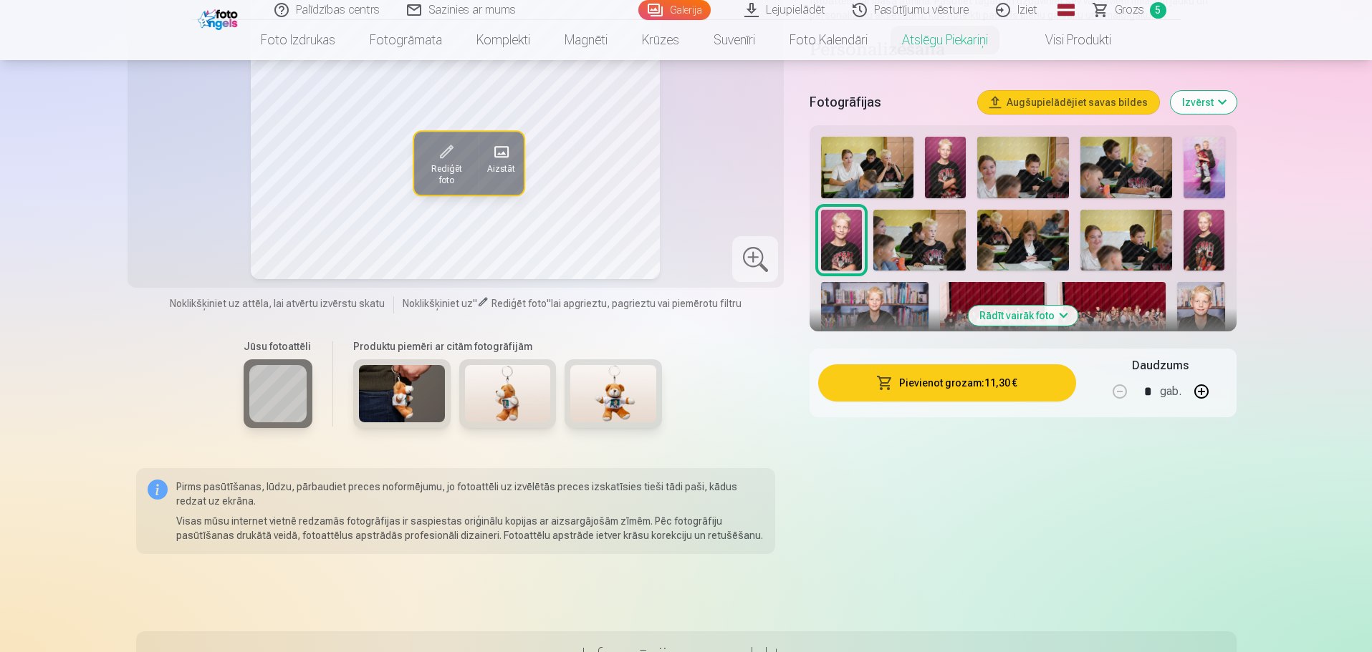
scroll to position [286, 0]
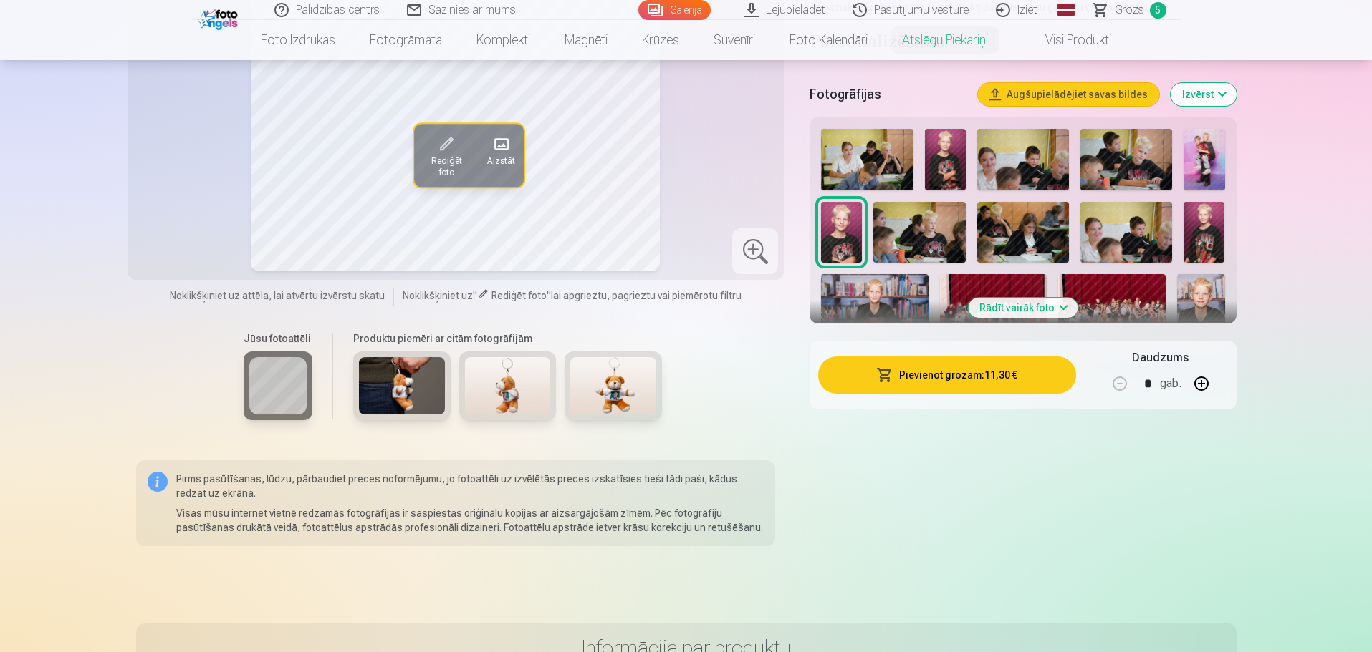
click at [505, 360] on img at bounding box center [508, 385] width 86 height 57
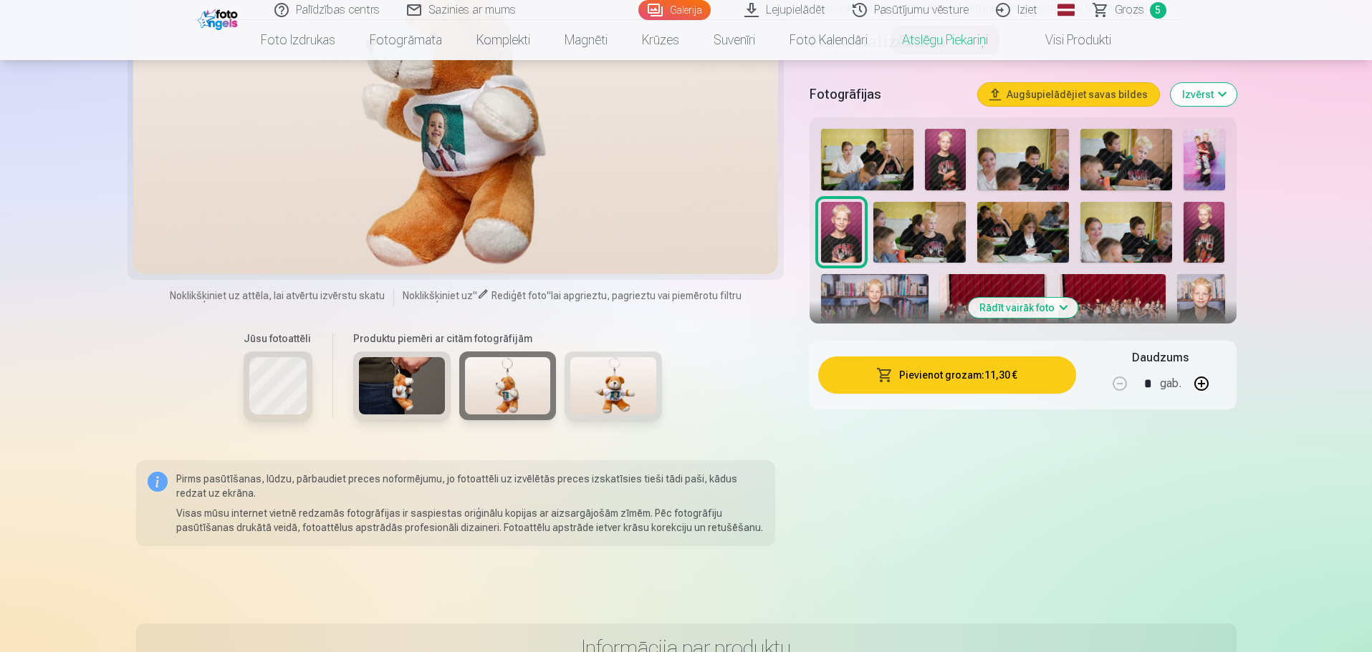
click at [600, 394] on img at bounding box center [613, 385] width 86 height 57
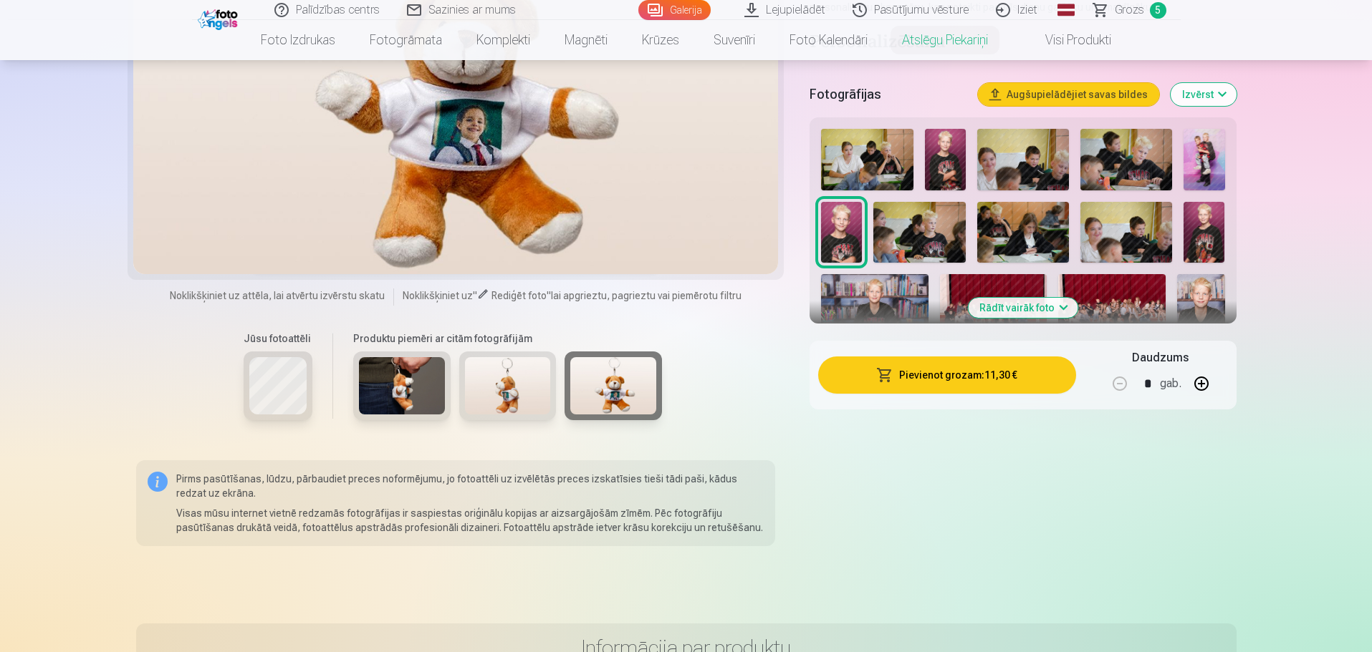
click at [236, 400] on div "Jūsu fotoattēli" at bounding box center [278, 383] width 86 height 120
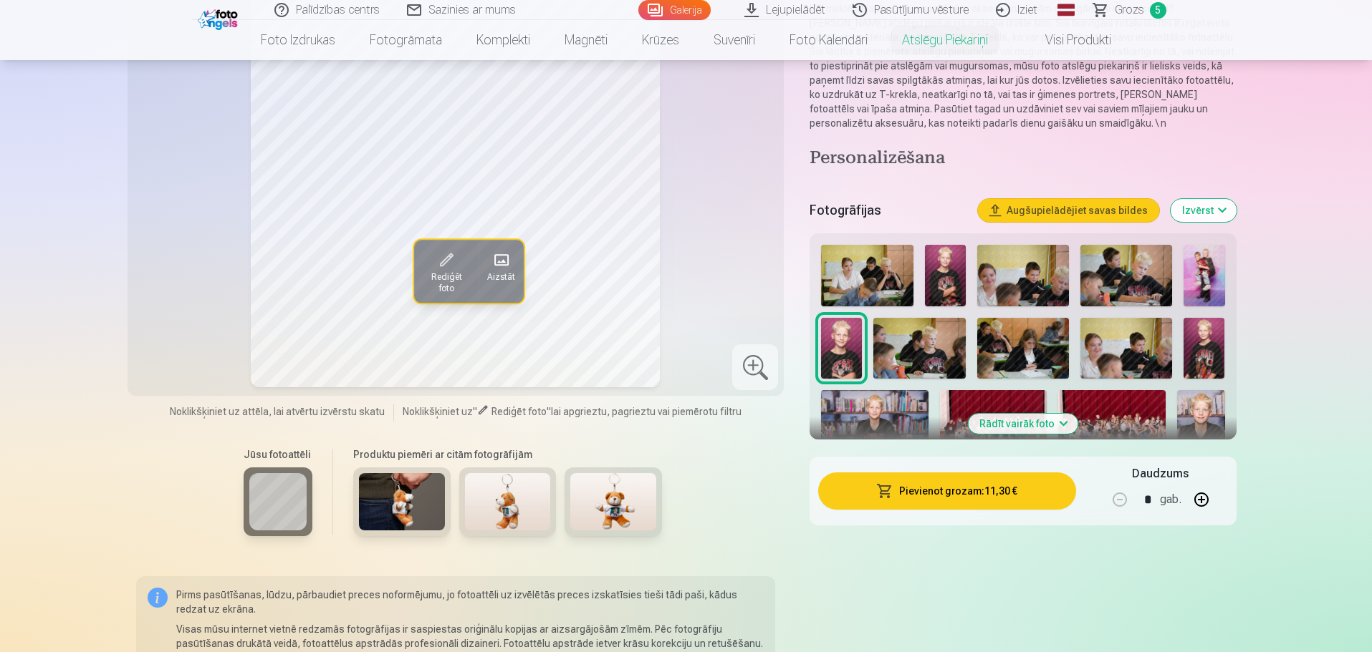
scroll to position [0, 0]
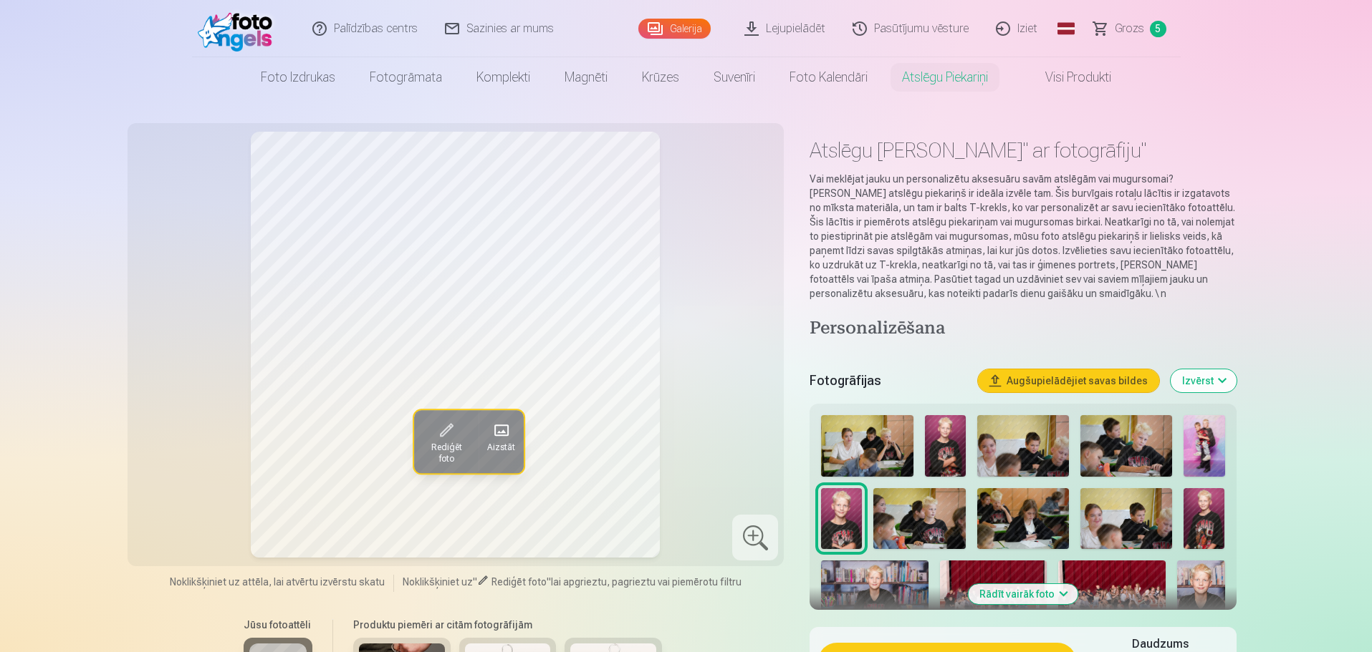
click at [447, 434] on span at bounding box center [446, 430] width 23 height 23
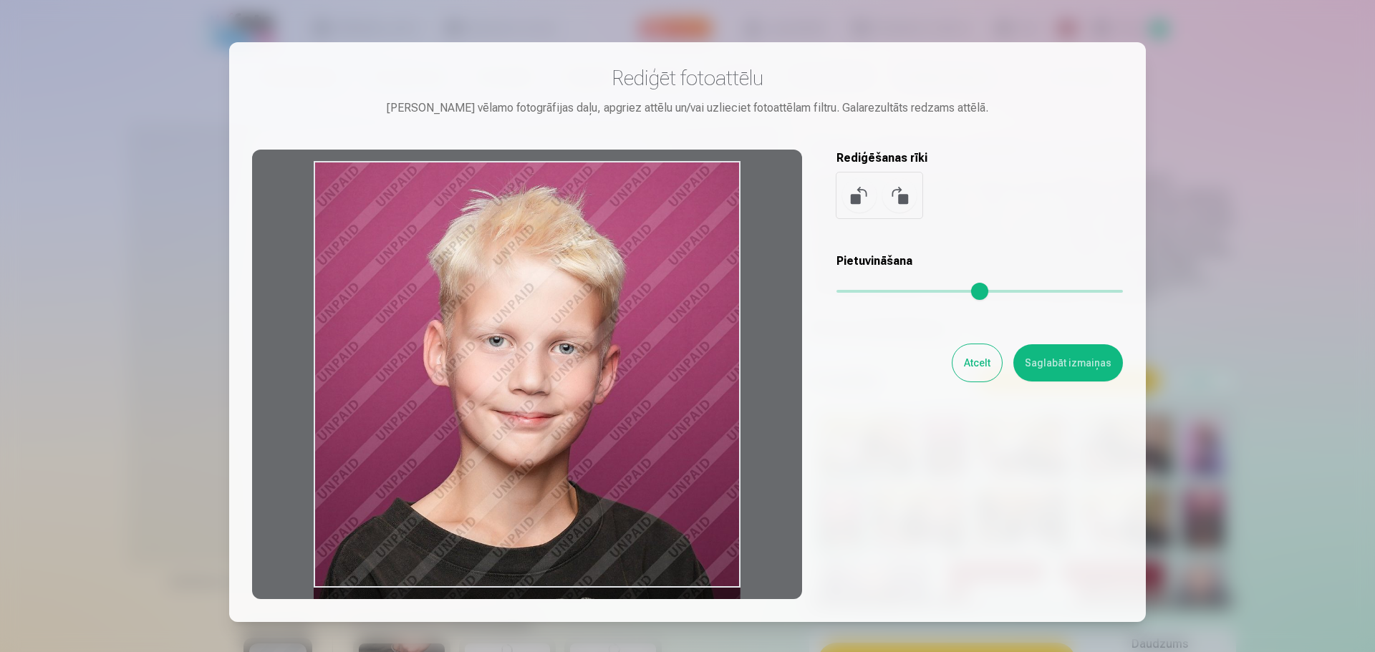
drag, startPoint x: 711, startPoint y: 196, endPoint x: 646, endPoint y: 357, distance: 173.8
click at [646, 357] on div at bounding box center [527, 375] width 550 height 450
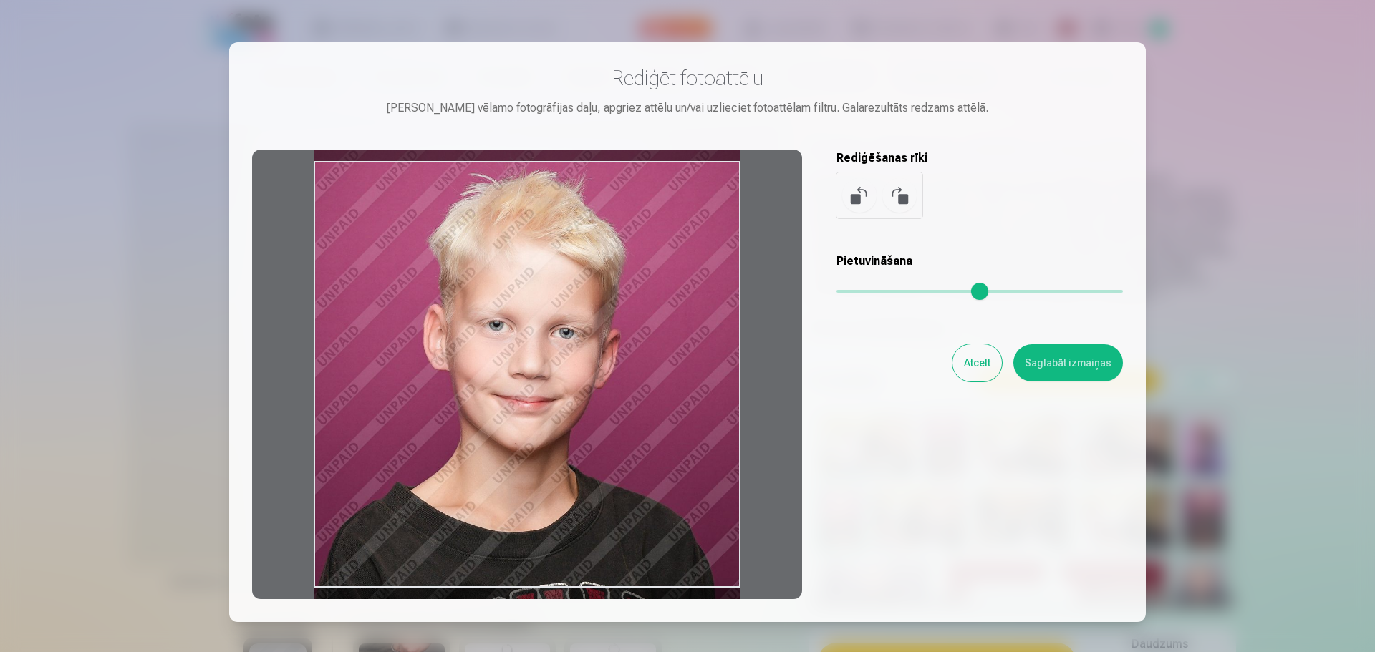
drag, startPoint x: 337, startPoint y: 297, endPoint x: 514, endPoint y: 334, distance: 180.8
click at [514, 334] on div at bounding box center [527, 375] width 550 height 450
click at [1044, 362] on button "Saglabāt izmaiņas" at bounding box center [1068, 363] width 110 height 37
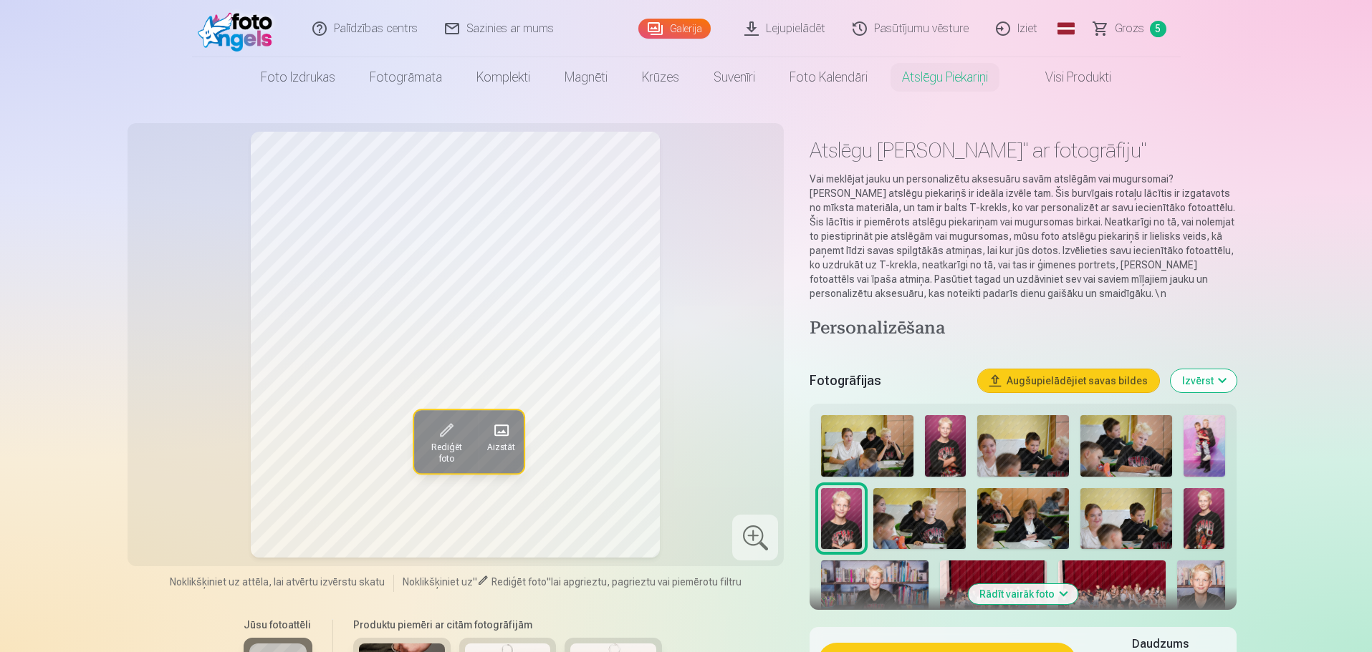
click at [1132, 19] on link "Grozs 5" at bounding box center [1130, 28] width 100 height 57
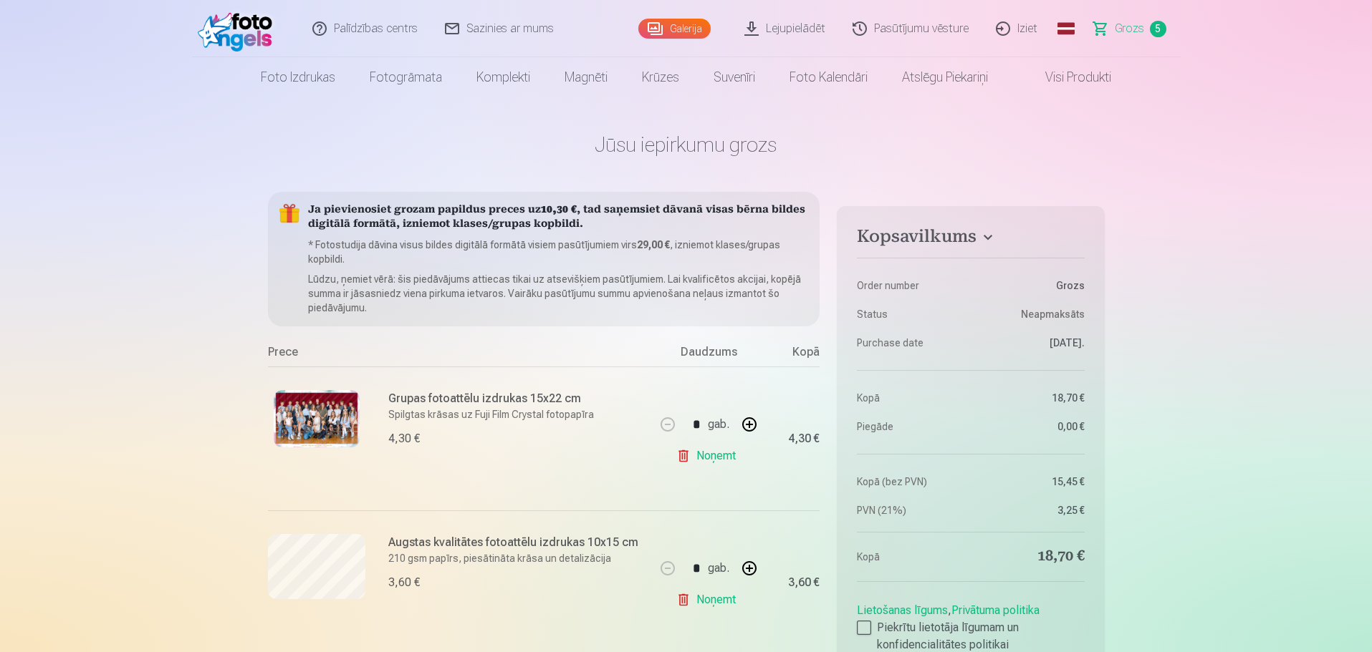
click at [1108, 29] on link "Grozs 5" at bounding box center [1130, 28] width 100 height 57
click at [244, 29] on img at bounding box center [239, 29] width 82 height 46
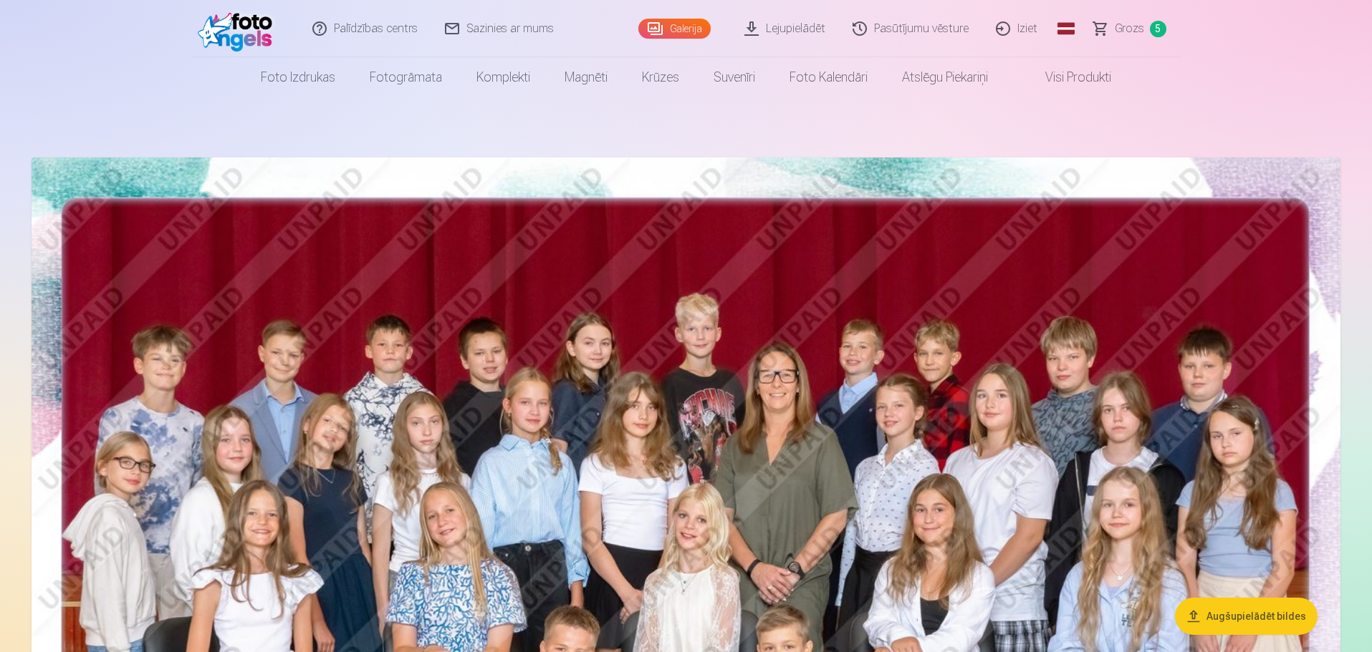
click at [1256, 611] on button "Augšupielādēt bildes" at bounding box center [1246, 616] width 143 height 37
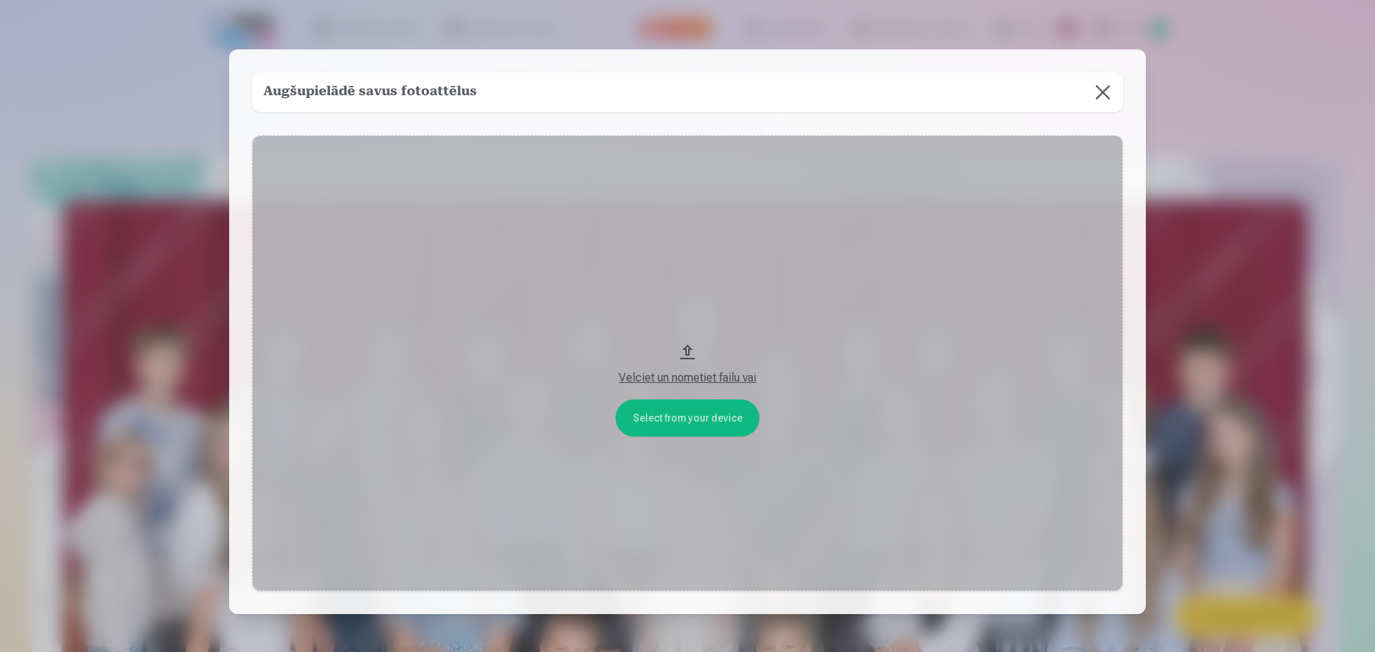
click at [1099, 87] on button at bounding box center [1103, 92] width 40 height 40
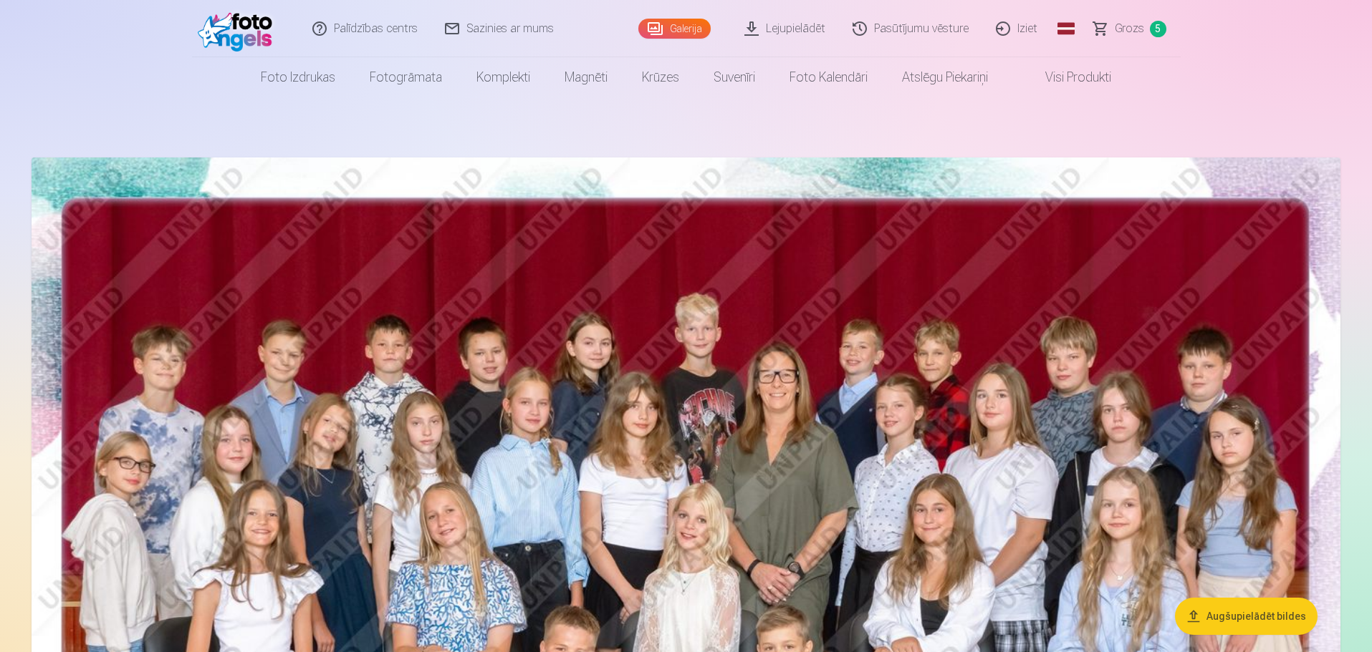
click at [1023, 30] on link "Iziet" at bounding box center [1017, 28] width 69 height 57
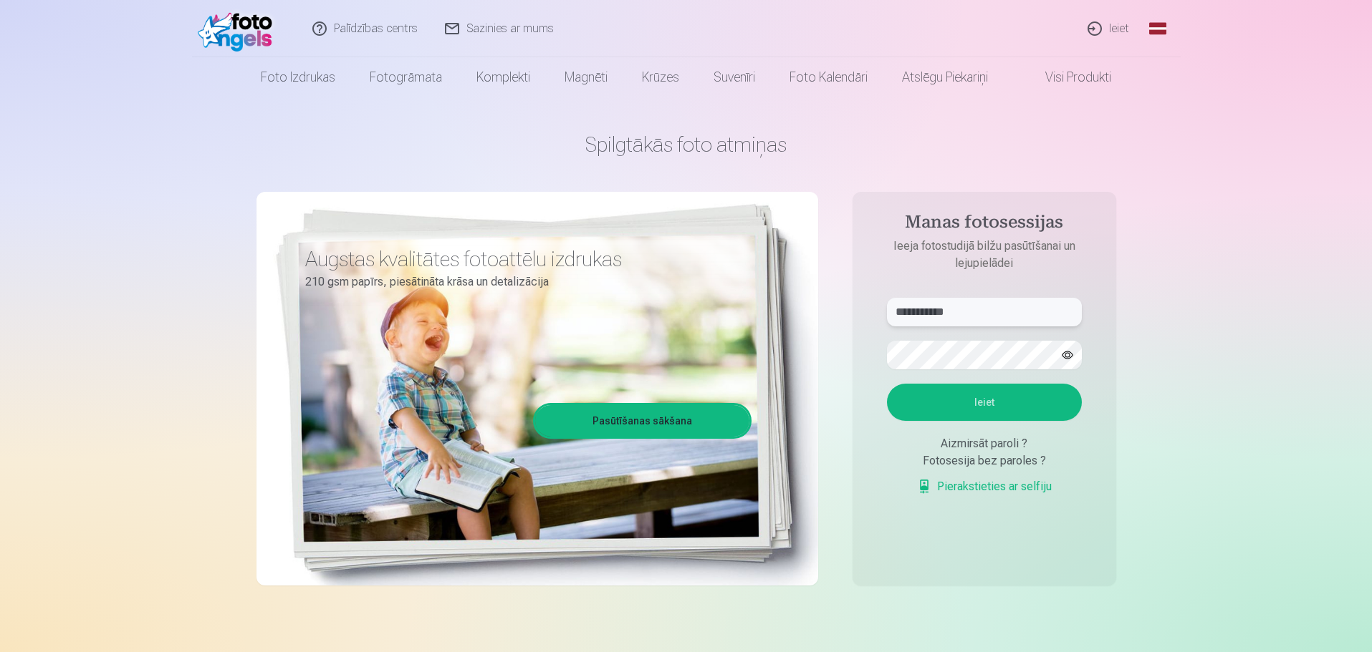
click at [983, 318] on input "**********" at bounding box center [984, 312] width 195 height 29
drag, startPoint x: 983, startPoint y: 318, endPoint x: 785, endPoint y: 318, distance: 197.7
click at [785, 318] on div "**********" at bounding box center [685, 358] width 859 height 523
type input "**********"
click at [940, 398] on button "Ieiet" at bounding box center [984, 402] width 195 height 37
